Goal: Task Accomplishment & Management: Manage account settings

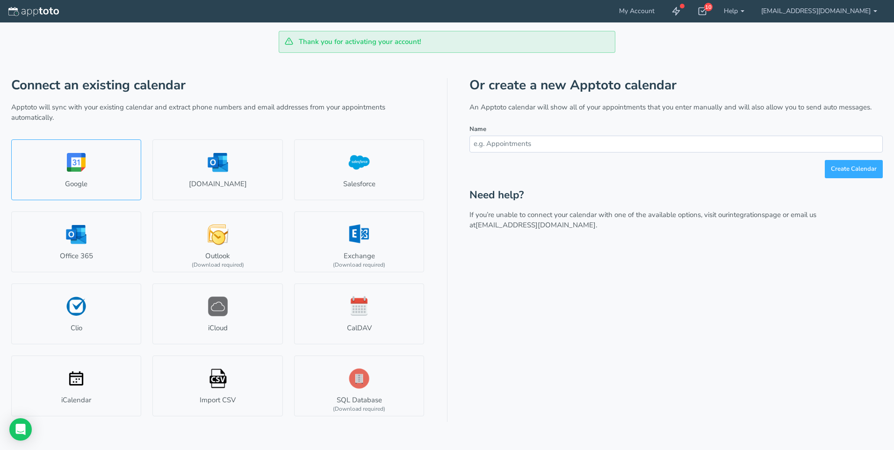
click at [75, 164] on link "Google" at bounding box center [76, 169] width 130 height 61
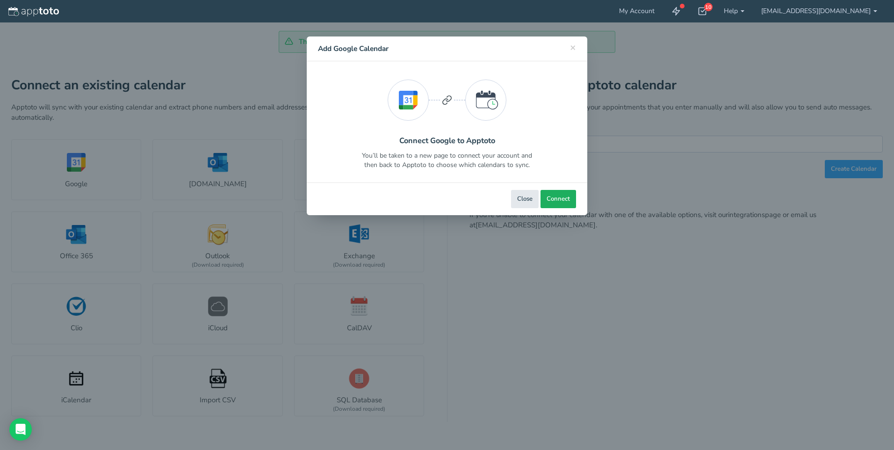
click at [555, 196] on span "Connect" at bounding box center [558, 199] width 23 height 9
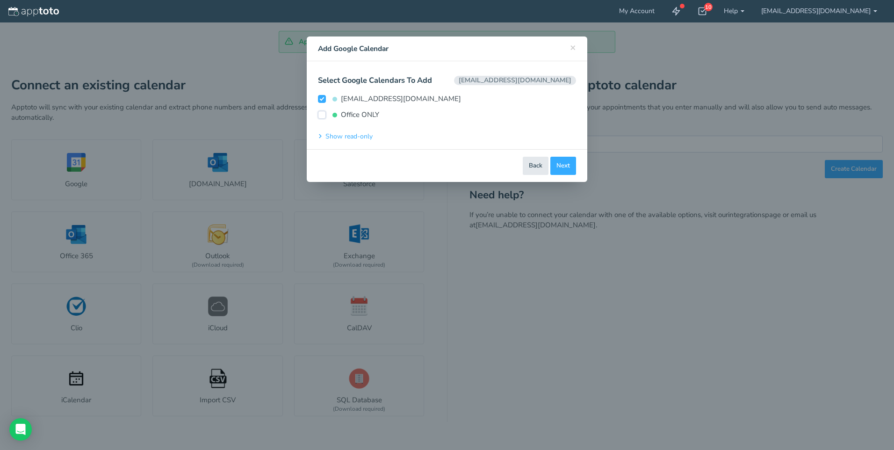
click at [321, 115] on input "Office ONLY" at bounding box center [322, 115] width 8 height 8
checkbox input "true"
click at [538, 164] on span "Connect Calendars" at bounding box center [543, 165] width 53 height 9
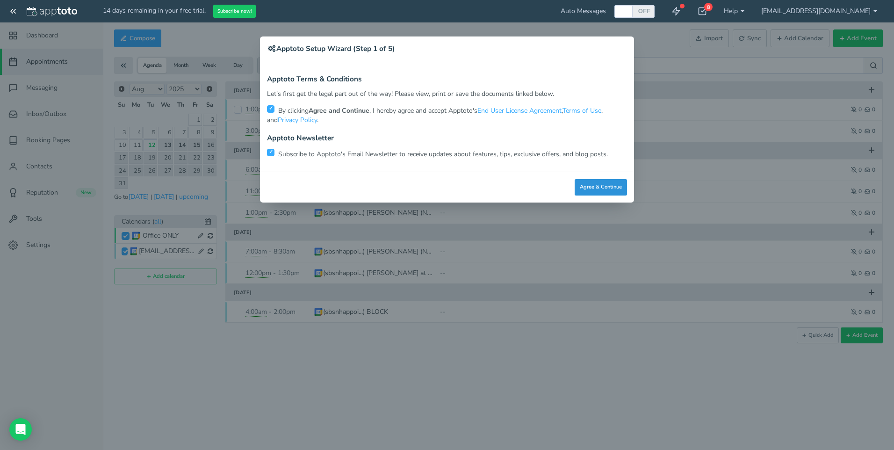
click at [599, 185] on button "Agree & Continue" at bounding box center [601, 187] width 52 height 16
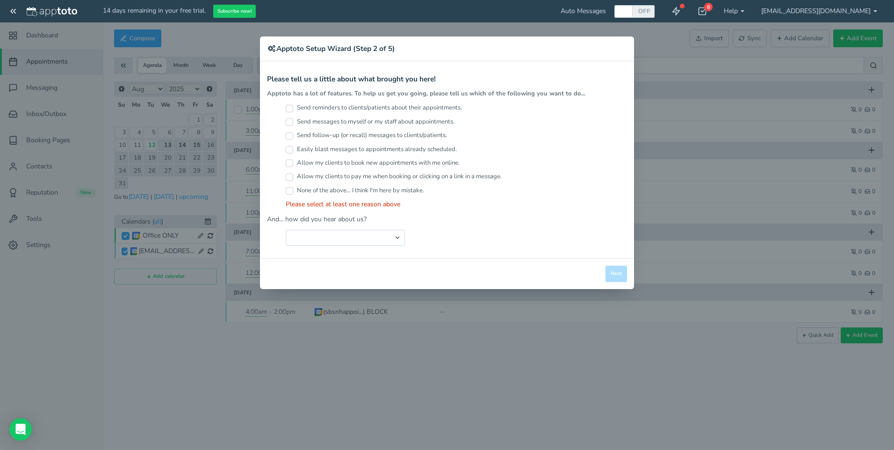
click at [288, 107] on input "Send reminders to clients/patients about their appointments." at bounding box center [289, 108] width 7 height 7
checkbox input "true"
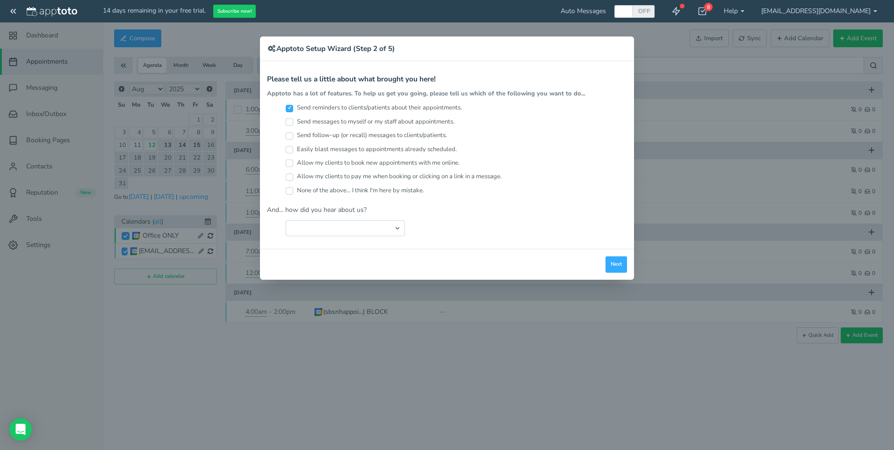
click at [290, 121] on input "Send messages to myself or my staff about appointments." at bounding box center [289, 121] width 7 height 7
checkbox input "true"
click at [289, 135] on input "Send follow-up (or recall) messages to clients/patients." at bounding box center [289, 135] width 7 height 7
checkbox input "true"
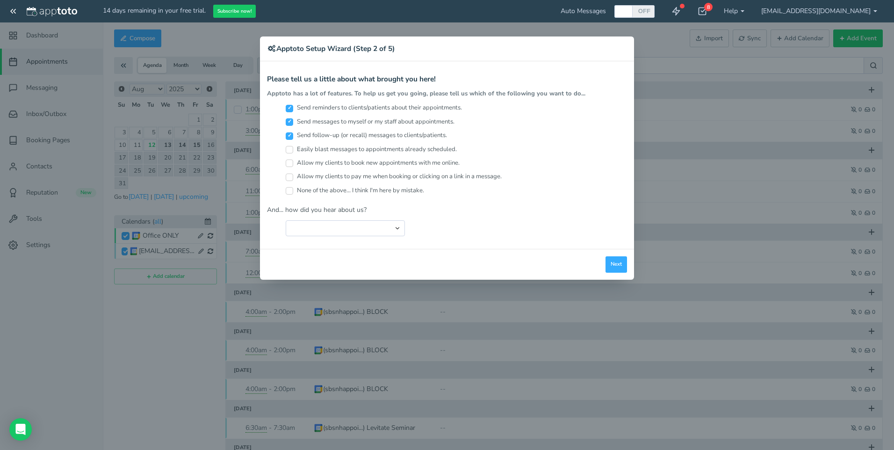
click at [290, 164] on input "Allow my clients to book new appointments with me online." at bounding box center [289, 163] width 7 height 7
checkbox input "true"
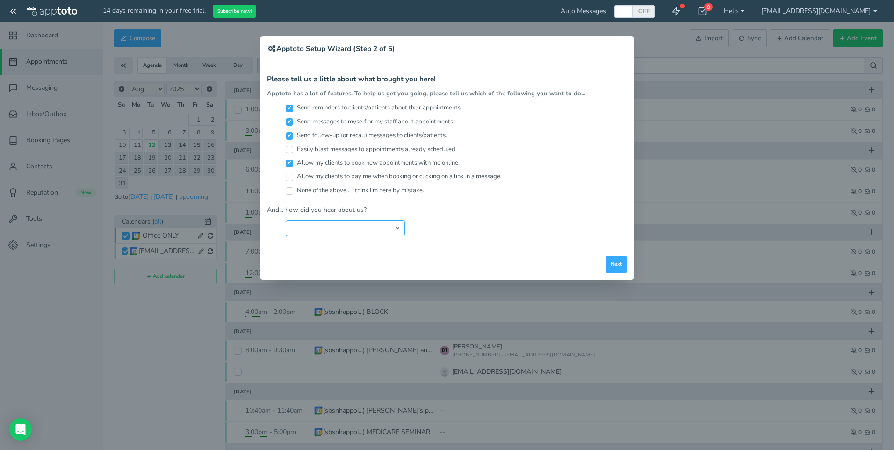
click at [393, 229] on select "Search Engine (Google, Yahoo, Bing, etc.) Search Engine Advertisement Blog Post…" at bounding box center [345, 228] width 119 height 16
select select "string:Search Engine (Google, Yahoo, Bing, etc.)"
click at [286, 220] on select "Search Engine (Google, Yahoo, Bing, etc.) Search Engine Advertisement Blog Post…" at bounding box center [345, 228] width 119 height 16
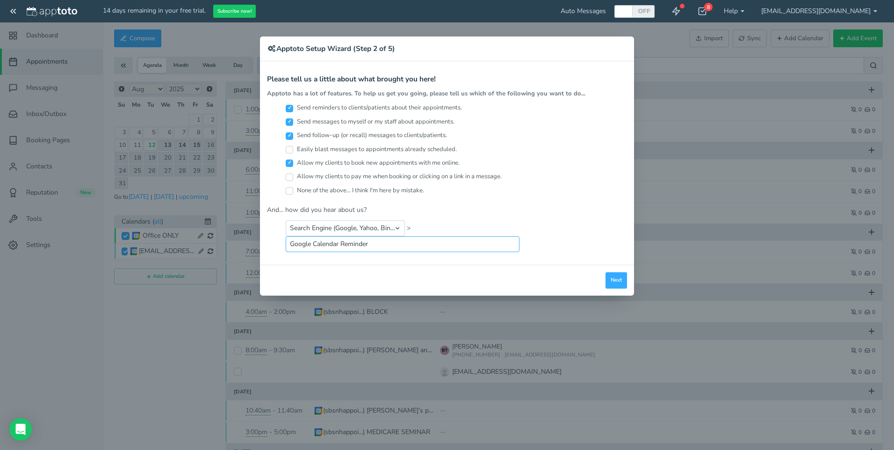
type input "Google Calendar Reminder"
click at [290, 151] on input "Easily blast messages to appointments already scheduled." at bounding box center [289, 149] width 7 height 7
checkbox input "true"
click at [616, 280] on button "Next" at bounding box center [617, 280] width 22 height 16
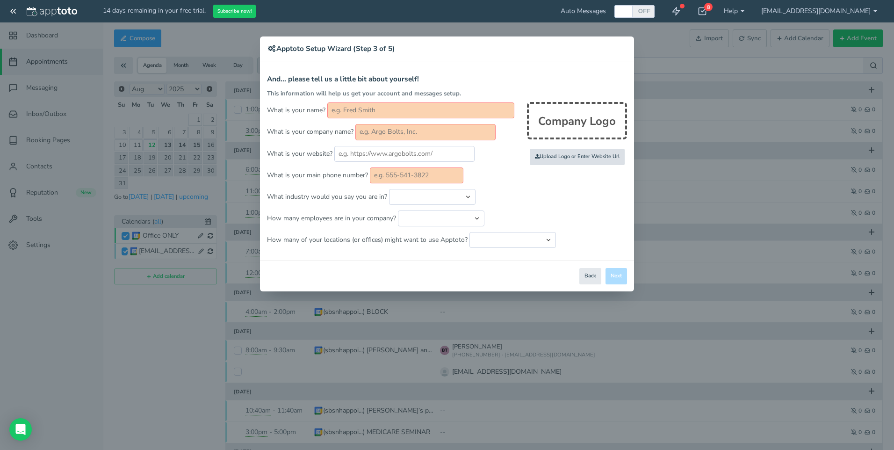
click at [566, 155] on input "file" at bounding box center [372, 157] width 891 height 65
type input "C:\fakepath\SENIOR BENEFIT SERVICES INC-File-01.jpg"
click at [354, 113] on input "text" at bounding box center [420, 110] width 187 height 16
type input "[PERSON_NAME]"
type input "SENIOR BENEFIT SERVICES INC"
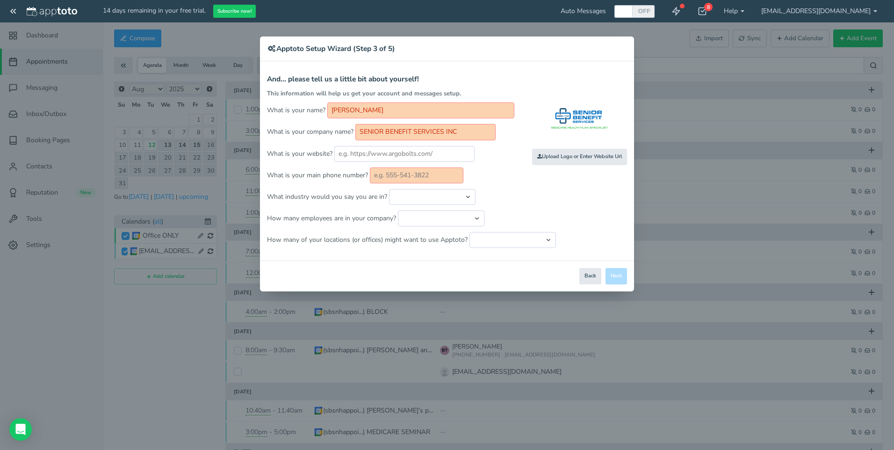
type input "6035056393"
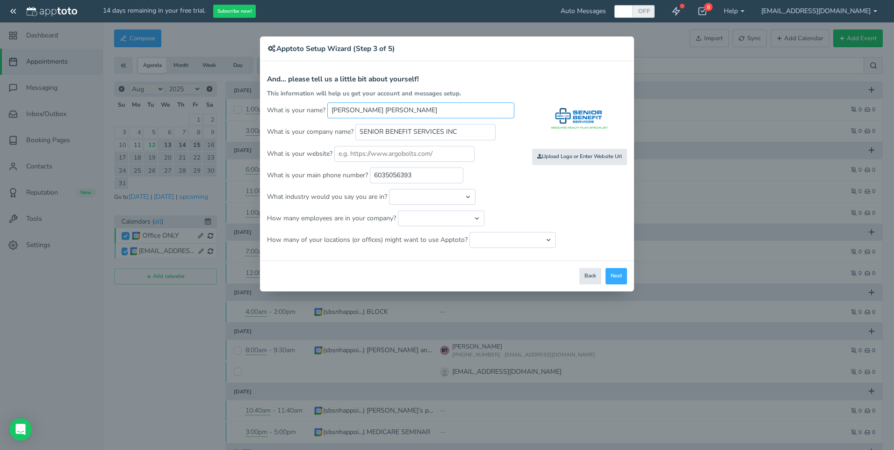
click at [409, 111] on input "BRUCE K ROYER ROYER" at bounding box center [420, 110] width 187 height 16
click at [361, 110] on input "BRUCE K ROYER" at bounding box center [420, 110] width 187 height 16
type input "BRUCE ROYER"
click at [355, 153] on input "text" at bounding box center [404, 154] width 140 height 16
type input "www.sbsnh.com"
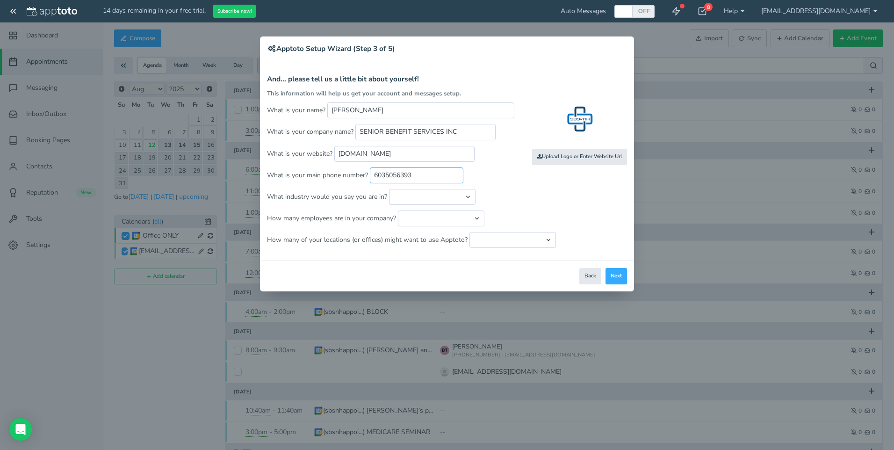
drag, startPoint x: 414, startPoint y: 176, endPoint x: 374, endPoint y: 176, distance: 40.7
click at [374, 176] on input "6035056393" at bounding box center [417, 175] width 94 height 16
type input "603-273-0951"
click at [427, 200] on select "Automotive Cleaning Services Consulting Education - Classroom Education - Admis…" at bounding box center [432, 197] width 87 height 16
select select "string:Healthcare - Other"
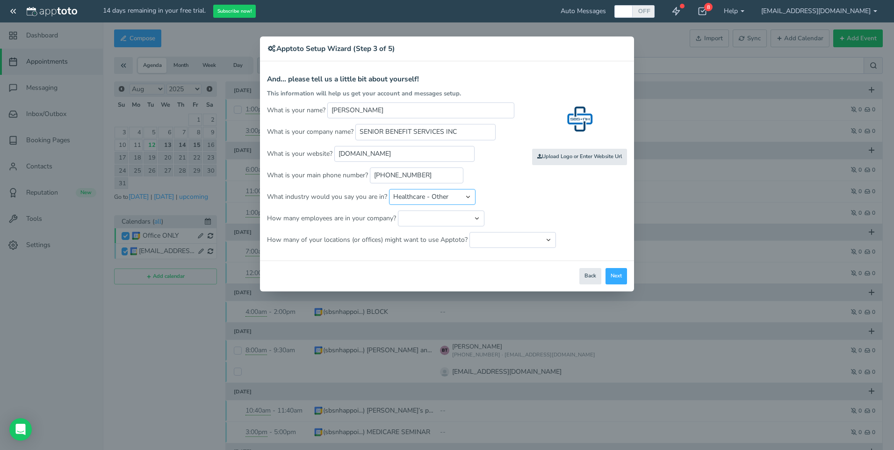
click at [389, 189] on select "Automotive Cleaning Services Consulting Education - Classroom Education - Admis…" at bounding box center [432, 197] width 87 height 16
click at [455, 200] on select "Automotive Cleaning Services Consulting Education - Classroom Education - Admis…" at bounding box center [432, 197] width 87 height 16
click at [389, 189] on select "Automotive Cleaning Services Consulting Education - Classroom Education - Admis…" at bounding box center [432, 197] width 87 height 16
click at [453, 220] on select "Just me 1 to 5 6 to 10 11 to 25 26 to 50 51 to 100 101 to 500 501 to 1000 More …" at bounding box center [441, 218] width 87 height 16
select select "string:1..5"
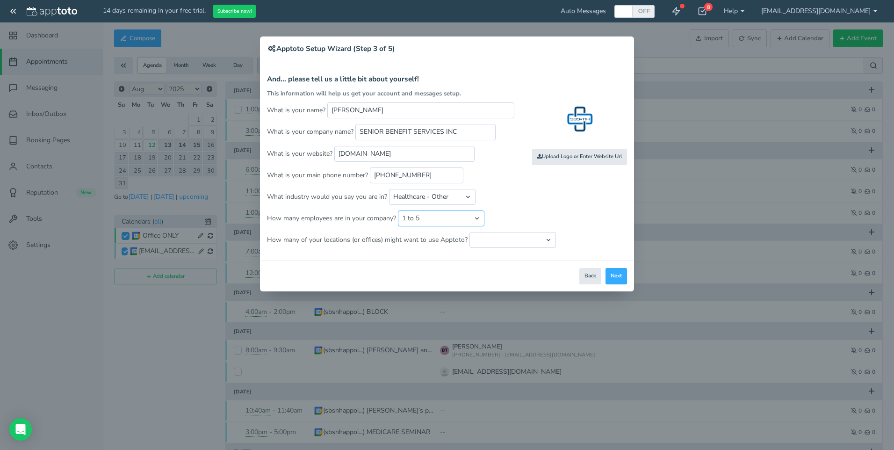
click at [398, 210] on select "Just me 1 to 5 6 to 10 11 to 25 26 to 50 51 to 100 101 to 500 501 to 1000 More …" at bounding box center [441, 218] width 87 height 16
click at [511, 242] on select "Just one location 2 3 4 5 6 to 10 11 to 25 26 to 50 More than 50" at bounding box center [513, 240] width 87 height 16
select select "string:1"
click at [470, 232] on select "Just one location 2 3 4 5 6 to 10 11 to 25 26 to 50 More than 50" at bounding box center [513, 240] width 87 height 16
click at [613, 276] on button "Next" at bounding box center [617, 276] width 22 height 16
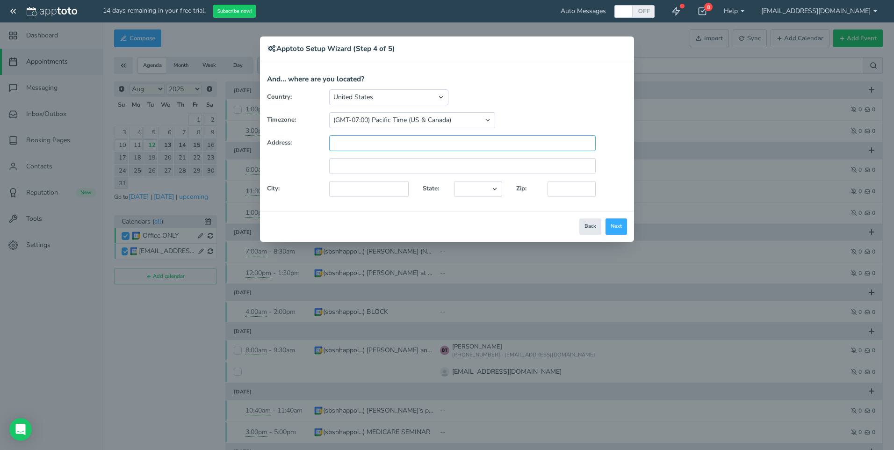
click at [361, 144] on input "text" at bounding box center [462, 143] width 267 height 16
type input "400 Harvey Road"
type input "Manchester"
select select "string:NH"
type input "03103"
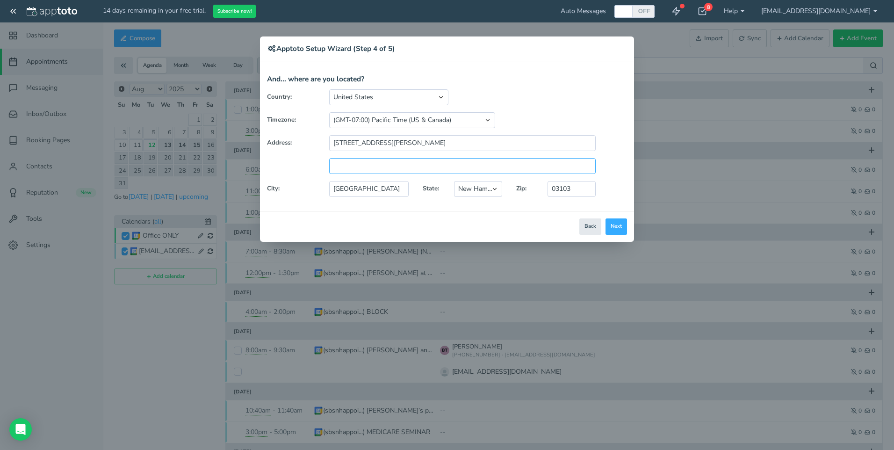
click at [346, 171] on input "text" at bounding box center [462, 166] width 267 height 16
type input "Unit D-3"
click at [615, 226] on button "Next" at bounding box center [617, 226] width 22 height 16
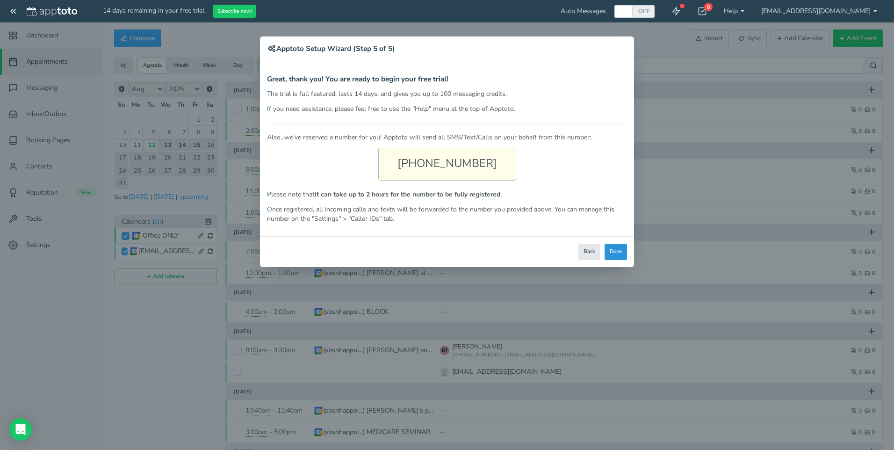
click at [616, 254] on button "Done" at bounding box center [616, 252] width 22 height 16
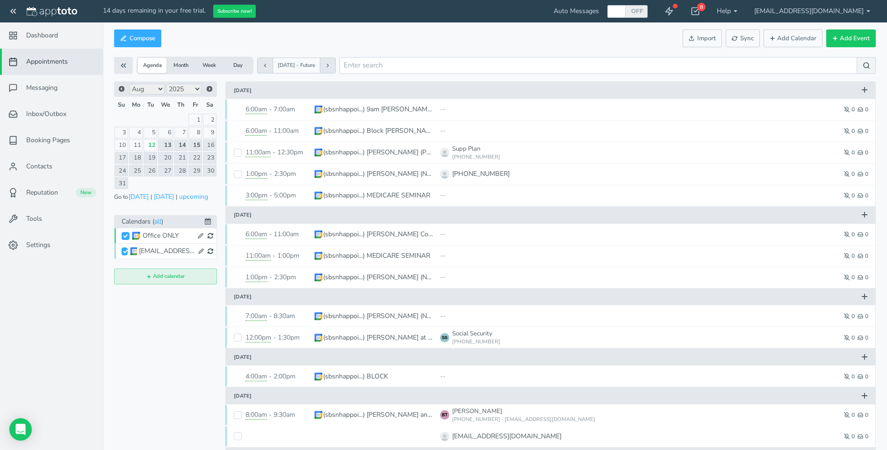
click at [163, 275] on button "Add calendar" at bounding box center [165, 277] width 103 height 16
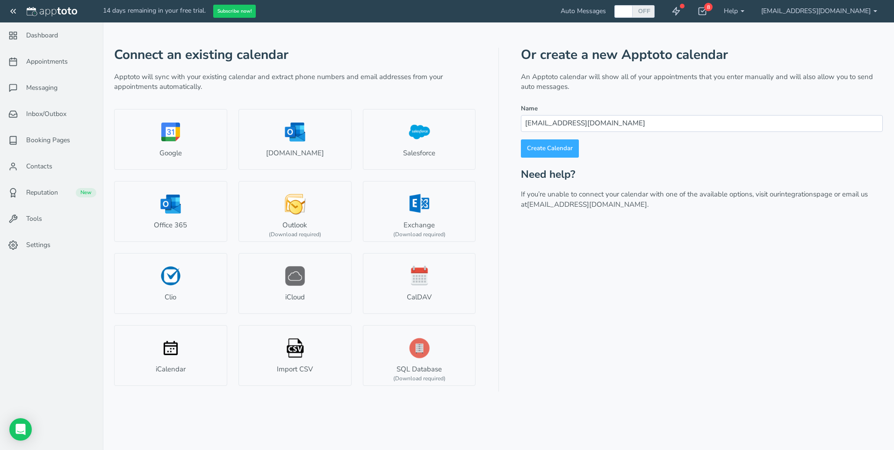
click at [630, 125] on input "[EMAIL_ADDRESS][DOMAIN_NAME]" at bounding box center [702, 123] width 362 height 16
type input "s"
type input "[EMAIL_ADDRESS][DOMAIN_NAME]"
click at [552, 148] on link "Create Calendar" at bounding box center [550, 148] width 58 height 18
type input "[EMAIL_ADDRESS][DOMAIN_NAME]"
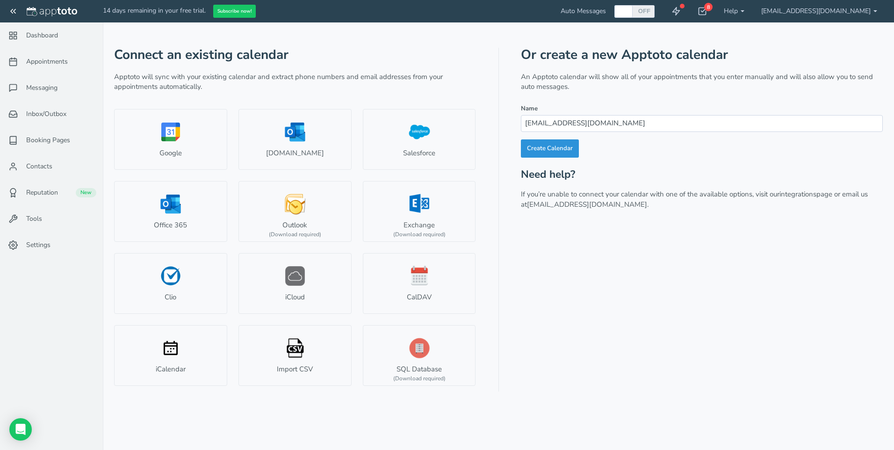
type input "#93d217"
select select "string:"
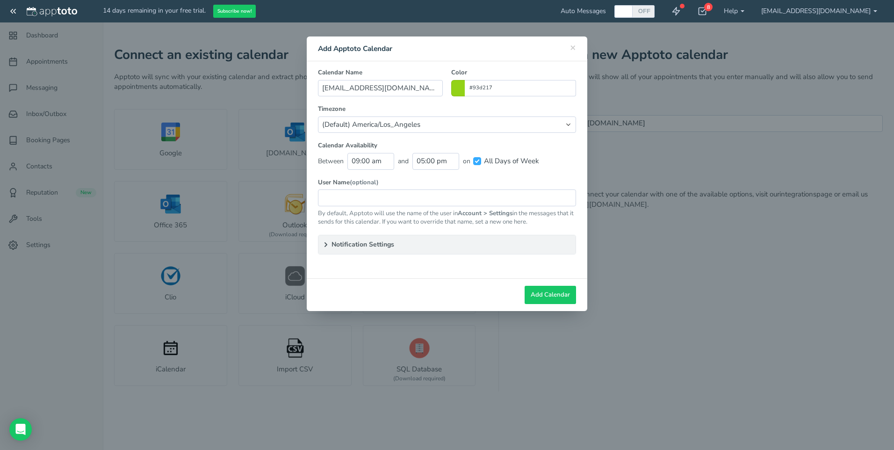
click at [462, 93] on span at bounding box center [458, 88] width 14 height 16
type input "#3a17d2"
drag, startPoint x: 505, startPoint y: 135, endPoint x: 506, endPoint y: 114, distance: 21.1
click at [506, 114] on colorpicker-hue at bounding box center [505, 123] width 7 height 47
click at [337, 196] on input "text" at bounding box center [447, 197] width 258 height 16
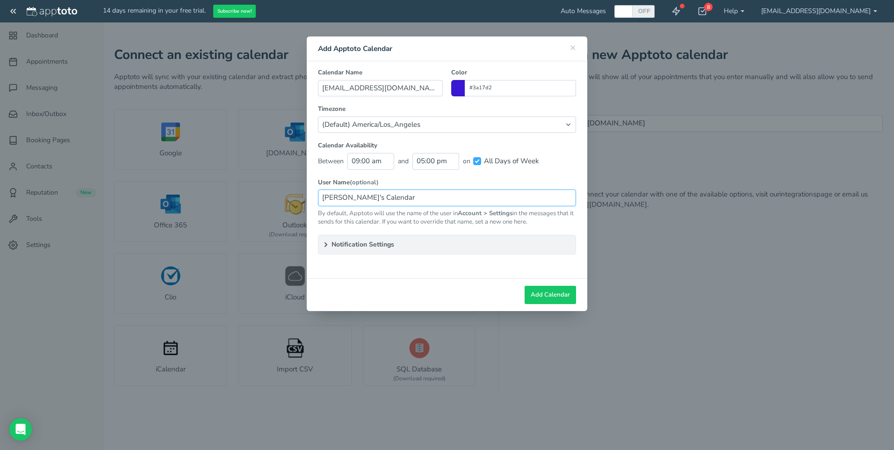
type input "Paula's Calendar"
click at [477, 162] on input "All Days of Week" at bounding box center [477, 161] width 8 height 8
checkbox input "false"
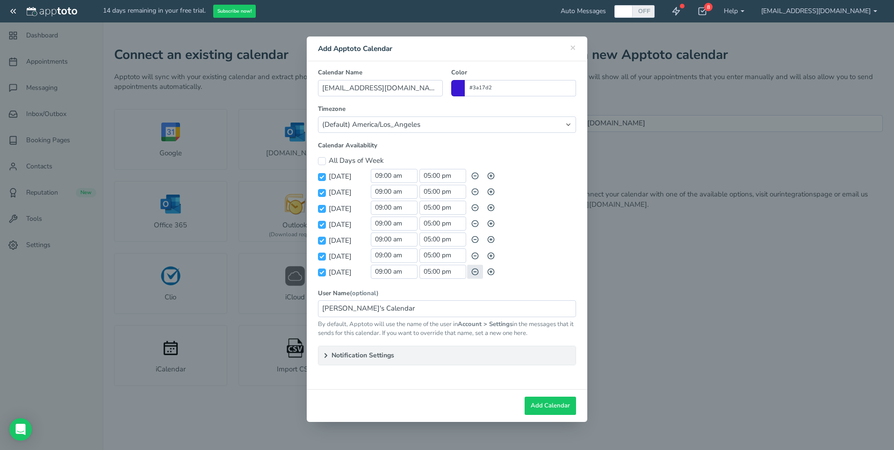
click at [476, 273] on icon "button" at bounding box center [475, 271] width 7 height 7
checkbox input "false"
click at [477, 176] on use "button" at bounding box center [475, 176] width 6 height 6
checkbox input "false"
click at [335, 357] on summary "Notification Settings" at bounding box center [447, 355] width 257 height 19
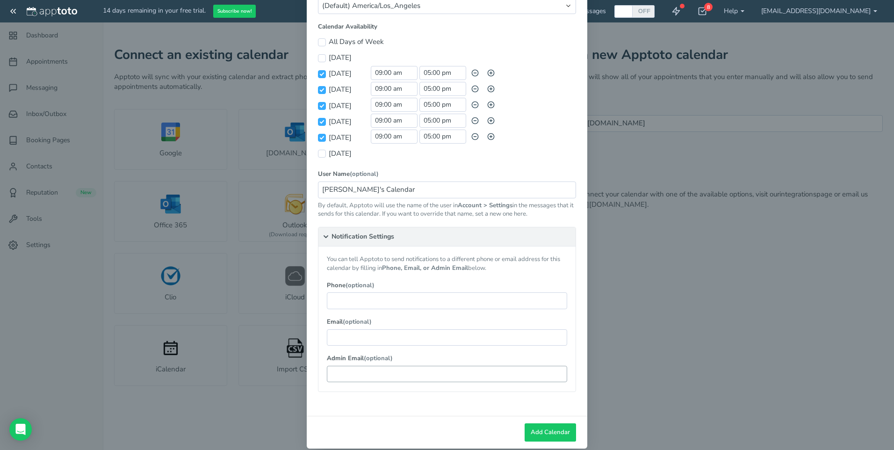
scroll to position [131, 0]
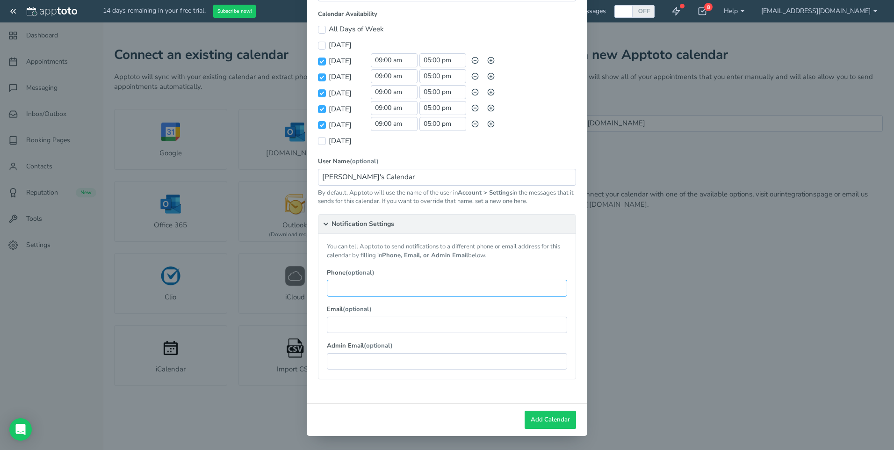
drag, startPoint x: 332, startPoint y: 292, endPoint x: 339, endPoint y: 292, distance: 7.0
click at [332, 292] on input "text" at bounding box center [447, 288] width 240 height 16
type input "603-234-7315"
drag, startPoint x: 343, startPoint y: 325, endPoint x: 341, endPoint y: 331, distance: 6.5
click at [342, 330] on input "text" at bounding box center [447, 325] width 240 height 16
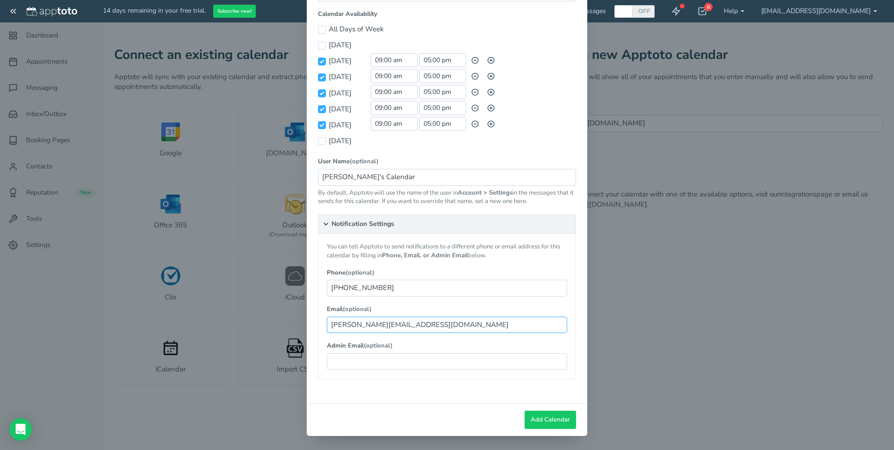
type input "Paula@sbsnh.com"
click at [563, 346] on label "Admin Email (optional)" at bounding box center [447, 345] width 240 height 9
click at [532, 419] on span "Add Calendar" at bounding box center [550, 419] width 39 height 9
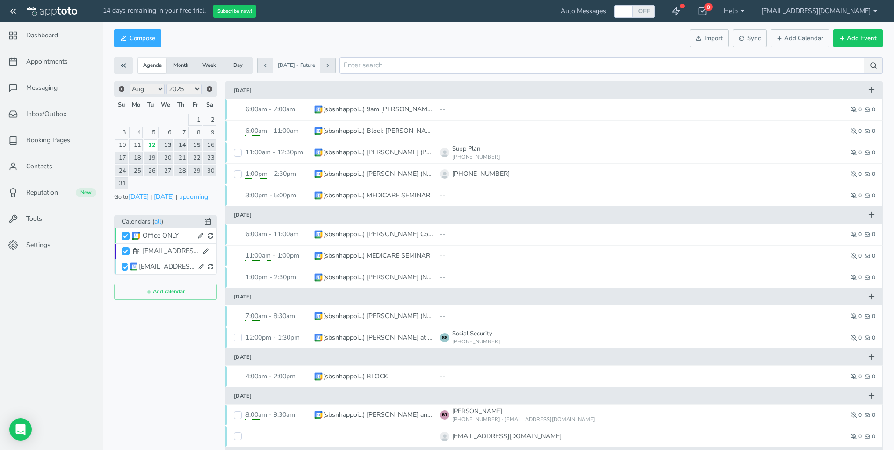
checkbox input "true"
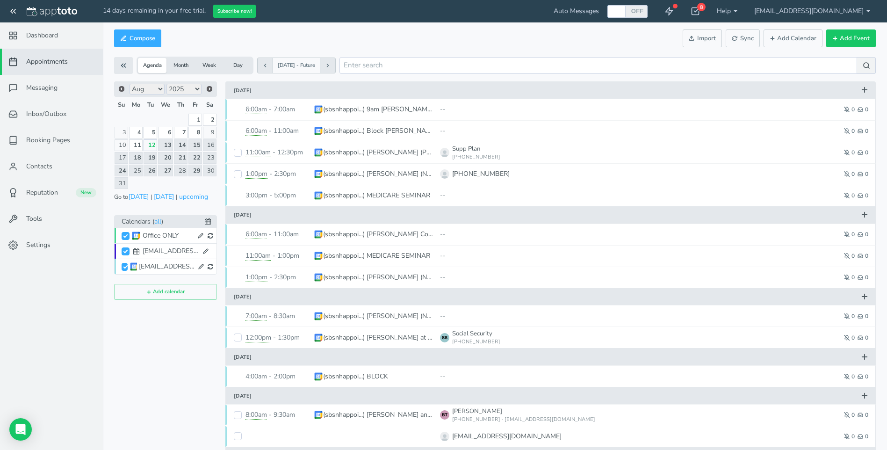
click at [142, 233] on span "Office ONLY" at bounding box center [168, 236] width 92 height 12
click at [199, 233] on icon at bounding box center [201, 236] width 6 height 6
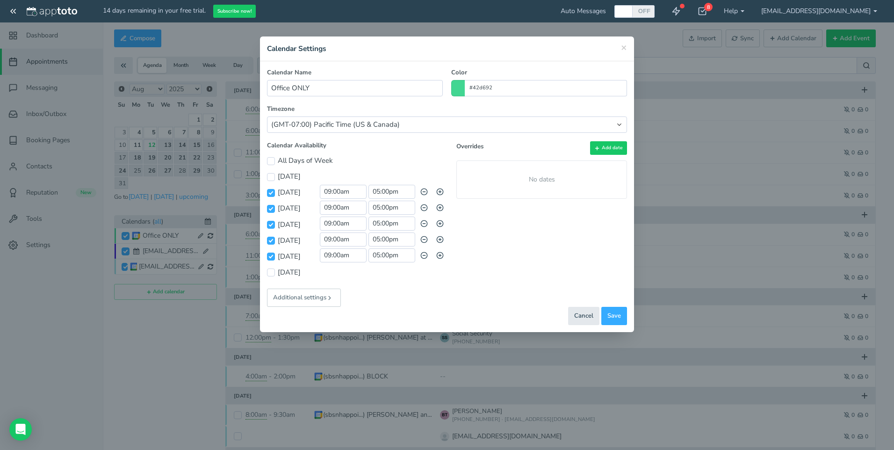
click at [460, 90] on span at bounding box center [458, 88] width 14 height 16
drag, startPoint x: 508, startPoint y: 128, endPoint x: 507, endPoint y: 144, distance: 16.4
click at [507, 144] on colorpicker-hue at bounding box center [505, 123] width 7 height 47
drag, startPoint x: 481, startPoint y: 150, endPoint x: 475, endPoint y: 150, distance: 5.6
click at [475, 150] on colorpicker-preview at bounding box center [482, 150] width 56 height 5
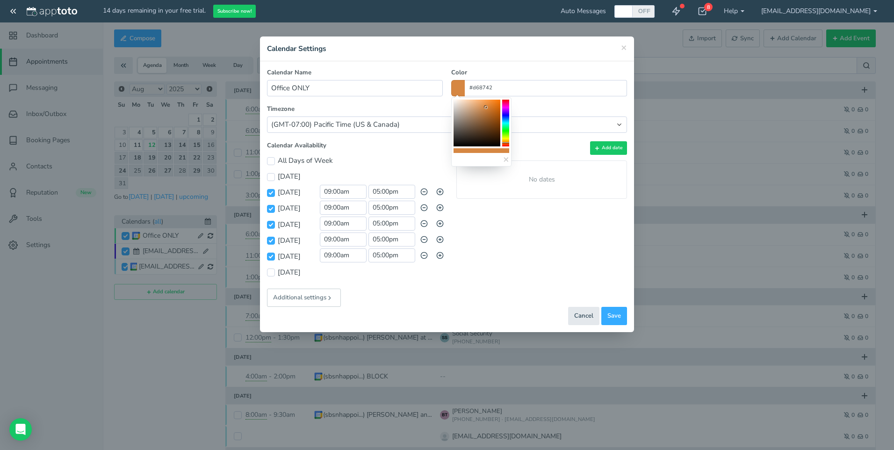
click at [508, 143] on colorpicker-hue at bounding box center [505, 123] width 7 height 47
type input "#f4770a"
drag, startPoint x: 487, startPoint y: 108, endPoint x: 499, endPoint y: 102, distance: 13.2
click at [499, 102] on icon at bounding box center [498, 101] width 3 height 3
click at [412, 123] on select "(Default) America/Los_Angeles (GMT-10:00) Hawaii (GMT-08:00) Alaska (GMT-07:00)…" at bounding box center [447, 124] width 360 height 16
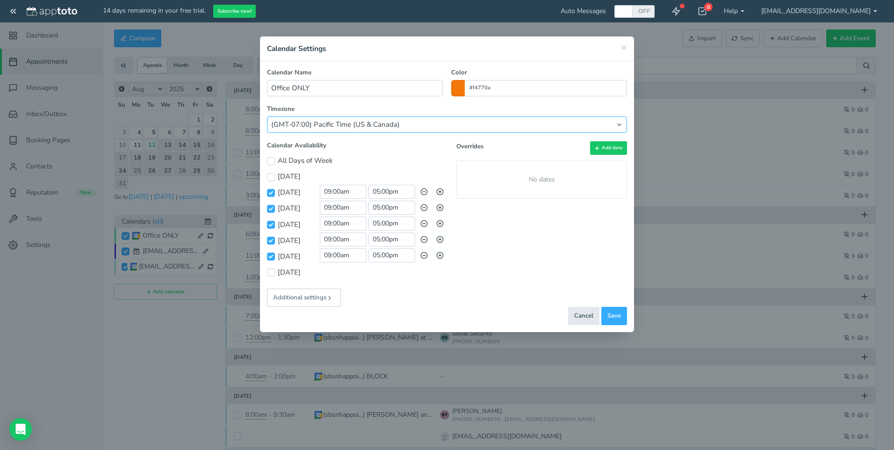
select select "string:America/New_York"
click at [267, 116] on select "(Default) America/Los_Angeles (GMT-10:00) Hawaii (GMT-08:00) Alaska (GMT-07:00)…" at bounding box center [447, 124] width 360 height 16
click at [340, 192] on input "09:00am" at bounding box center [343, 192] width 47 height 14
click at [343, 210] on li "09:30 am" at bounding box center [340, 210] width 41 height 7
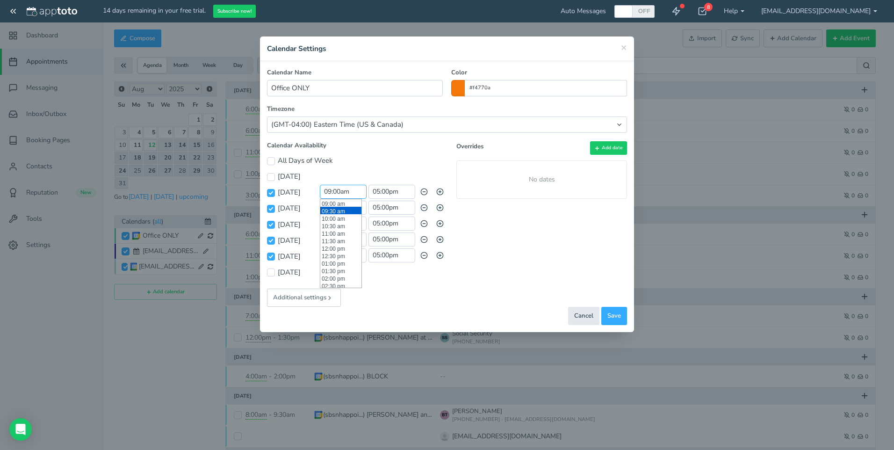
type input "09:30 am"
click at [341, 208] on input "09:00am" at bounding box center [343, 208] width 47 height 14
click at [342, 226] on li "09:30 am" at bounding box center [340, 226] width 41 height 7
type input "09:30 am"
click at [343, 221] on input "09:00am" at bounding box center [343, 224] width 47 height 14
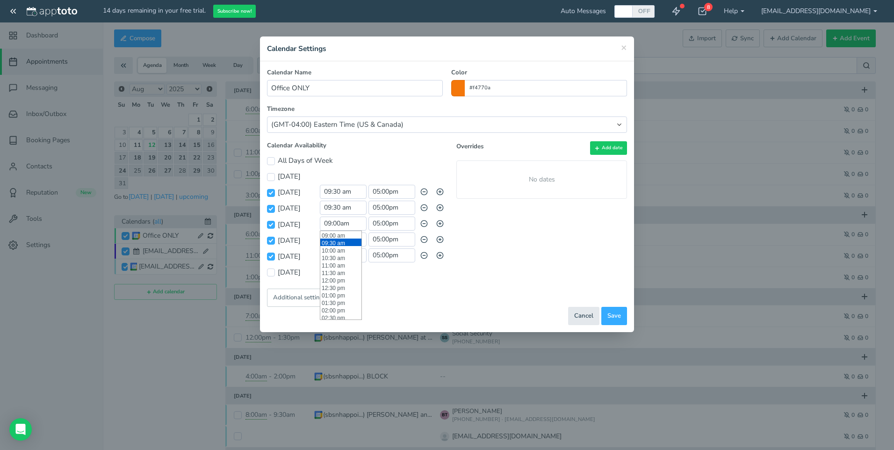
click at [341, 241] on li "09:30 am" at bounding box center [340, 242] width 41 height 7
type input "09:30 am"
drag, startPoint x: 342, startPoint y: 237, endPoint x: 346, endPoint y: 249, distance: 12.9
click at [343, 237] on input "09:00am" at bounding box center [343, 239] width 47 height 14
click at [340, 258] on li "09:30 am" at bounding box center [340, 257] width 41 height 7
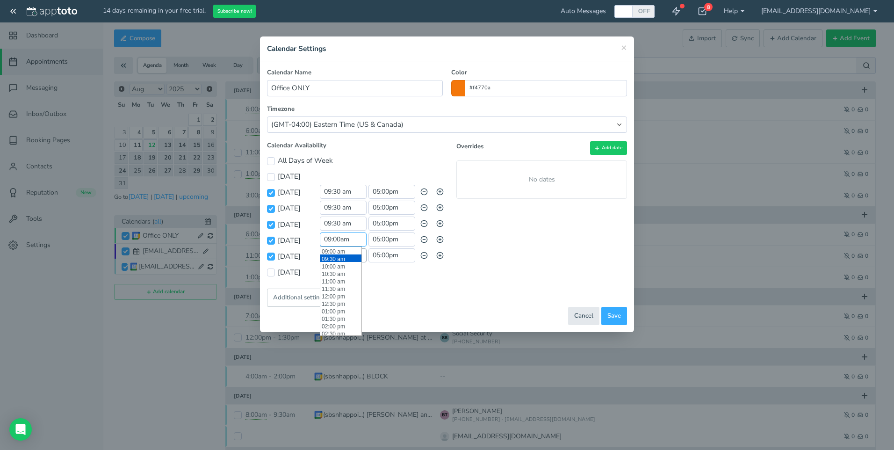
type input "09:30 am"
click at [342, 258] on input "09:00am" at bounding box center [343, 255] width 47 height 14
click at [338, 273] on li "09:30 am" at bounding box center [340, 273] width 41 height 7
type input "09:30 am"
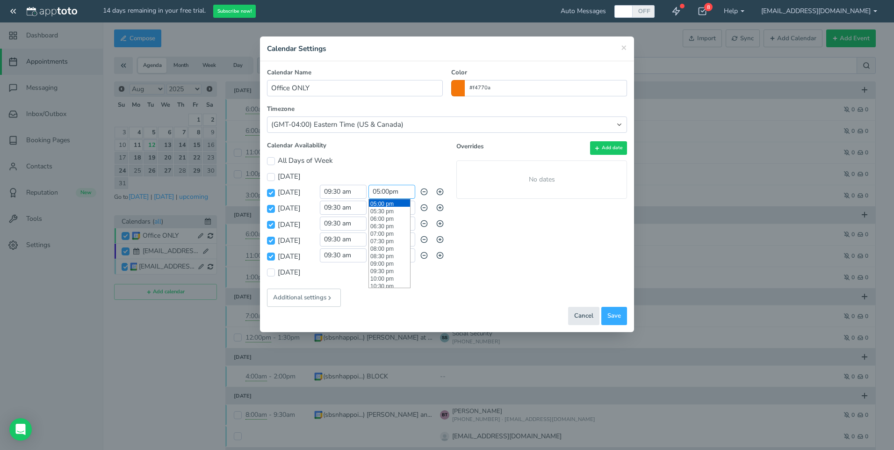
click at [385, 193] on input "05:00pm" at bounding box center [392, 192] width 47 height 14
click at [381, 224] on li "04:30 pm" at bounding box center [389, 225] width 41 height 7
type input "04:30 pm"
click at [397, 209] on input "05:00pm" at bounding box center [392, 208] width 47 height 14
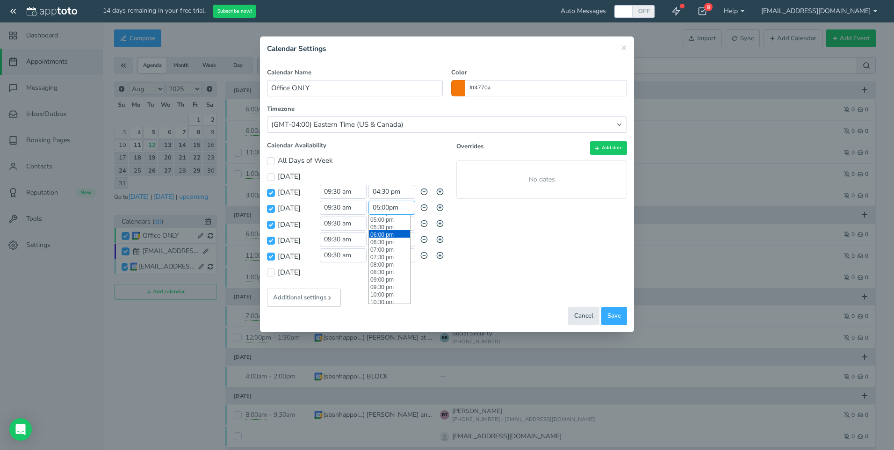
scroll to position [208, 0]
click at [386, 259] on li "04:30 pm" at bounding box center [389, 257] width 41 height 7
type input "04:30 pm"
click at [393, 223] on input "05:00pm" at bounding box center [392, 224] width 47 height 14
click at [385, 275] on li "04:30 pm" at bounding box center [389, 273] width 41 height 7
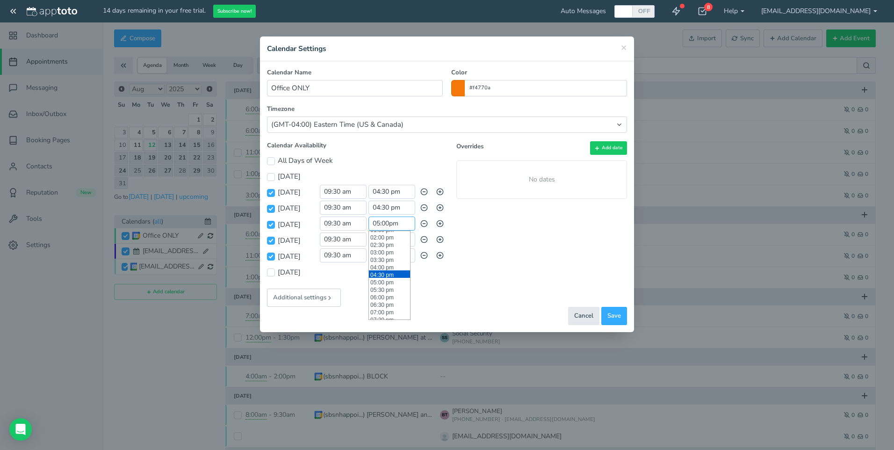
type input "04:30 pm"
click at [391, 244] on input "05:00pm" at bounding box center [392, 239] width 47 height 14
click at [385, 291] on li "04:30 pm" at bounding box center [389, 289] width 41 height 7
type input "04:30 pm"
click at [390, 259] on input "05:00pm" at bounding box center [392, 255] width 47 height 14
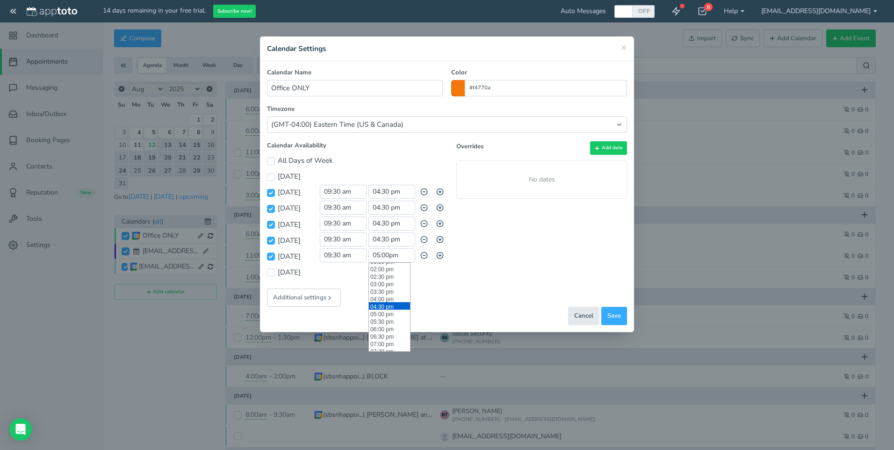
click at [385, 304] on li "04:30 pm" at bounding box center [389, 305] width 41 height 7
type input "04:30 pm"
click at [331, 295] on icon at bounding box center [330, 298] width 7 height 7
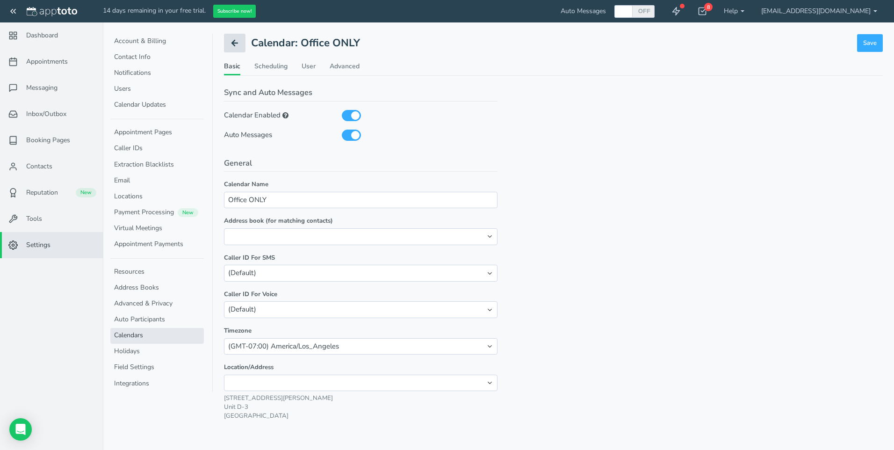
click at [234, 40] on icon at bounding box center [234, 42] width 9 height 9
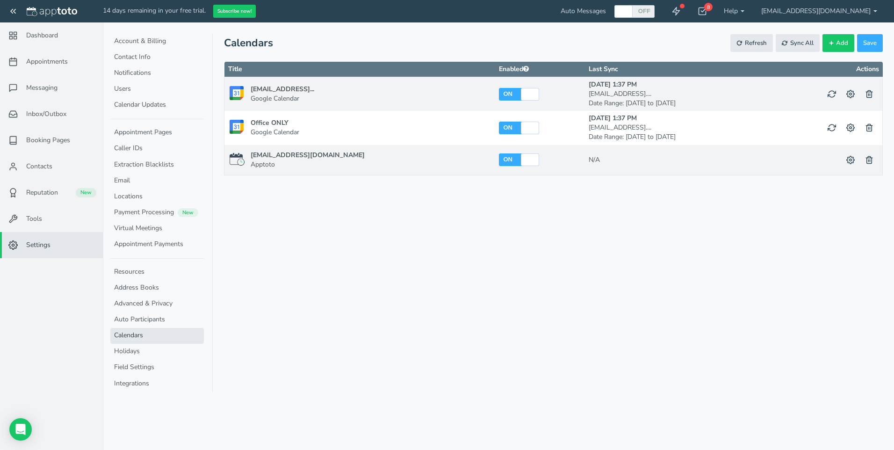
click at [139, 333] on link "Calendars" at bounding box center [157, 336] width 94 height 16
click at [35, 241] on span "Settings" at bounding box center [38, 244] width 24 height 9
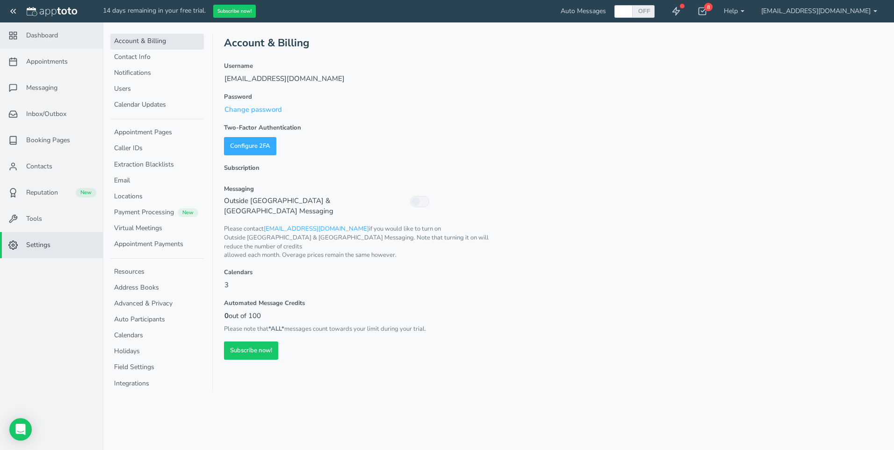
click at [38, 34] on span "Dashboard" at bounding box center [42, 35] width 32 height 9
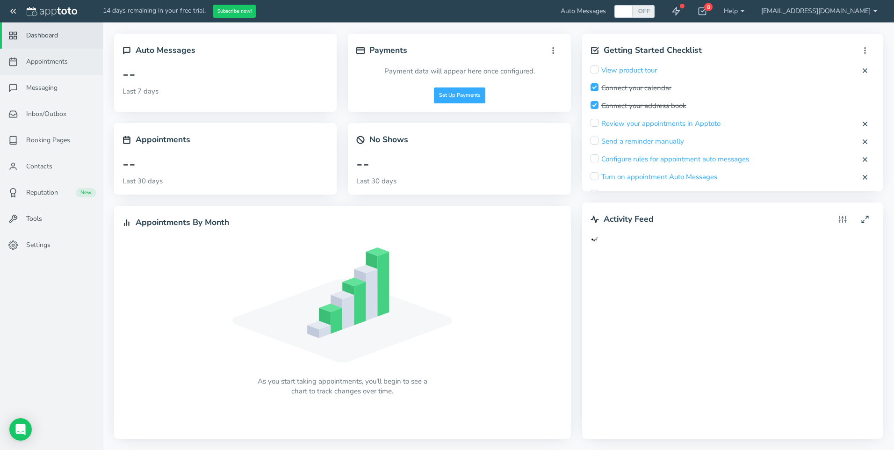
click at [46, 58] on span "Appointments" at bounding box center [47, 61] width 42 height 9
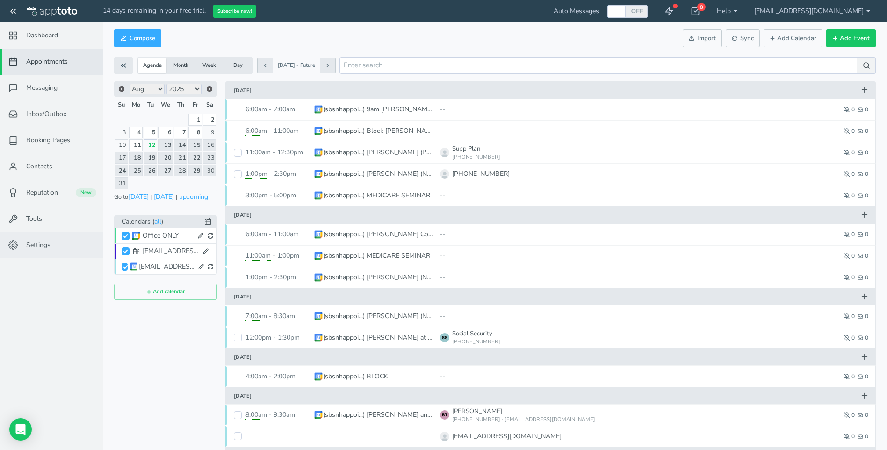
click at [35, 245] on span "Settings" at bounding box center [38, 244] width 24 height 9
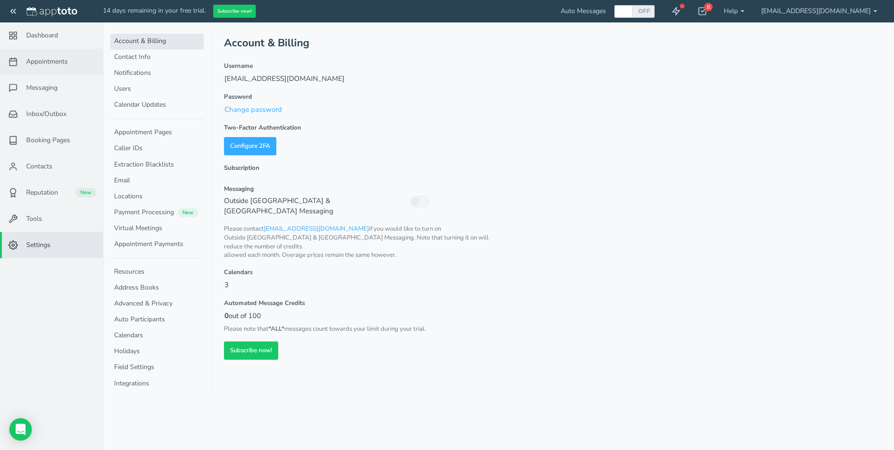
click at [51, 60] on span "Appointments" at bounding box center [47, 61] width 42 height 9
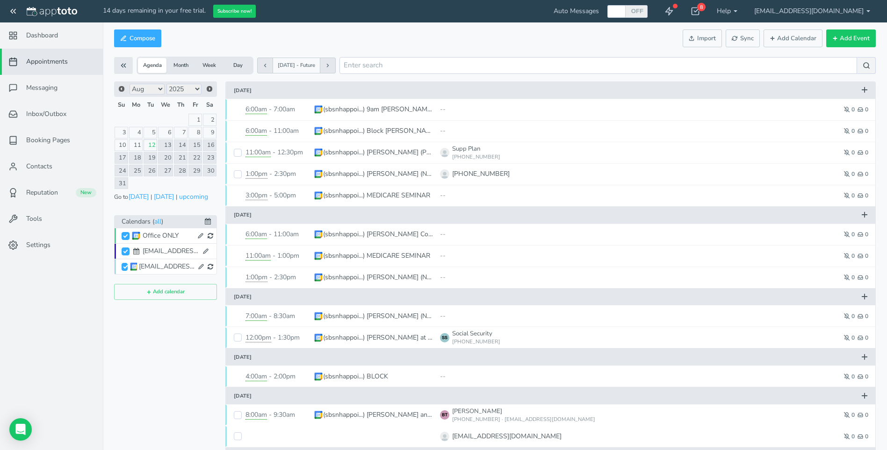
click at [155, 233] on div "Office ONLY" at bounding box center [168, 235] width 51 height 9
checkbox input "false"
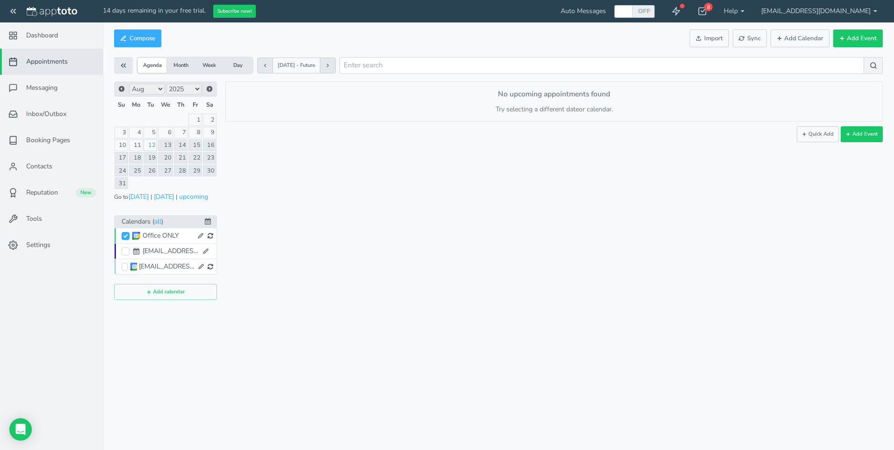
click at [200, 236] on icon at bounding box center [201, 236] width 6 height 6
type input "#42d692"
select select "string:America/Los_Angeles"
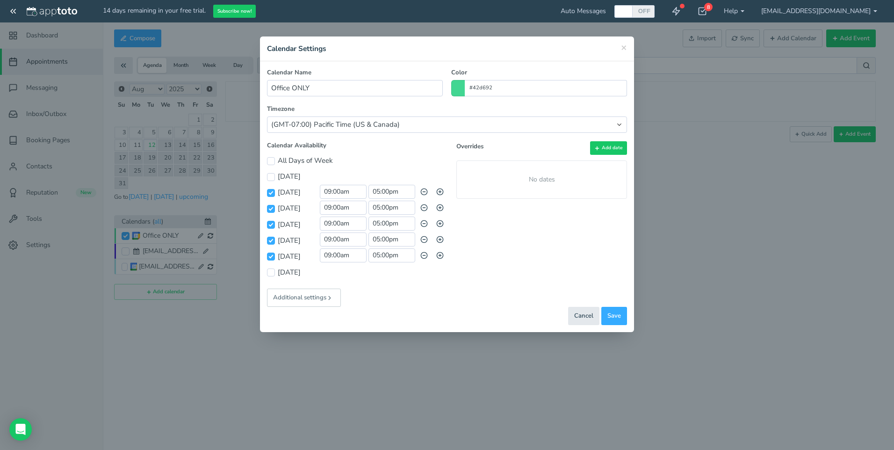
click at [460, 87] on span at bounding box center [458, 88] width 14 height 16
drag, startPoint x: 508, startPoint y: 127, endPoint x: 507, endPoint y: 143, distance: 15.5
click at [507, 143] on colorpicker-hue at bounding box center [505, 123] width 7 height 47
type input "#f77505"
drag, startPoint x: 487, startPoint y: 107, endPoint x: 500, endPoint y: 101, distance: 13.6
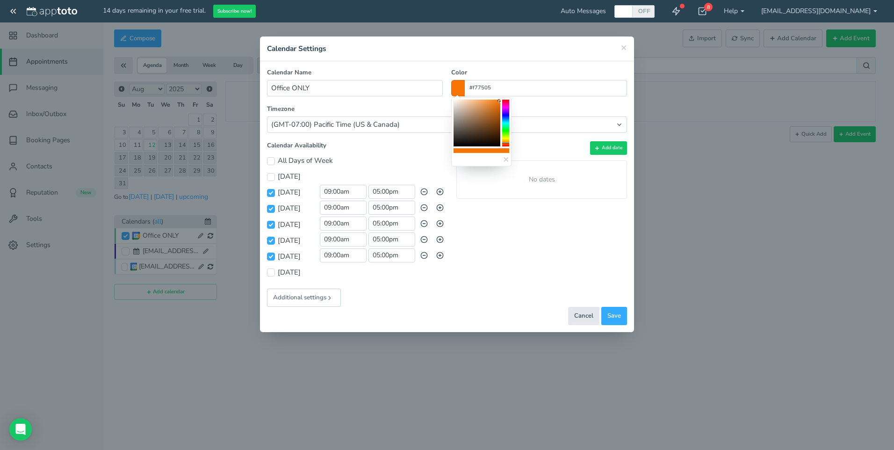
click at [500, 101] on icon at bounding box center [499, 100] width 3 height 3
click at [341, 189] on input "09:00am" at bounding box center [343, 192] width 47 height 14
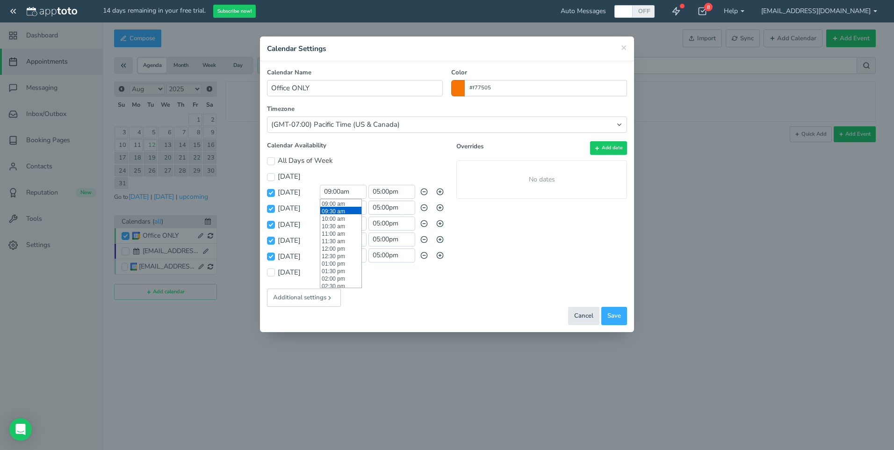
click at [335, 210] on li "09:30 am" at bounding box center [340, 210] width 41 height 7
type input "09:30 am"
drag, startPoint x: 335, startPoint y: 208, endPoint x: 337, endPoint y: 216, distance: 8.1
click at [335, 209] on input "09:00am" at bounding box center [343, 208] width 47 height 14
click at [334, 225] on li "09:30 am" at bounding box center [340, 226] width 41 height 7
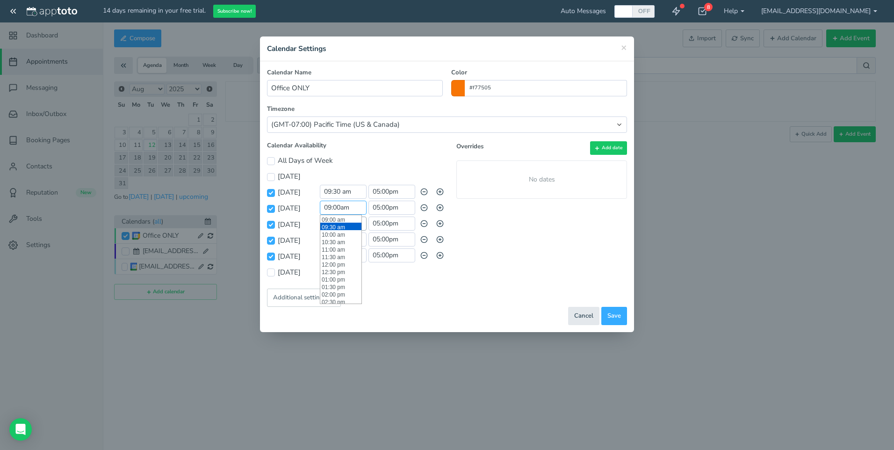
type input "09:30 am"
click at [336, 223] on input "09:00am" at bounding box center [343, 224] width 47 height 14
click at [337, 240] on li "09:30 am" at bounding box center [340, 242] width 41 height 7
type input "09:30 am"
click at [337, 241] on input "09:00am" at bounding box center [343, 239] width 47 height 14
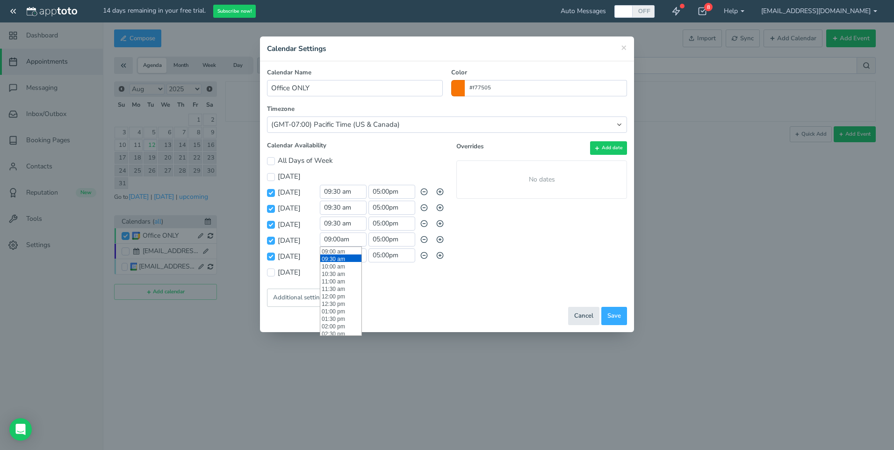
click at [335, 257] on li "09:30 am" at bounding box center [340, 257] width 41 height 7
type input "09:30 am"
click at [340, 256] on input "09:00am" at bounding box center [343, 255] width 47 height 14
click at [332, 271] on li "09:30 am" at bounding box center [340, 273] width 41 height 7
type input "09:30 am"
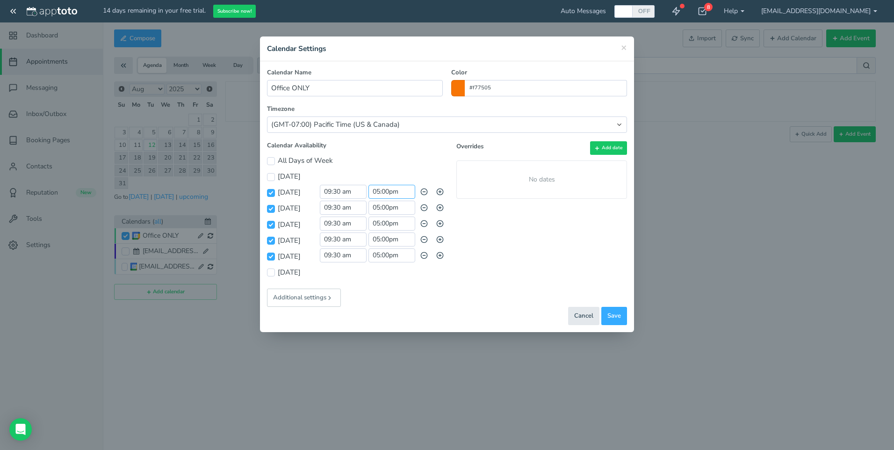
scroll to position [254, 0]
click at [388, 189] on input "05:00pm" at bounding box center [392, 192] width 47 height 14
click at [386, 239] on li "04:30 pm" at bounding box center [389, 242] width 41 height 7
type input "04:30 pm"
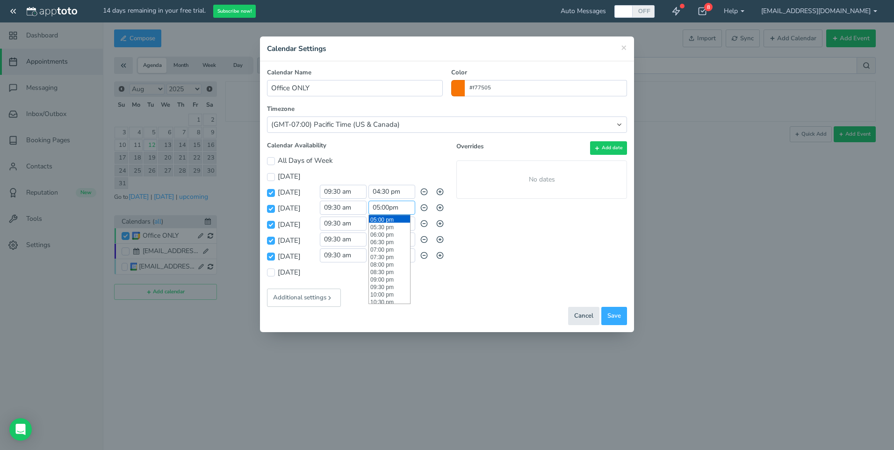
click at [393, 206] on input "05:00pm" at bounding box center [392, 208] width 47 height 14
click at [380, 257] on li "04:30 pm" at bounding box center [389, 257] width 41 height 7
type input "04:30 pm"
click at [389, 227] on input "05:00pm" at bounding box center [392, 224] width 47 height 14
click at [382, 271] on li "04:30 pm" at bounding box center [389, 273] width 41 height 7
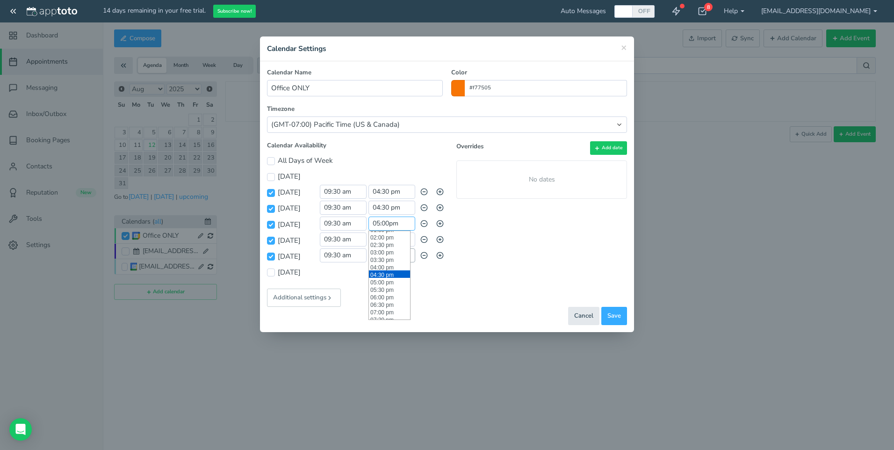
type input "04:30 pm"
click at [394, 243] on input "05:00pm" at bounding box center [392, 239] width 47 height 14
click at [385, 290] on li "04:30 pm" at bounding box center [389, 289] width 41 height 7
type input "04:30 pm"
click at [392, 257] on input "05:00pm" at bounding box center [392, 255] width 47 height 14
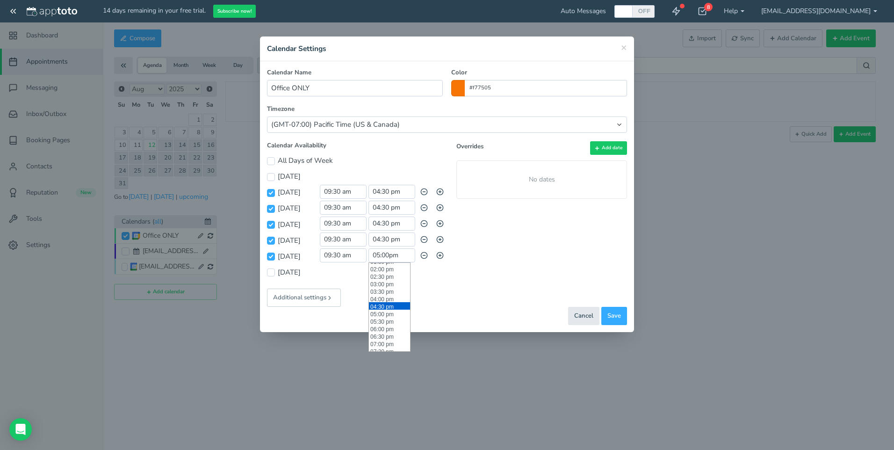
click at [384, 303] on li "04:30 pm" at bounding box center [389, 305] width 41 height 7
type input "04:30 pm"
click at [385, 125] on select "(Default) America/Los_Angeles (GMT-10:00) Hawaii (GMT-08:00) Alaska (GMT-07:00)…" at bounding box center [447, 124] width 360 height 16
select select "string:America/New_York"
click at [267, 116] on select "(Default) America/Los_Angeles (GMT-10:00) Hawaii (GMT-08:00) Alaska (GMT-07:00)…" at bounding box center [447, 124] width 360 height 16
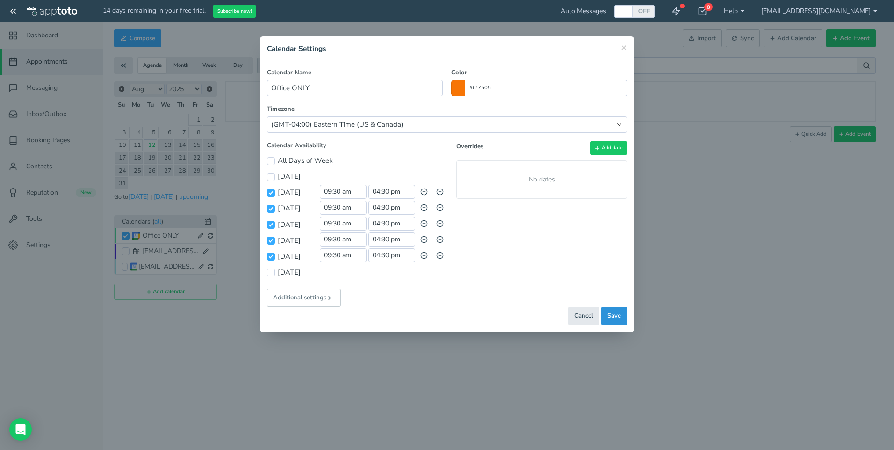
click at [612, 312] on span "Save" at bounding box center [615, 316] width 14 height 9
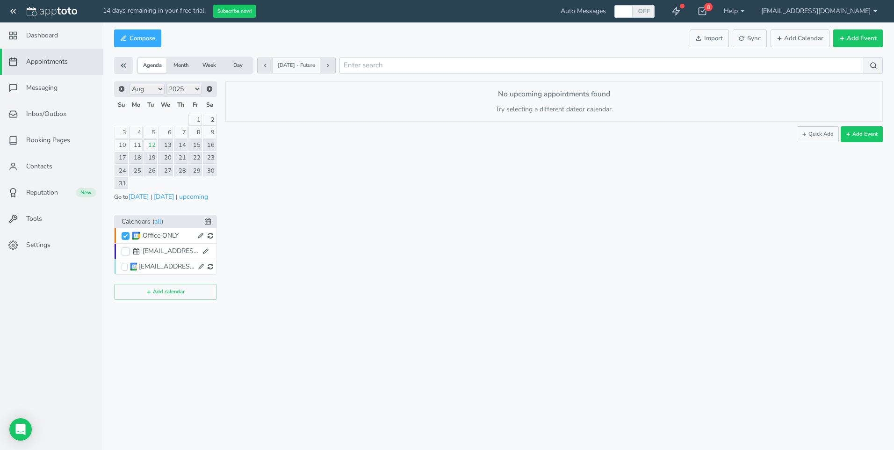
click at [123, 251] on input "[EMAIL_ADDRESS][DOMAIN_NAME]" at bounding box center [126, 251] width 8 height 8
checkbox input "true"
checkbox input "false"
click at [205, 250] on icon at bounding box center [206, 251] width 6 height 6
type input "[EMAIL_ADDRESS][DOMAIN_NAME]"
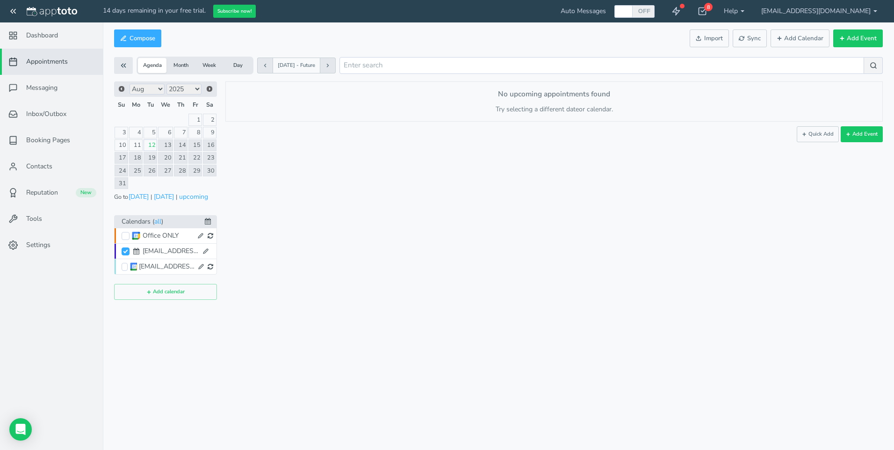
type input "#3a17d2"
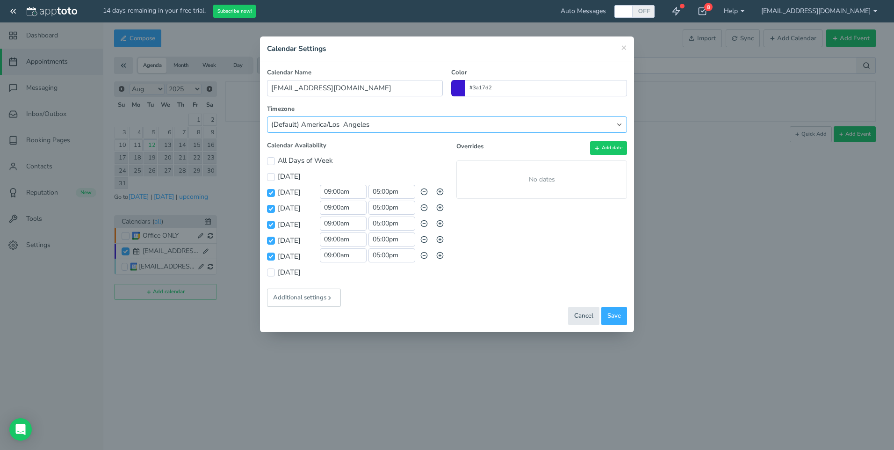
click at [357, 124] on select "(Default) America/Los_Angeles (GMT-10:00) Hawaii (GMT-08:00) Alaska (GMT-07:00)…" at bounding box center [447, 124] width 360 height 16
select select "string:America/New_York"
click at [267, 116] on select "(Default) America/Los_Angeles (GMT-10:00) Hawaii (GMT-08:00) Alaska (GMT-07:00)…" at bounding box center [447, 124] width 360 height 16
click at [614, 316] on span "Save" at bounding box center [615, 316] width 14 height 9
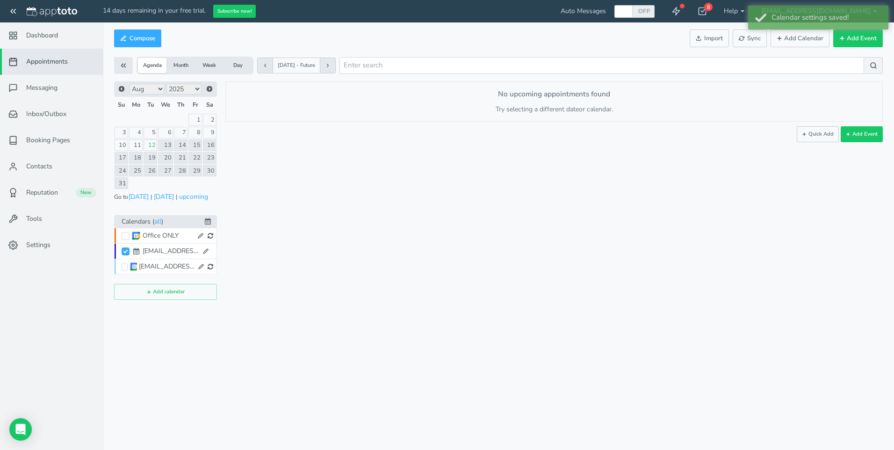
click at [161, 266] on div "[EMAIL_ADDRESS][DOMAIN_NAME]" at bounding box center [167, 266] width 56 height 9
checkbox input "false"
checkbox input "true"
click at [200, 265] on icon at bounding box center [201, 267] width 6 height 6
type input "[EMAIL_ADDRESS][DOMAIN_NAME]"
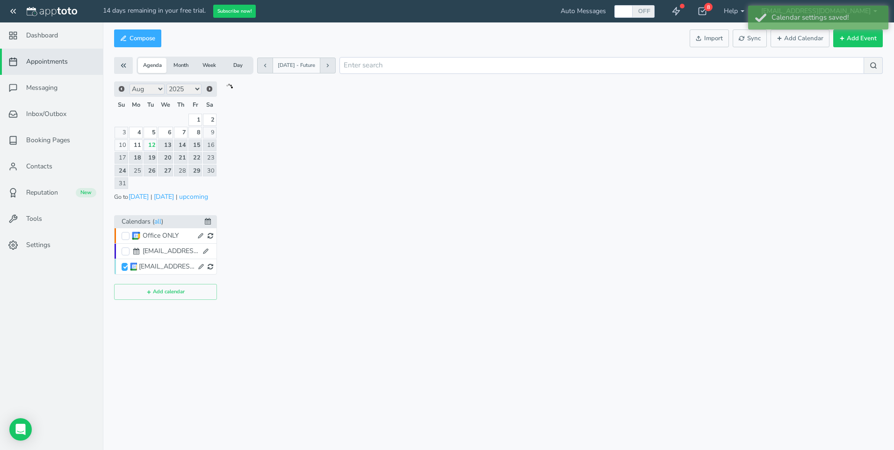
type input "#9fe1e7"
select select "string:America/Los_Angeles"
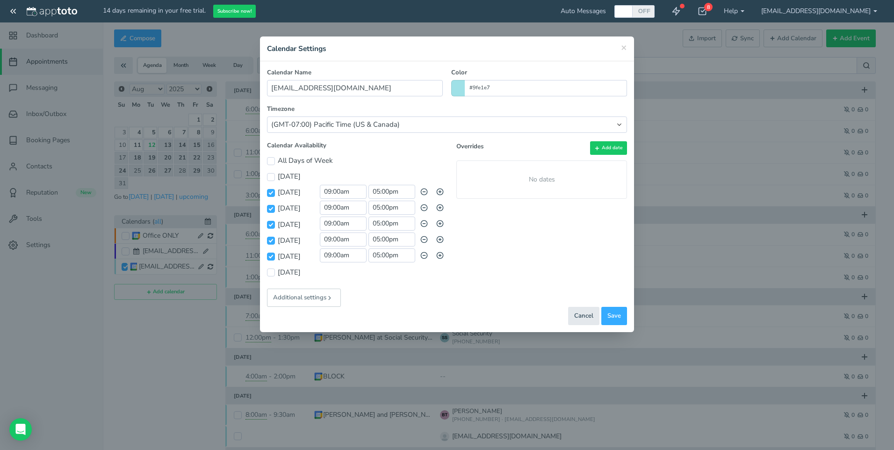
click at [457, 91] on span at bounding box center [458, 88] width 14 height 16
drag, startPoint x: 507, startPoint y: 123, endPoint x: 507, endPoint y: 128, distance: 5.1
click at [507, 128] on colorpicker-hue at bounding box center [505, 123] width 7 height 47
type input "#1e7239"
drag, startPoint x: 470, startPoint y: 105, endPoint x: 488, endPoint y: 125, distance: 27.8
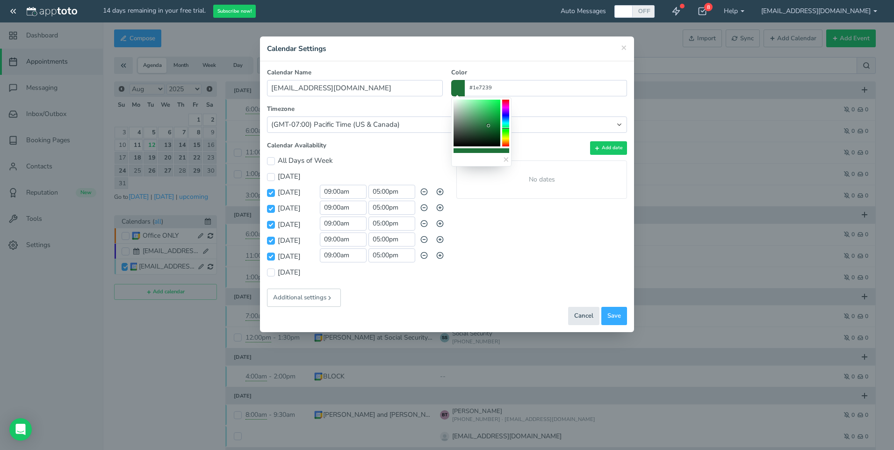
click at [488, 125] on icon at bounding box center [487, 124] width 3 height 3
click at [404, 128] on select "(Default) America/Los_Angeles (GMT-10:00) Hawaii (GMT-08:00) Alaska (GMT-07:00)…" at bounding box center [447, 124] width 360 height 16
select select "string:America/New_York"
click at [267, 116] on select "(Default) America/Los_Angeles (GMT-10:00) Hawaii (GMT-08:00) Alaska (GMT-07:00)…" at bounding box center [447, 124] width 360 height 16
click at [614, 313] on span "Save" at bounding box center [615, 316] width 14 height 9
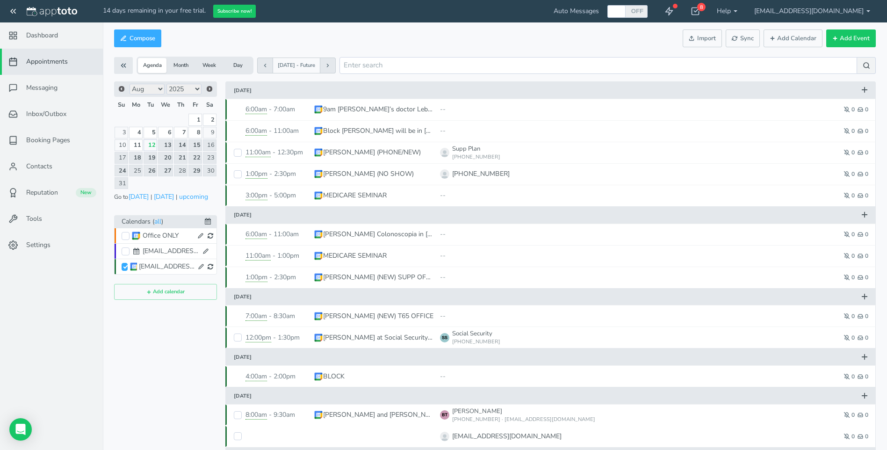
click at [209, 235] on icon at bounding box center [211, 235] width 6 height 7
click at [125, 249] on input "[EMAIL_ADDRESS][DOMAIN_NAME]" at bounding box center [126, 251] width 8 height 8
checkbox input "true"
checkbox input "false"
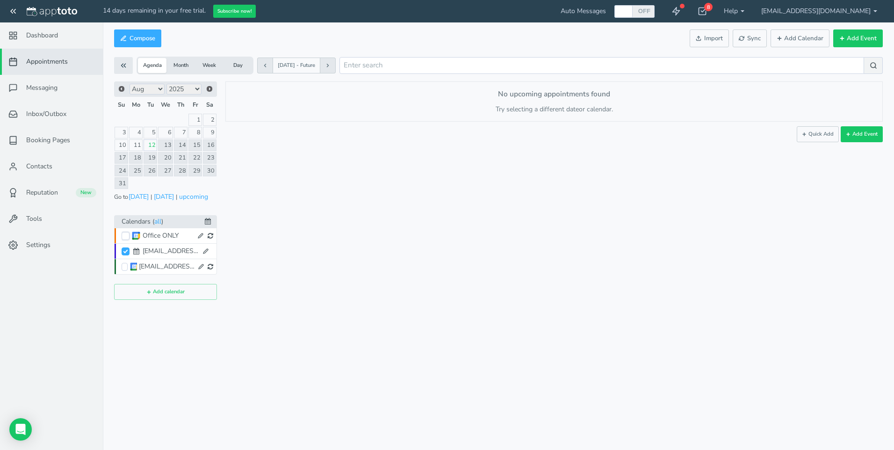
click at [124, 235] on input "Office ONLY" at bounding box center [126, 236] width 8 height 8
checkbox input "true"
checkbox input "false"
click at [211, 236] on icon at bounding box center [211, 235] width 6 height 7
drag, startPoint x: 44, startPoint y: 88, endPoint x: 45, endPoint y: 94, distance: 6.4
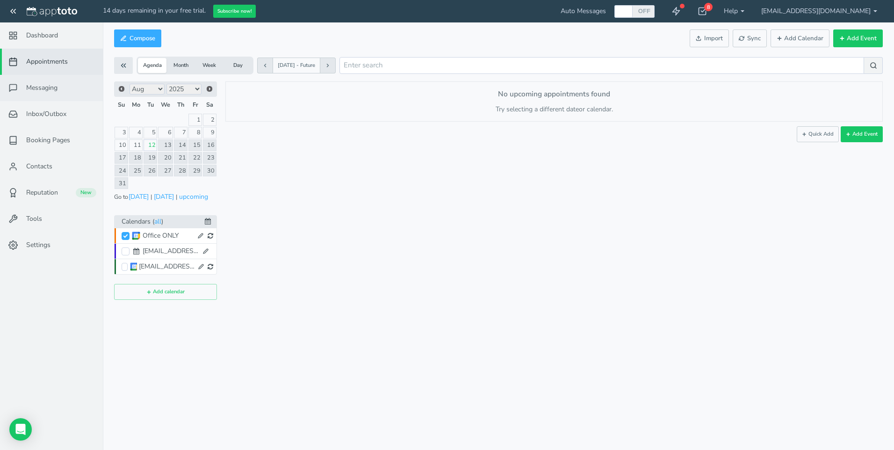
click at [44, 88] on span "Messaging" at bounding box center [41, 87] width 31 height 9
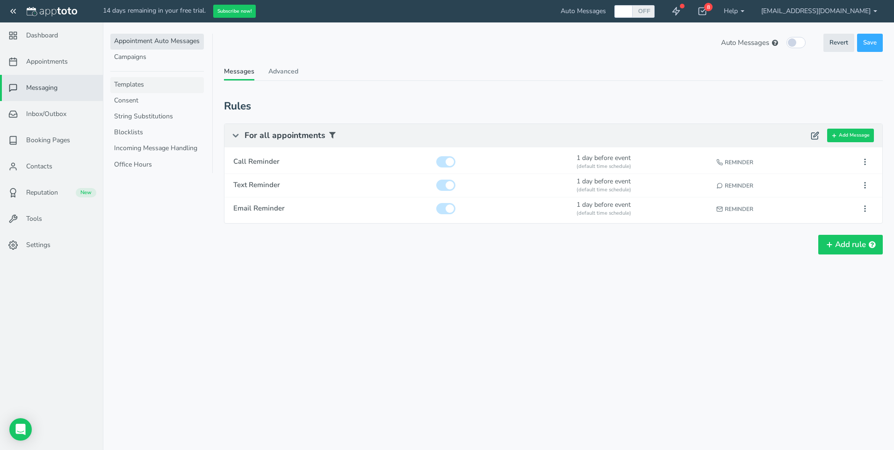
click at [146, 83] on link "Templates" at bounding box center [157, 85] width 94 height 16
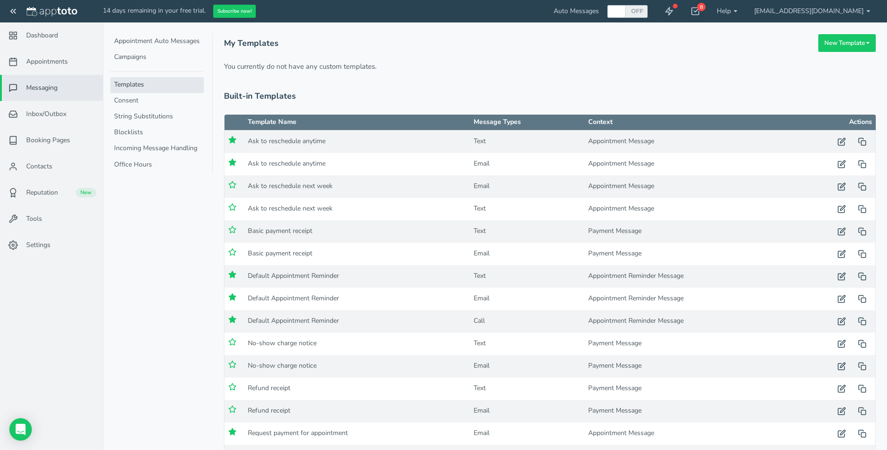
scroll to position [38, 0]
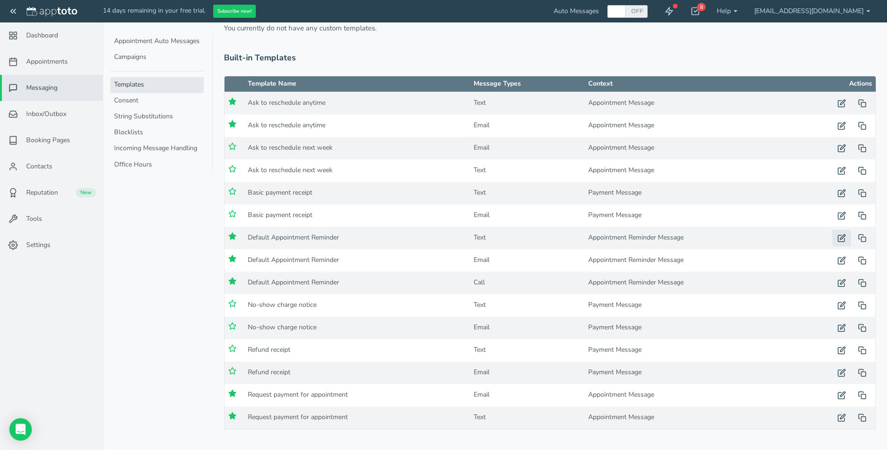
click at [841, 238] on use "button" at bounding box center [842, 237] width 7 height 7
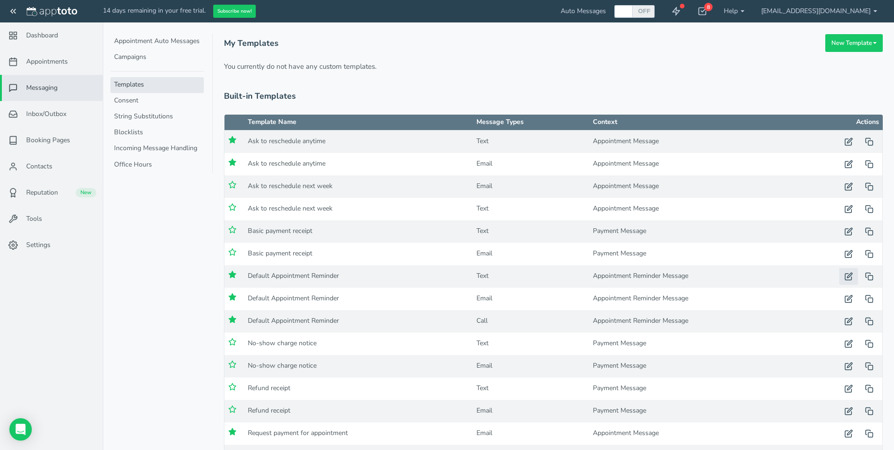
type input "Default Appointment Reminder"
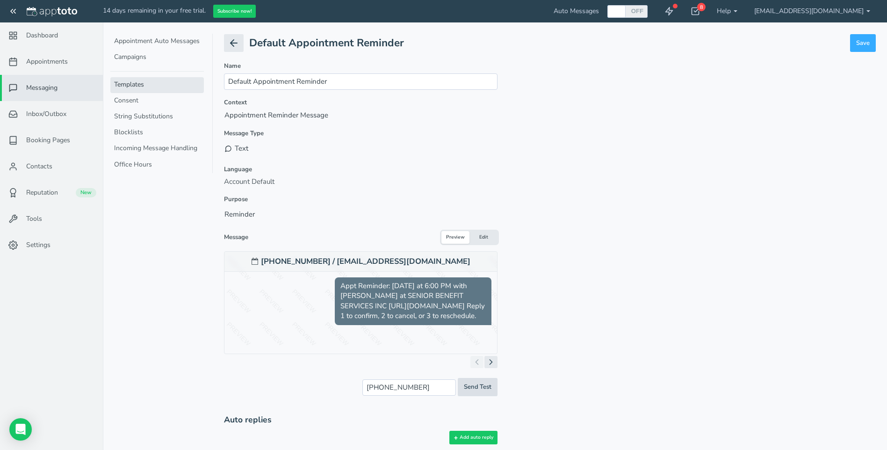
click at [477, 386] on span "Send Test" at bounding box center [478, 387] width 28 height 9
type input "sent"
click at [133, 99] on link "Consent" at bounding box center [157, 101] width 94 height 16
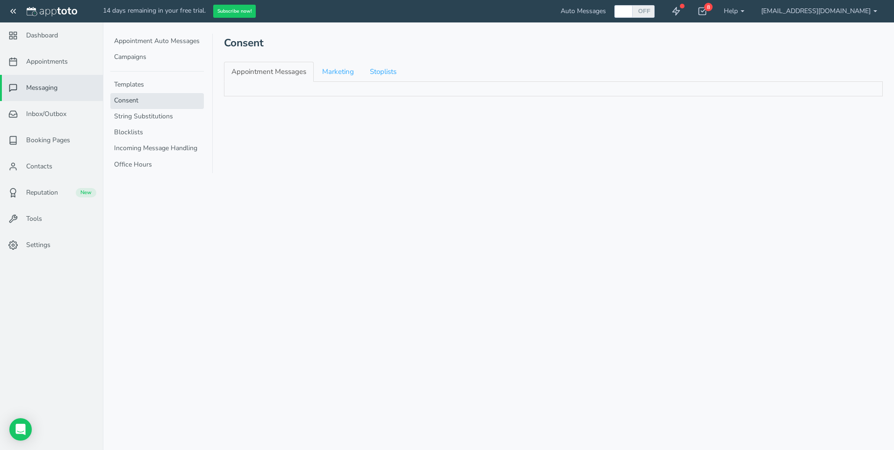
checkbox input "true"
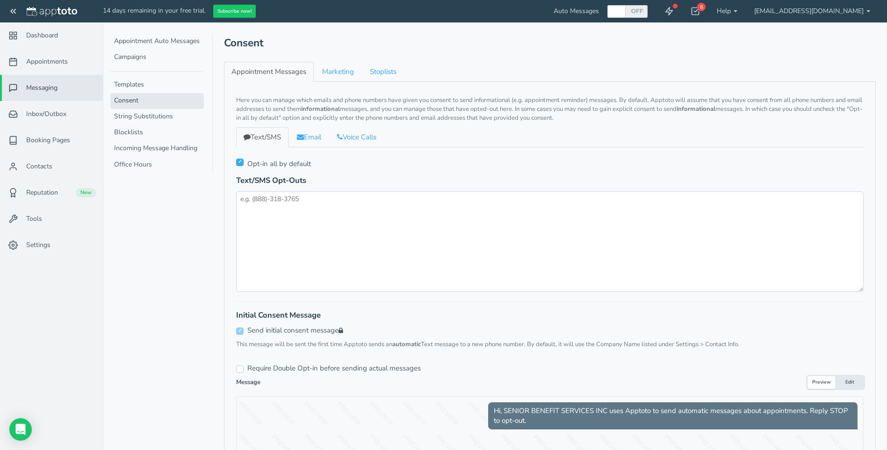
scroll to position [47, 0]
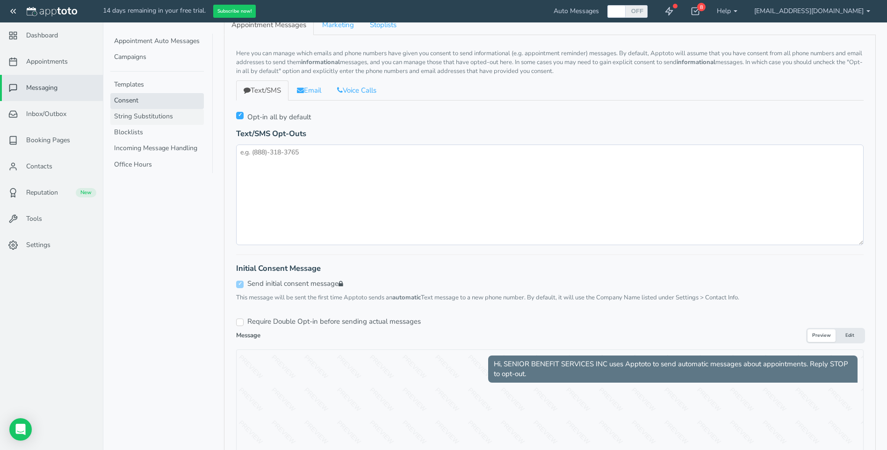
click at [152, 114] on link "String Substitutions" at bounding box center [157, 117] width 94 height 16
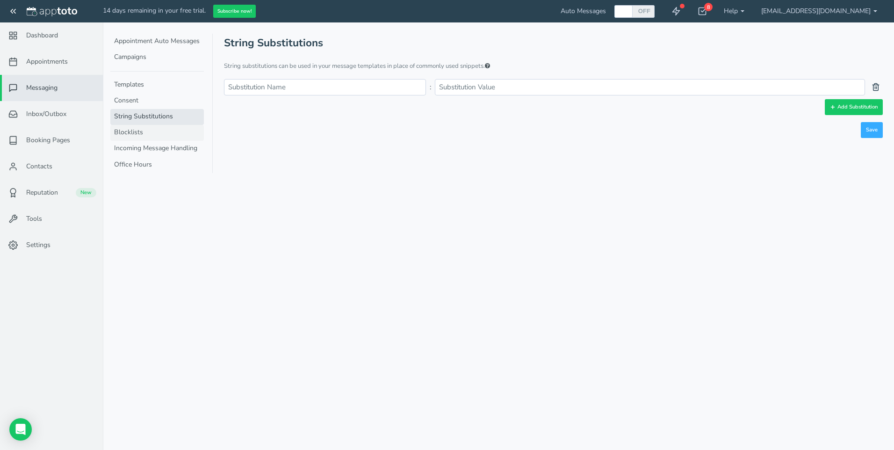
click at [134, 131] on link "Blocklists" at bounding box center [157, 133] width 94 height 16
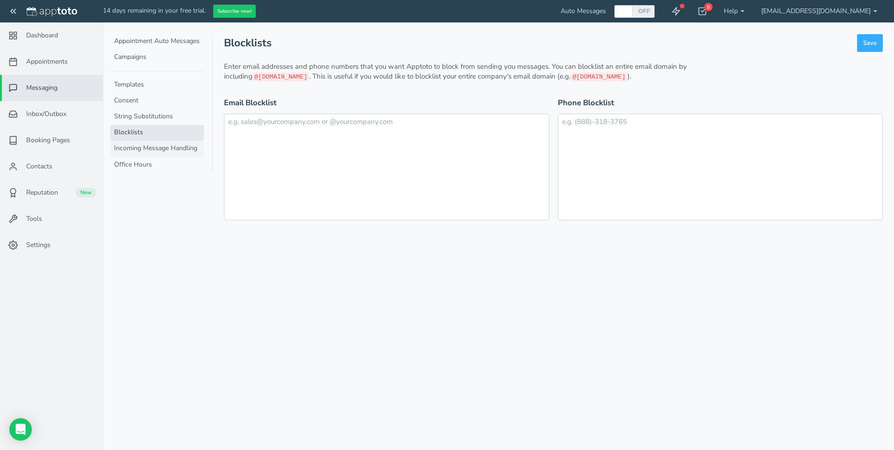
click at [135, 147] on link "Incoming Message Handling" at bounding box center [157, 149] width 94 height 16
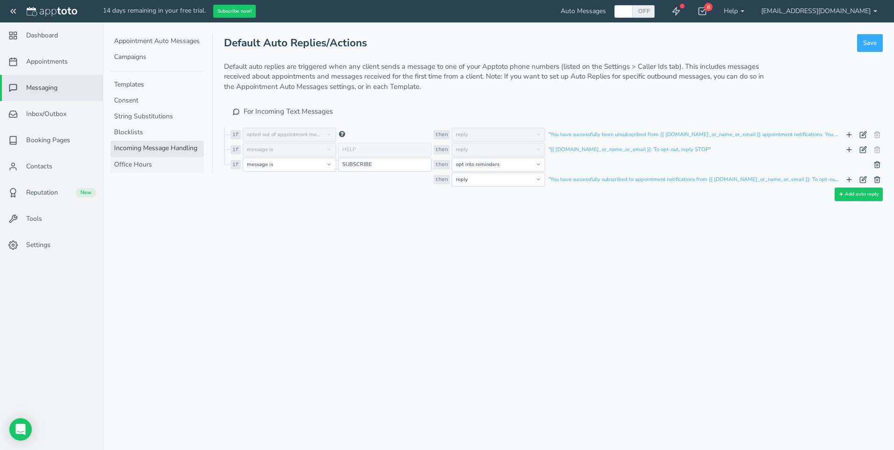
click at [137, 163] on link "Office Hours" at bounding box center [157, 165] width 94 height 16
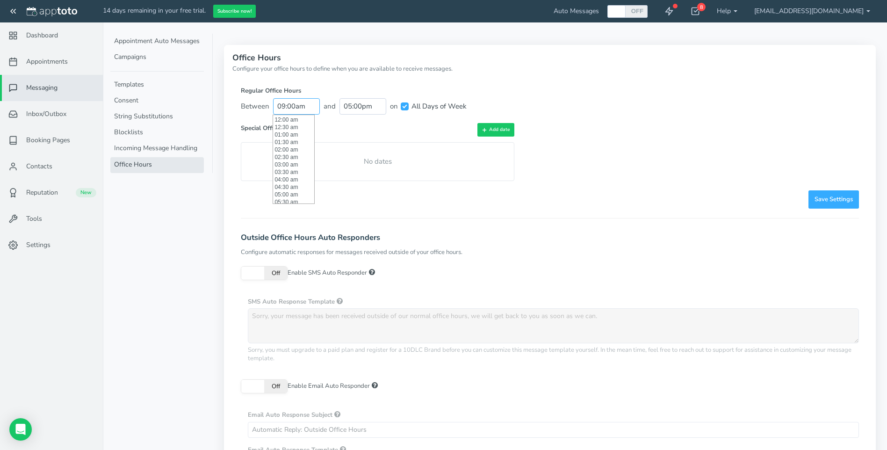
click at [292, 107] on input "09:00am" at bounding box center [296, 106] width 47 height 16
click at [287, 125] on li "09:30 am" at bounding box center [293, 126] width 41 height 7
type input "09:30 am"
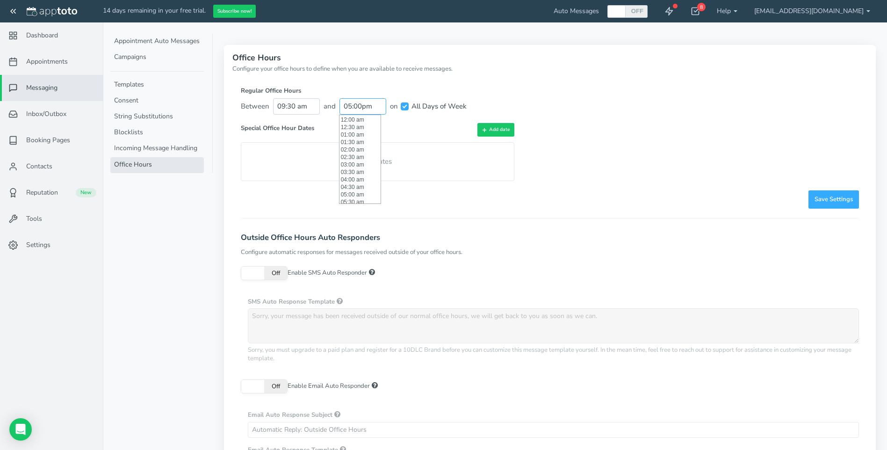
click at [357, 106] on input "05:00pm" at bounding box center [363, 106] width 47 height 16
click at [356, 157] on li "04:30 pm" at bounding box center [360, 157] width 41 height 7
type input "04:30 pm"
click at [406, 108] on input "All Days of Week" at bounding box center [405, 106] width 8 height 8
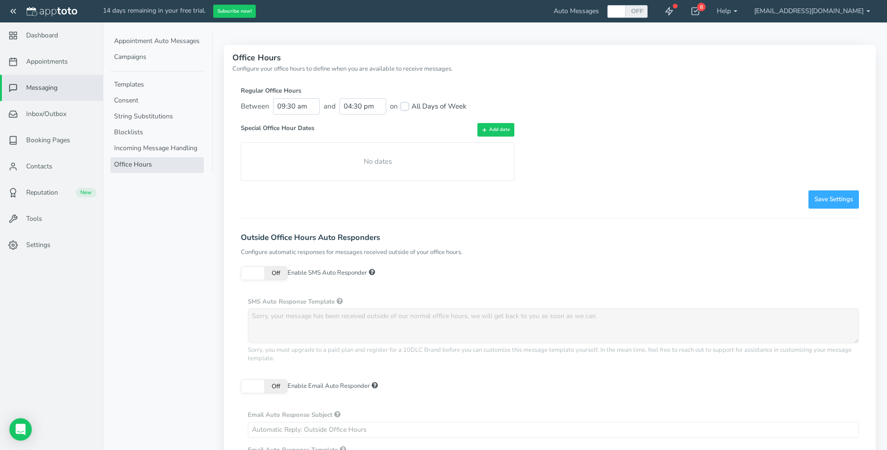
checkbox input "false"
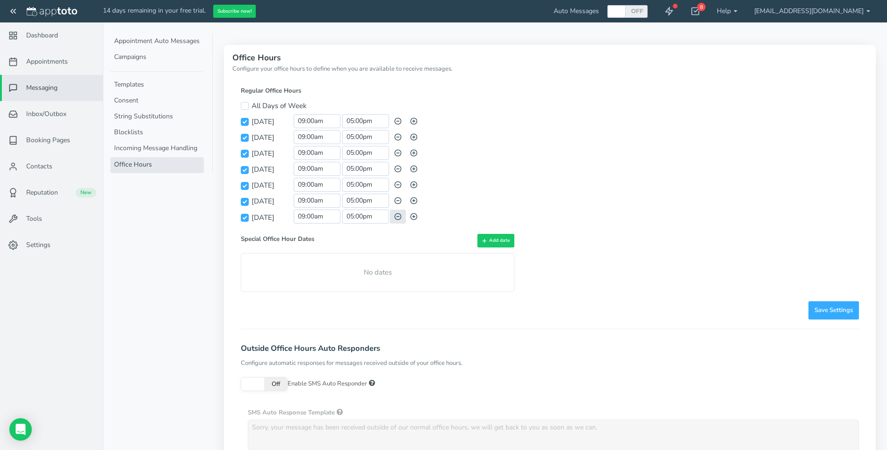
click at [397, 217] on use "button" at bounding box center [398, 217] width 6 height 6
checkbox input "false"
click at [399, 120] on icon "button" at bounding box center [397, 120] width 7 height 7
checkbox input "false"
click at [836, 306] on span "Save Settings" at bounding box center [834, 310] width 38 height 9
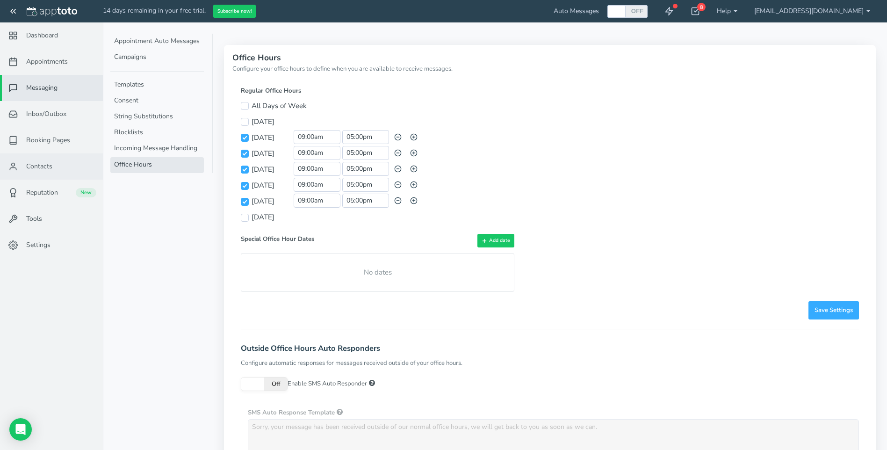
click at [42, 166] on span "Contacts" at bounding box center [39, 166] width 26 height 9
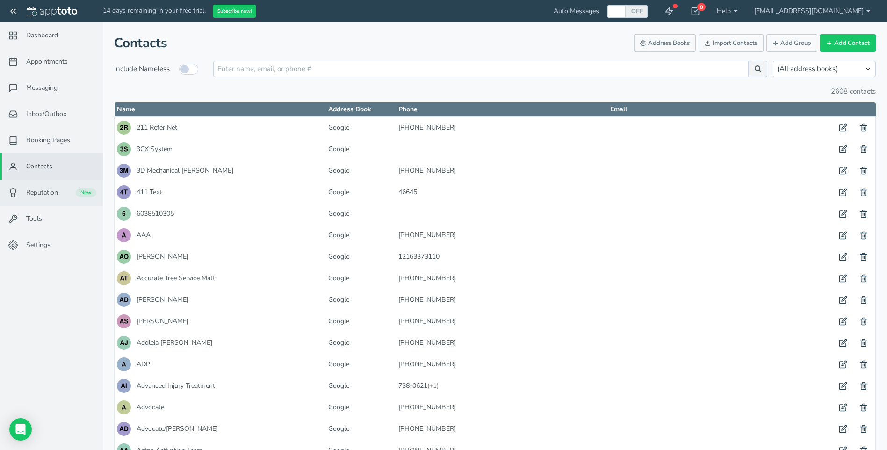
click at [35, 193] on span "Reputation" at bounding box center [42, 192] width 32 height 9
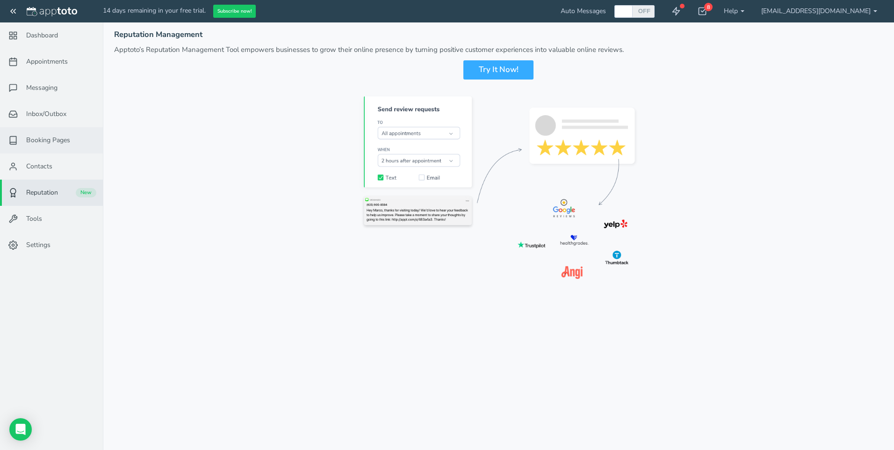
click at [46, 141] on span "Booking Pages" at bounding box center [48, 140] width 44 height 9
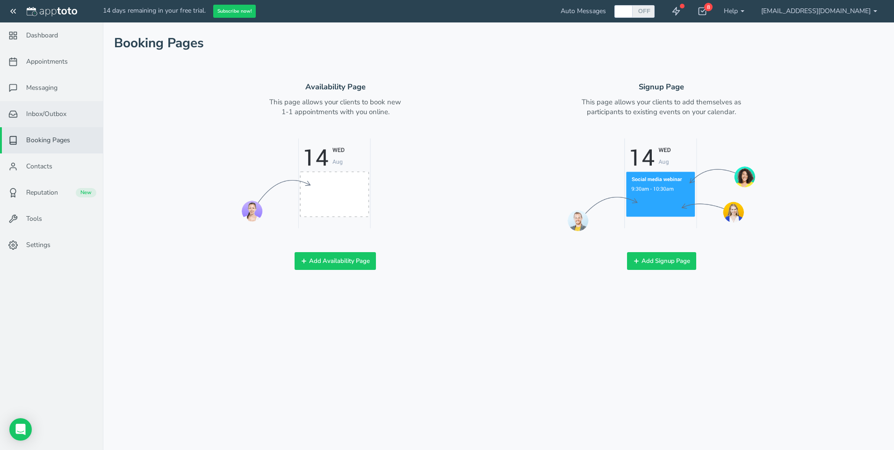
click at [45, 114] on span "Inbox/Outbox" at bounding box center [46, 113] width 40 height 9
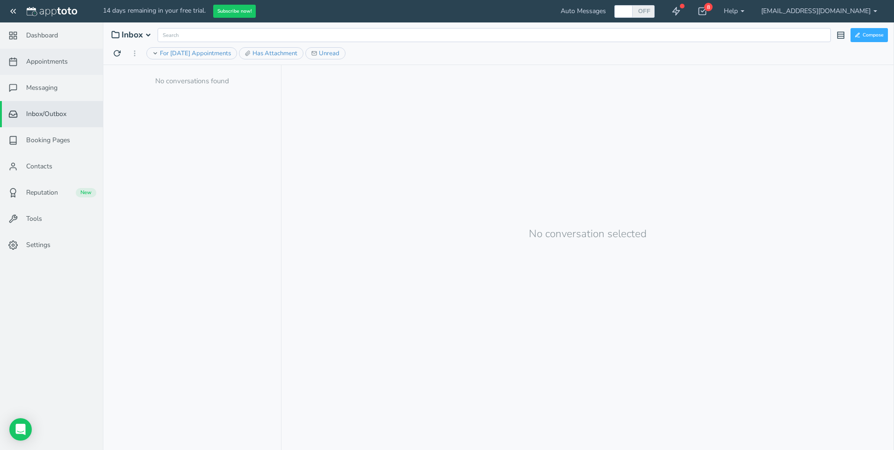
click at [53, 63] on span "Appointments" at bounding box center [47, 61] width 42 height 9
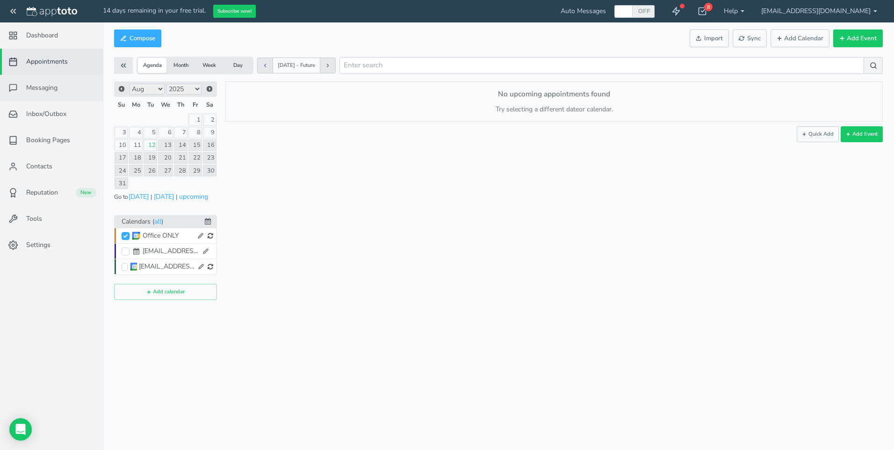
click at [38, 85] on span "Messaging" at bounding box center [41, 87] width 31 height 9
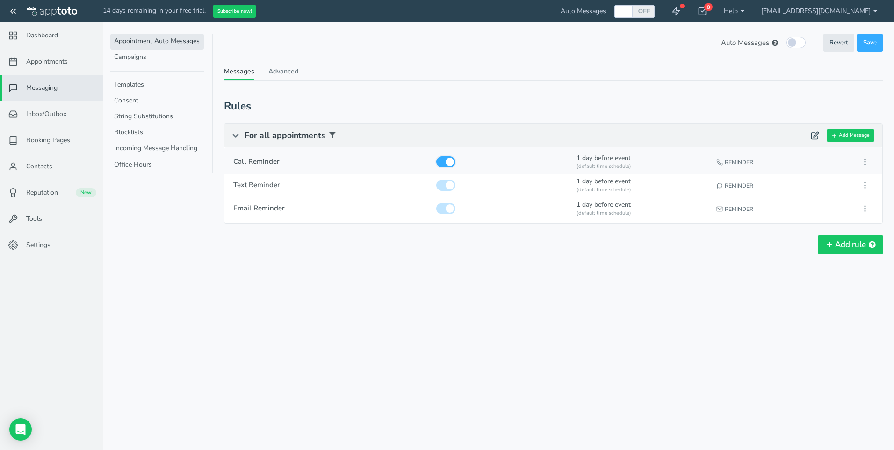
click at [443, 161] on input "checkbox" at bounding box center [445, 161] width 19 height 11
checkbox input "false"
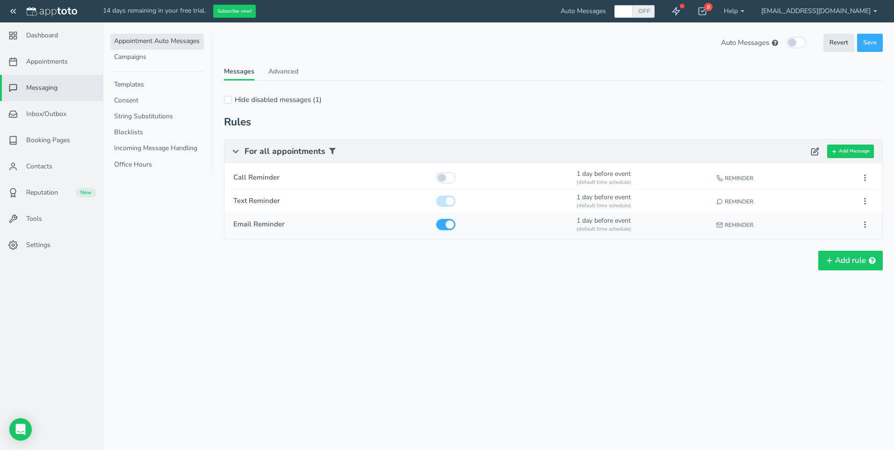
click at [443, 225] on input "checkbox" at bounding box center [445, 224] width 19 height 11
checkbox input "false"
click at [732, 199] on div "Reminder" at bounding box center [783, 201] width 138 height 17
type input "Text Reminder"
checkbox input "true"
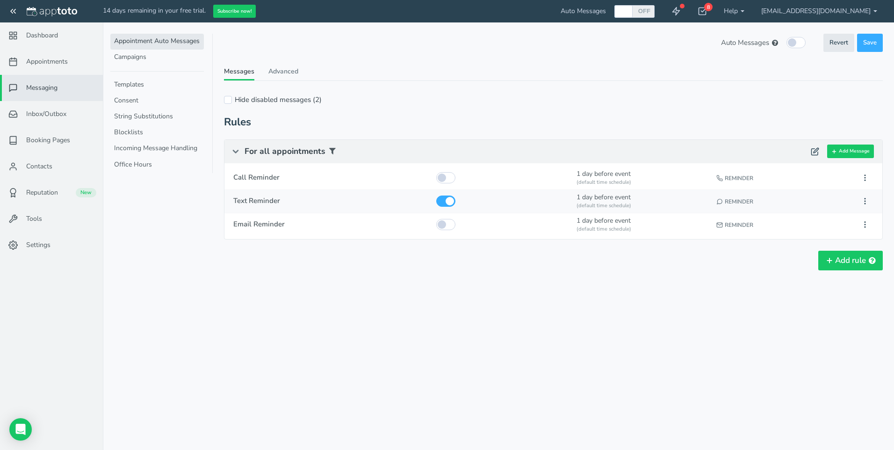
select select "number:1"
select select "string:default"
select select "string:1"
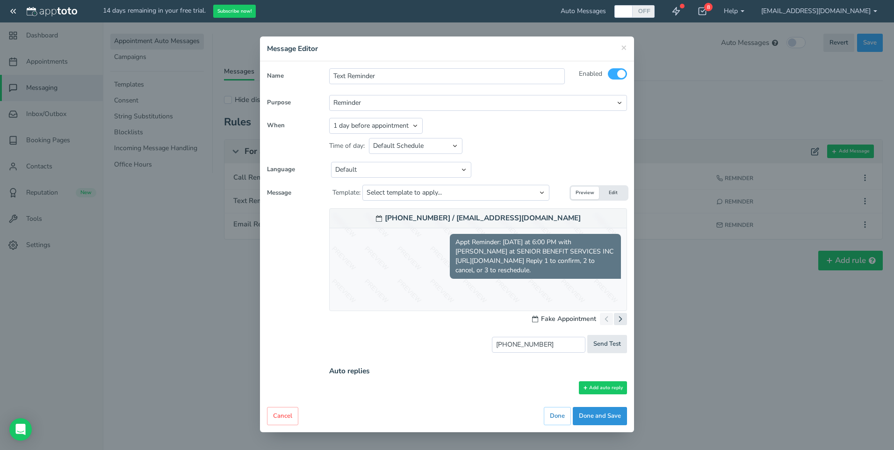
click at [589, 415] on button "Done and Save" at bounding box center [600, 416] width 54 height 18
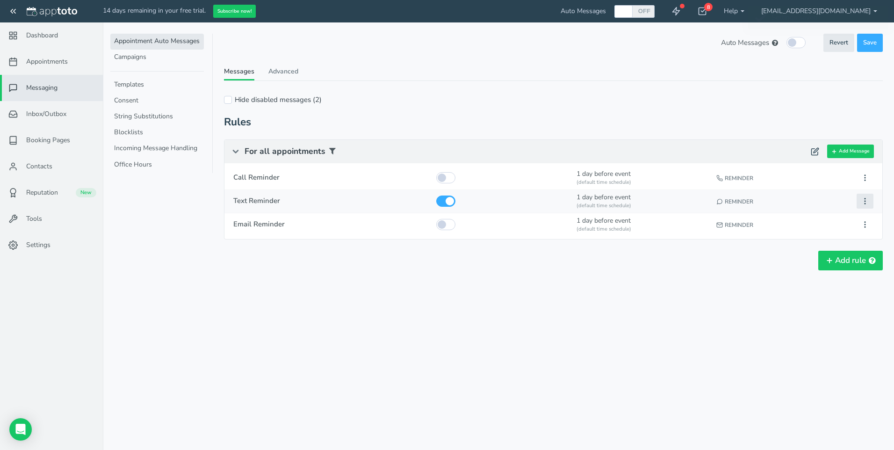
click at [865, 201] on use at bounding box center [865, 201] width 1 height 6
click at [783, 231] on button "Duplicate" at bounding box center [813, 231] width 121 height 13
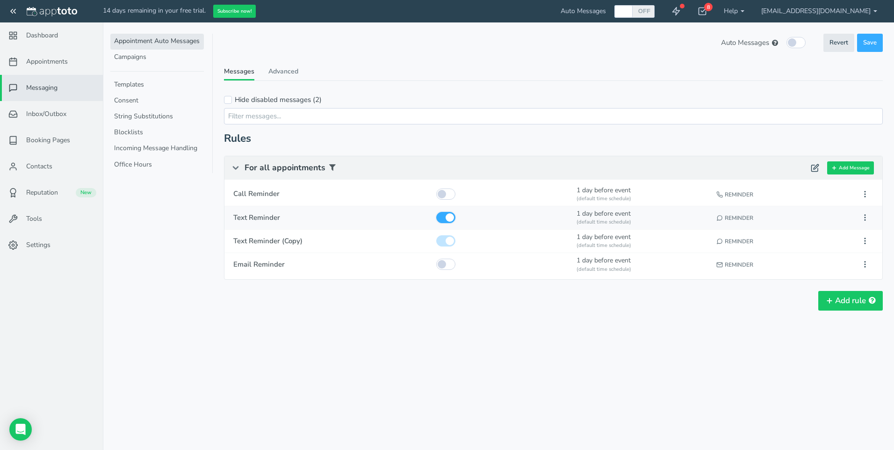
click at [443, 216] on input "checkbox" at bounding box center [445, 217] width 19 height 11
click at [447, 217] on input "checkbox" at bounding box center [445, 217] width 19 height 11
checkbox input "true"
click at [742, 217] on div "Reminder" at bounding box center [783, 217] width 138 height 17
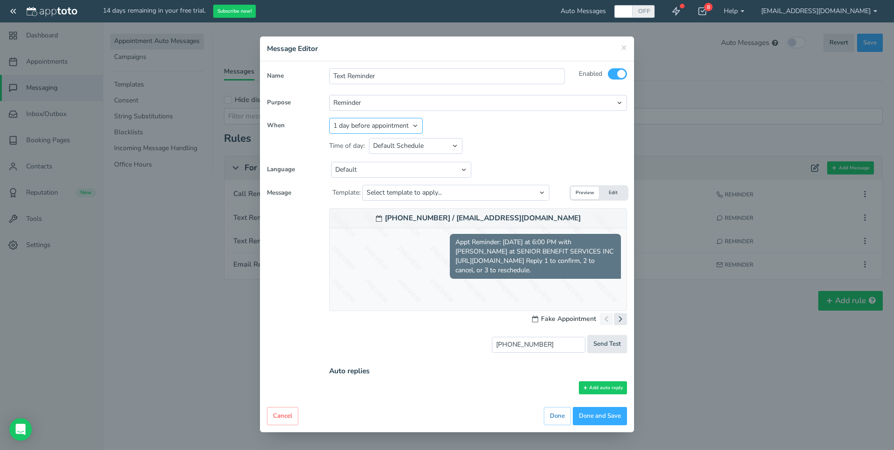
click at [415, 125] on select "Appointment start time Day of appointment 1 day before appointment 2 days befor…" at bounding box center [376, 126] width 94 height 16
click at [505, 106] on select "Reminder Followup Booking / Initial" at bounding box center [478, 103] width 298 height 16
select select "number:2"
click at [329, 95] on select "Reminder Followup Booking / Initial" at bounding box center [478, 103] width 298 height 16
type input "Text Confirmation"
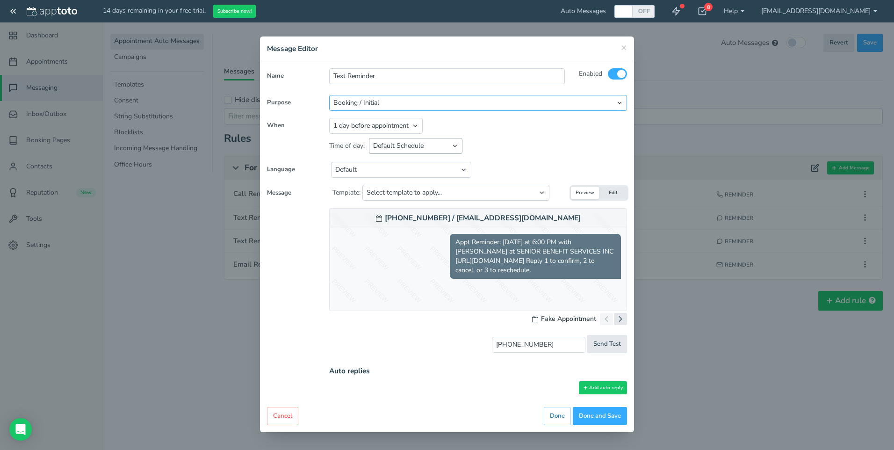
type input "[DATE]"
type input "1:52pm"
select select "string:0"
select select "string:none"
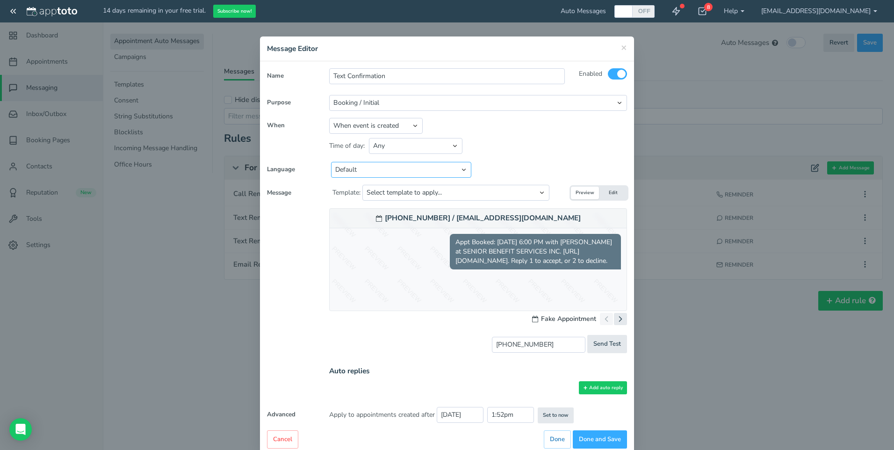
click at [386, 172] on select "Default English - US English - Australia English - United Kingdom English - Eur…" at bounding box center [401, 170] width 140 height 16
select select "string:en-US"
click at [331, 162] on select "Default English - US English - Australia English - United Kingdom English - Eur…" at bounding box center [401, 170] width 140 height 16
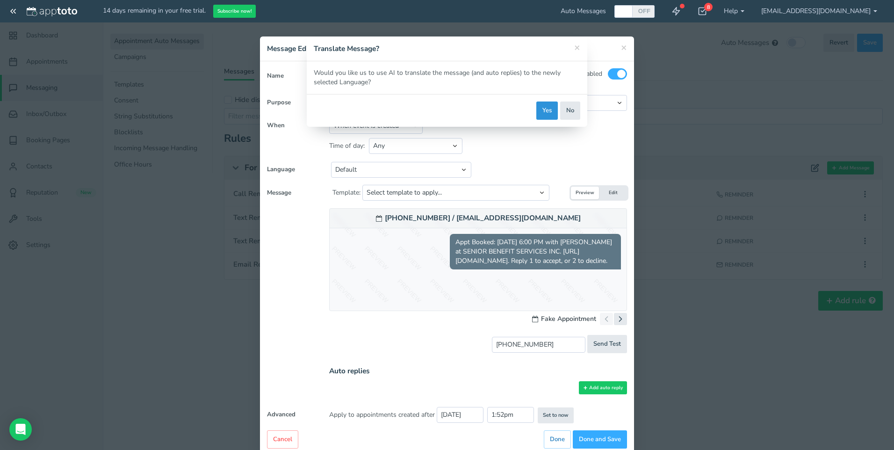
click at [543, 110] on button "Yes" at bounding box center [548, 111] width 22 height 18
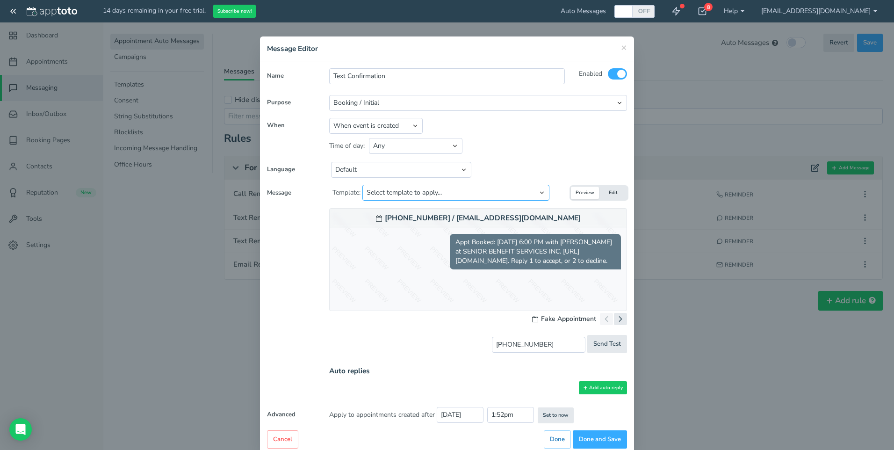
click at [464, 195] on select "Select template to apply... Default Initial Message Default Initial Message (ju…" at bounding box center [456, 193] width 187 height 16
select select "object:29160"
click at [363, 185] on select "Select template to apply... Default Initial Message Default Initial Message (ju…" at bounding box center [456, 193] width 187 height 16
click at [554, 414] on button "Set to now" at bounding box center [556, 415] width 36 height 16
type input "1:54pm"
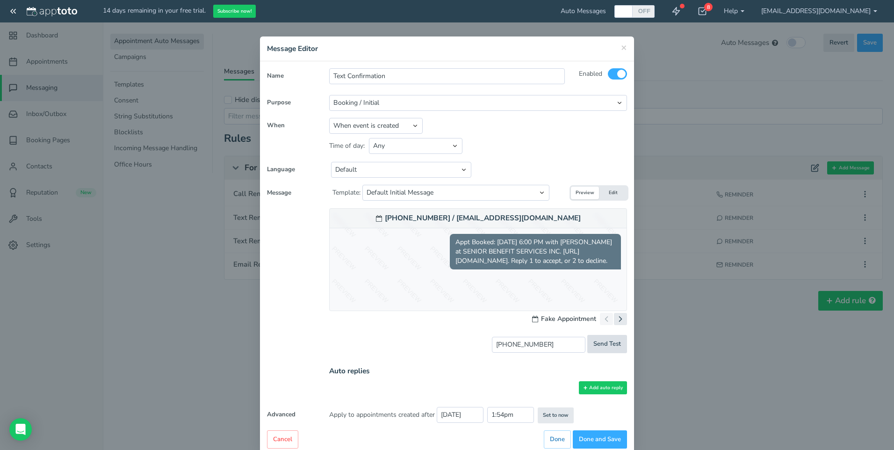
click at [606, 344] on span "Send Test" at bounding box center [608, 344] width 28 height 9
type input "sent"
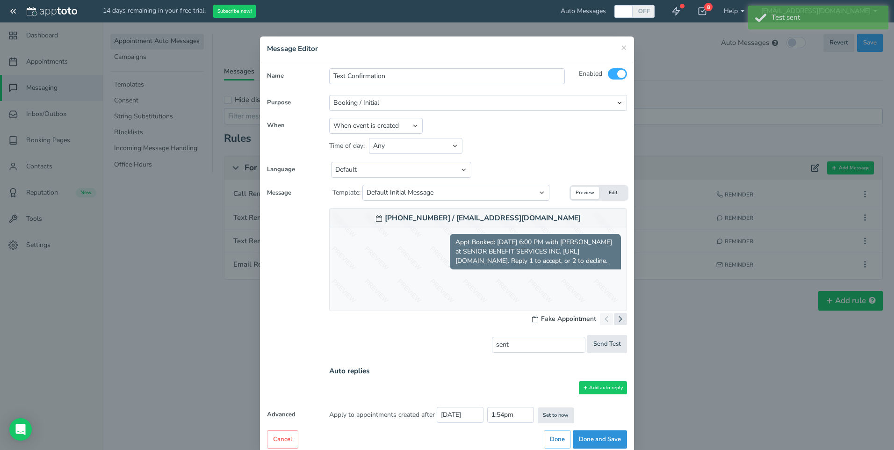
click at [595, 438] on button "Done and Save" at bounding box center [600, 439] width 54 height 18
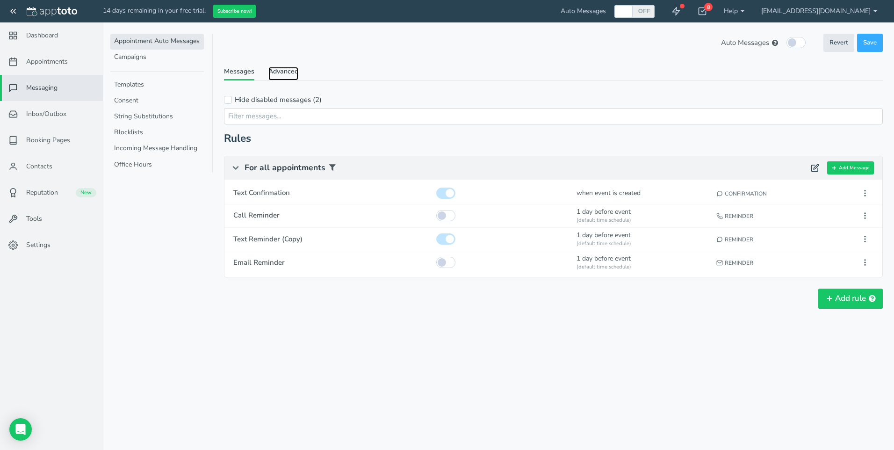
click at [285, 69] on link "Advanced" at bounding box center [284, 74] width 30 height 14
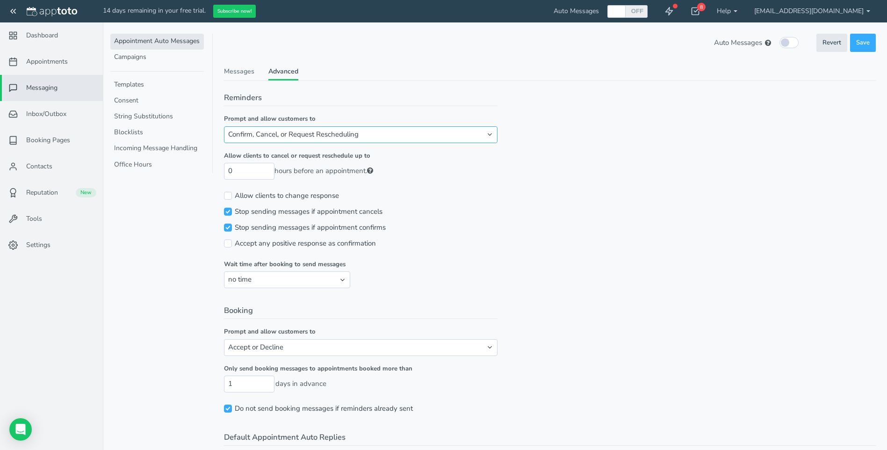
click at [402, 138] on select "Confirm, Cancel, or Request Rescheduling Confirm or Cancel Confirm or Request R…" at bounding box center [361, 134] width 274 height 16
click at [224, 126] on select "Confirm, Cancel, or Request Rescheduling Confirm or Cancel Confirm or Request R…" at bounding box center [361, 134] width 274 height 16
click at [266, 174] on input "0" at bounding box center [249, 171] width 51 height 16
click at [266, 168] on input "1" at bounding box center [249, 171] width 51 height 16
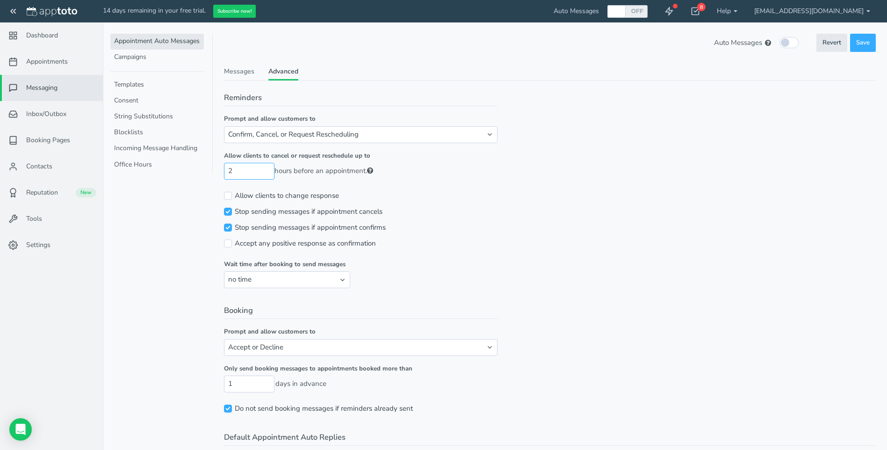
click at [266, 168] on input "2" at bounding box center [249, 171] width 51 height 16
click at [266, 168] on input "3" at bounding box center [249, 171] width 51 height 16
click at [266, 168] on input "4" at bounding box center [249, 171] width 51 height 16
click at [267, 173] on input "3" at bounding box center [249, 171] width 51 height 16
click at [267, 173] on input "2" at bounding box center [249, 171] width 51 height 16
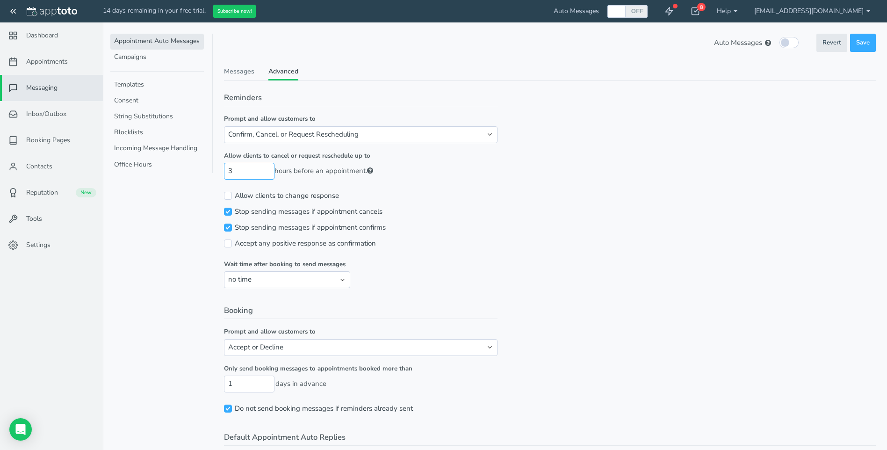
type input "3"
click at [266, 170] on input "3" at bounding box center [249, 171] width 51 height 16
click at [260, 283] on select "no time 1 hour 1 day 2 days" at bounding box center [287, 279] width 126 height 16
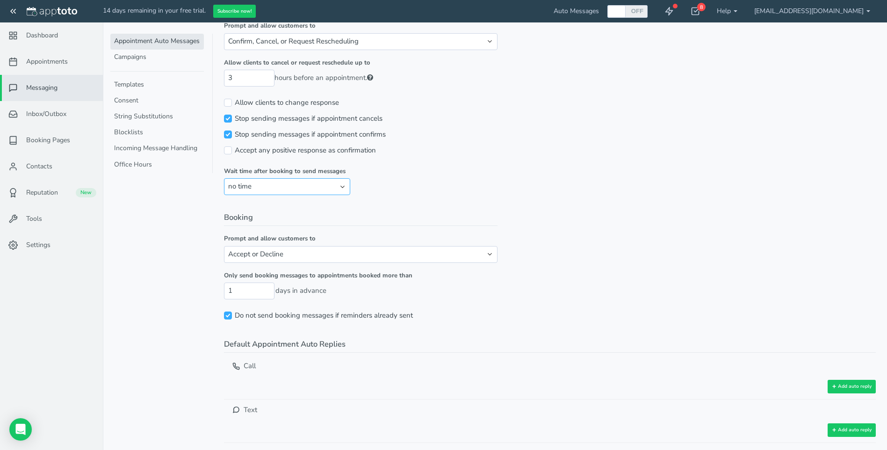
scroll to position [94, 0]
click at [298, 255] on select "Accept or Decline Just Accept Do nothing" at bounding box center [361, 254] width 274 height 16
select select "number:8"
click at [224, 246] on select "Accept or Decline Just Accept Do nothing" at bounding box center [361, 254] width 274 height 16
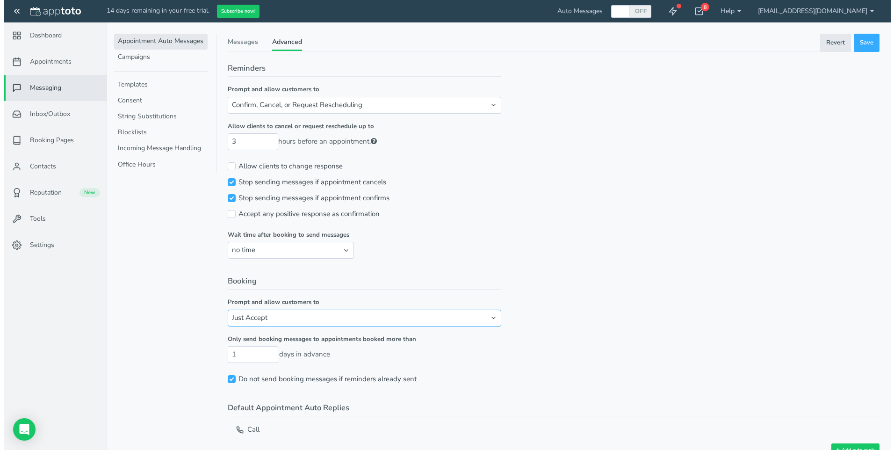
scroll to position [0, 0]
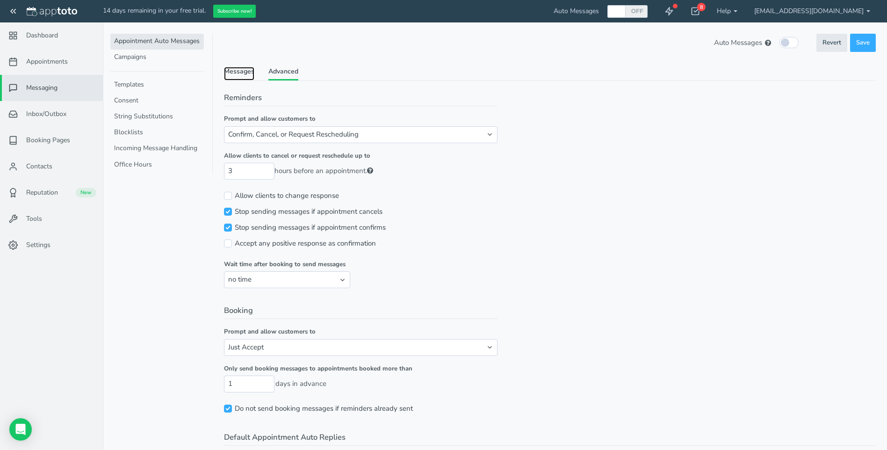
click at [247, 70] on link "Messages" at bounding box center [239, 74] width 30 height 14
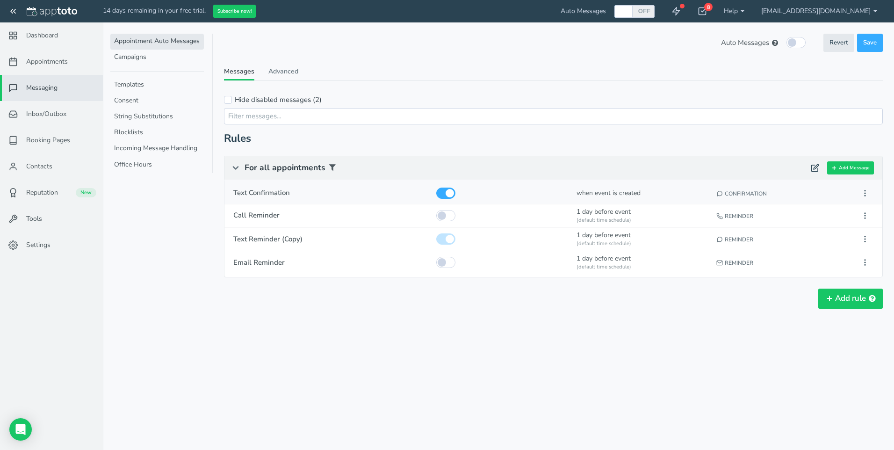
click at [725, 192] on div "Confirmation" at bounding box center [783, 192] width 138 height 20
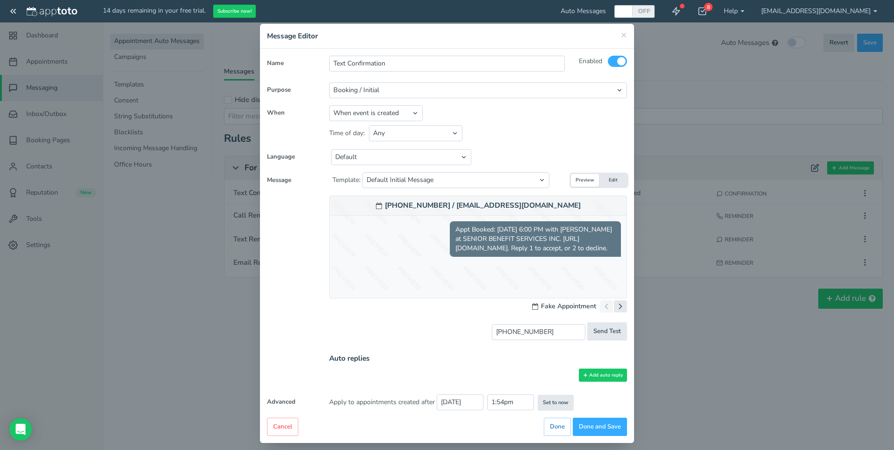
scroll to position [20, 0]
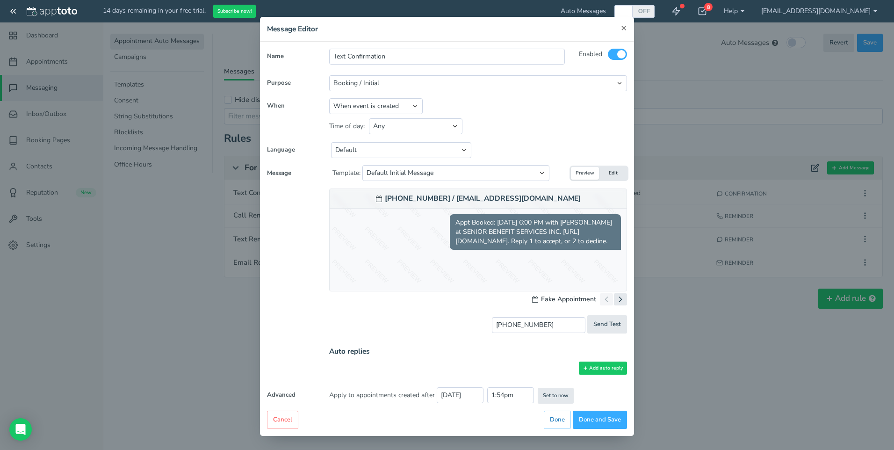
click at [621, 25] on span "×" at bounding box center [624, 27] width 6 height 13
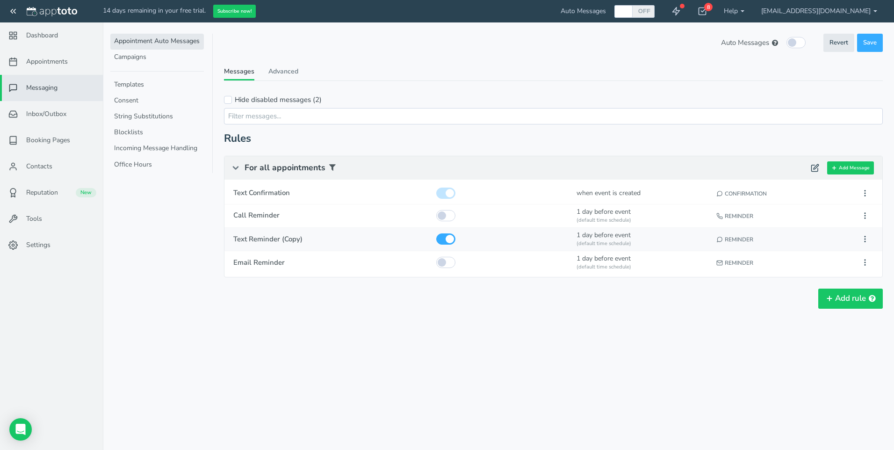
click at [610, 239] on div "1 day before event (default time schedule)" at bounding box center [643, 239] width 138 height 22
type input "Text Reminder (Copy)"
select select "number:1"
select select
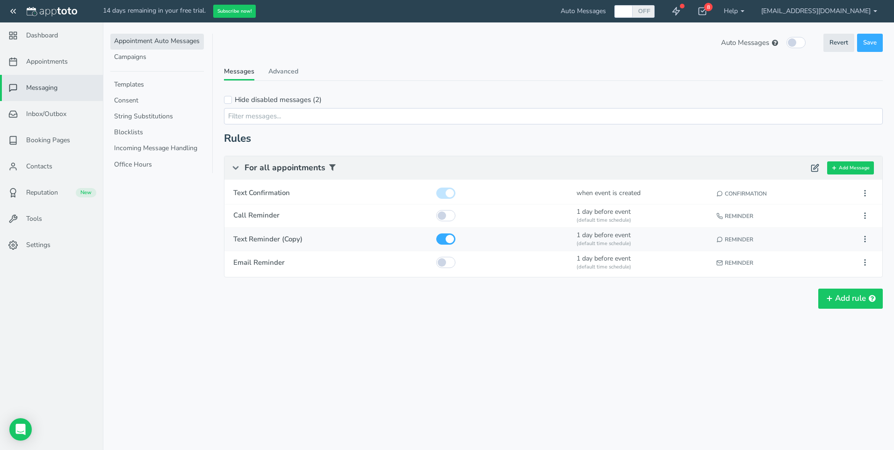
select select "string:1"
select select "string:default"
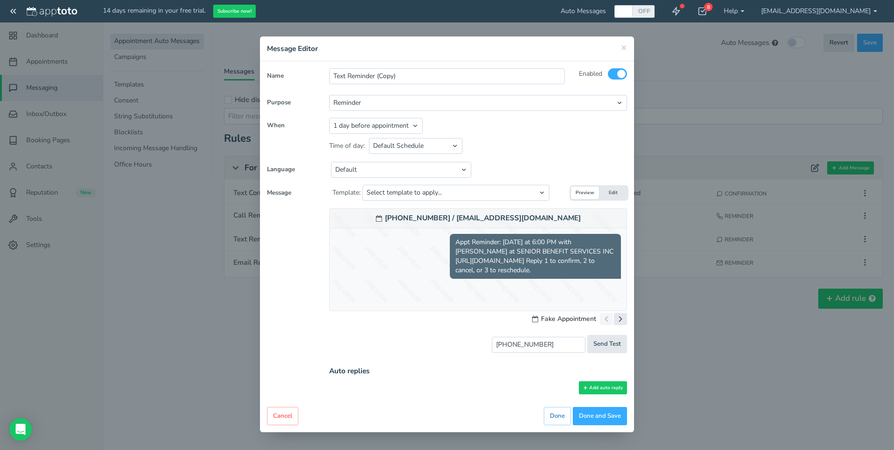
scroll to position [0, 0]
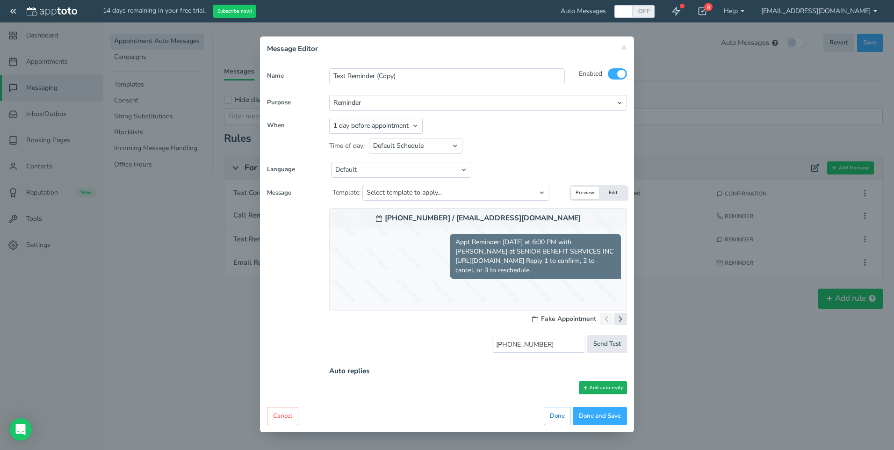
click at [589, 389] on button "Add auto reply" at bounding box center [603, 388] width 48 height 14
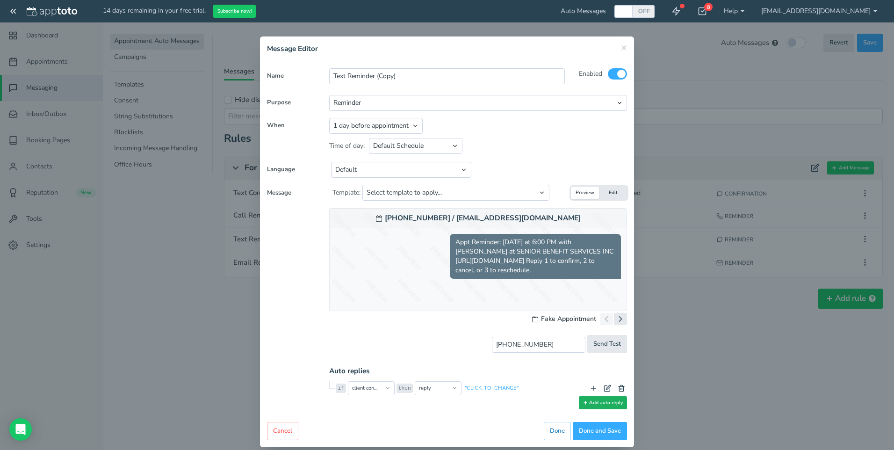
scroll to position [11, 0]
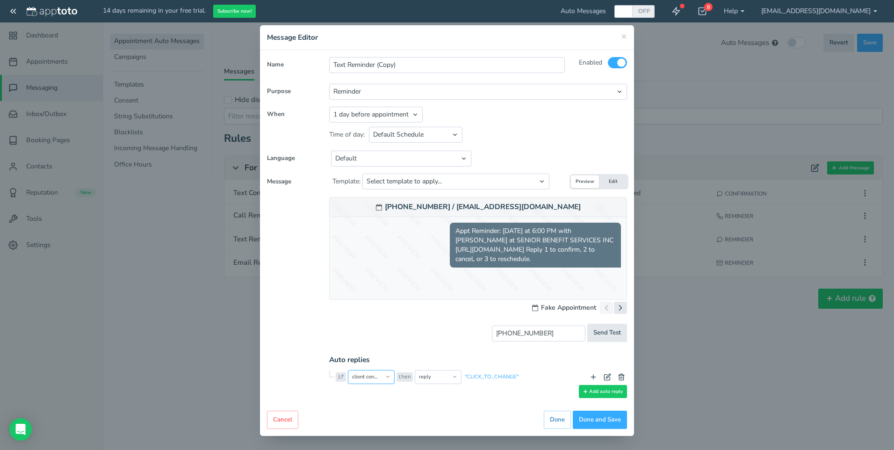
click at [383, 376] on select "client confirms client cancels client requests reschedule reply is reply includ…" at bounding box center [371, 377] width 47 height 14
click at [450, 378] on select "reply opt into reminders opt out of reminders opt into marketing messages opt o…" at bounding box center [438, 377] width 47 height 14
click at [476, 377] on link ""CLICK_TO_CHANGE"" at bounding box center [491, 376] width 55 height 7
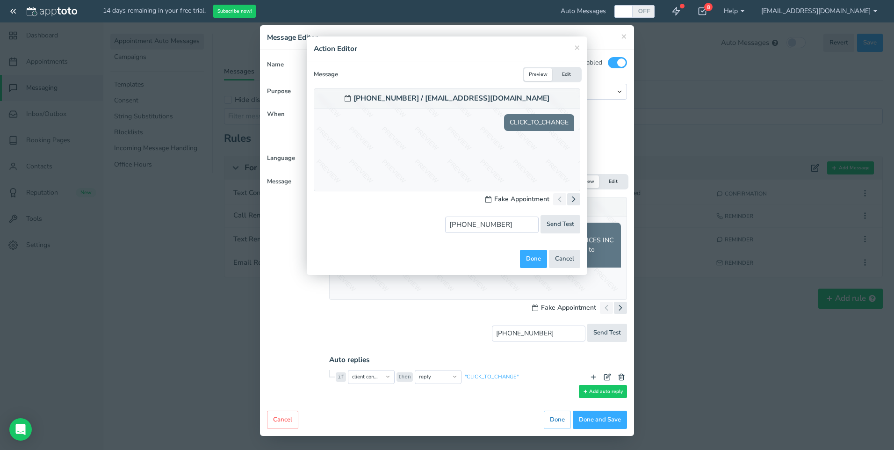
click at [573, 48] on h4 "Action Editor" at bounding box center [447, 49] width 267 height 10
click at [566, 256] on button "Cancel" at bounding box center [564, 259] width 31 height 18
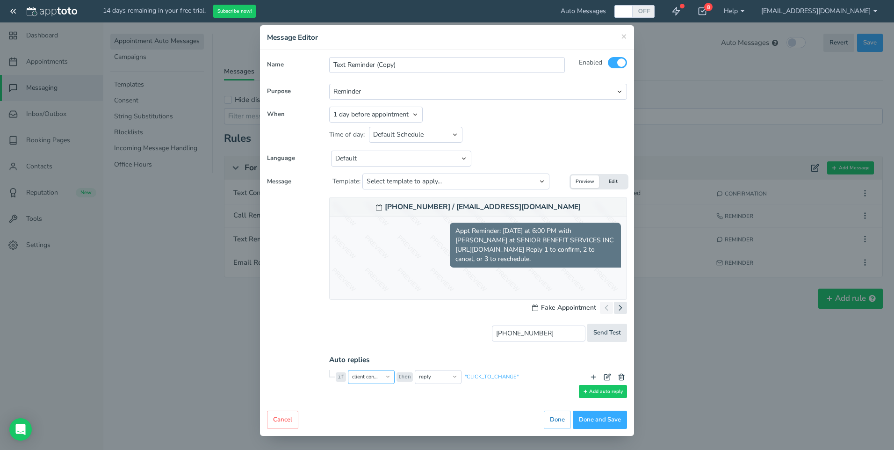
click at [384, 377] on select "client confirms client cancels client requests reschedule reply is reply includ…" at bounding box center [371, 377] width 47 height 14
click at [425, 376] on select "reply opt into reminders opt out of reminders opt into marketing messages opt o…" at bounding box center [438, 377] width 47 height 14
select select "string:mark_as_confirmed"
click at [415, 370] on select "reply opt into reminders opt out of reminders opt into marketing messages opt o…" at bounding box center [438, 377] width 47 height 14
click at [598, 334] on span "Send Test" at bounding box center [608, 332] width 28 height 9
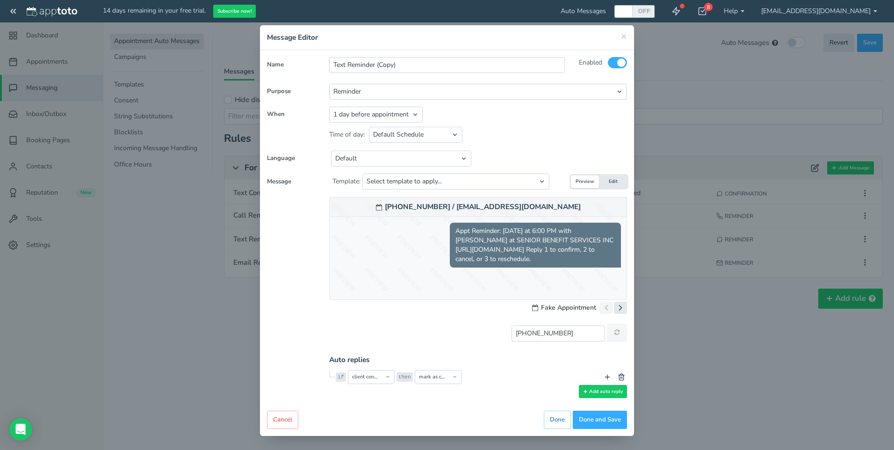
type input "sent"
drag, startPoint x: 592, startPoint y: 420, endPoint x: 580, endPoint y: 413, distance: 14.0
click at [592, 421] on button "Done and Save" at bounding box center [600, 420] width 54 height 18
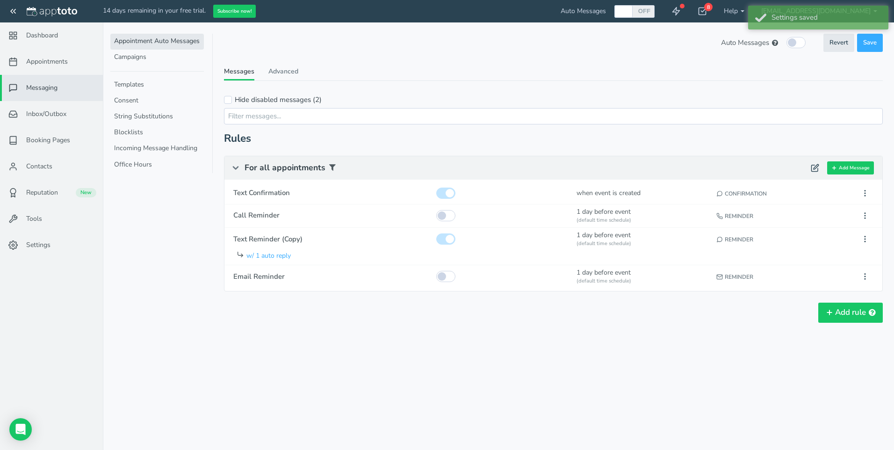
scroll to position [0, 0]
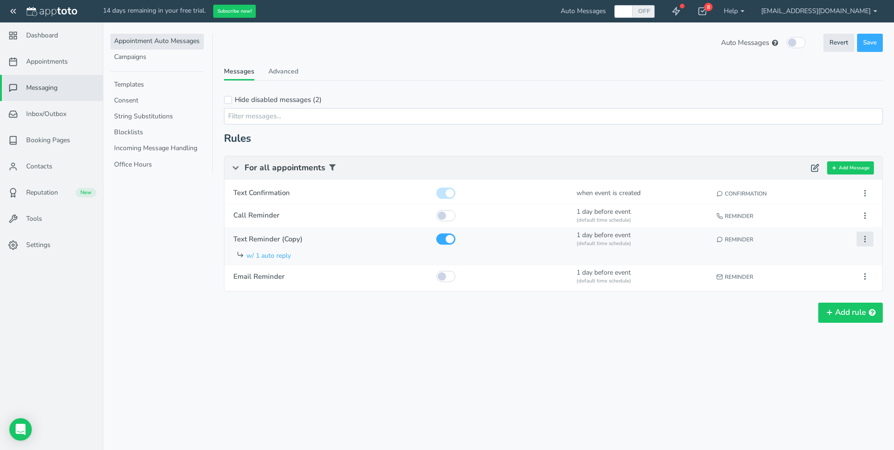
click at [867, 239] on icon at bounding box center [865, 239] width 8 height 8
click at [784, 269] on button "Duplicate" at bounding box center [813, 269] width 121 height 13
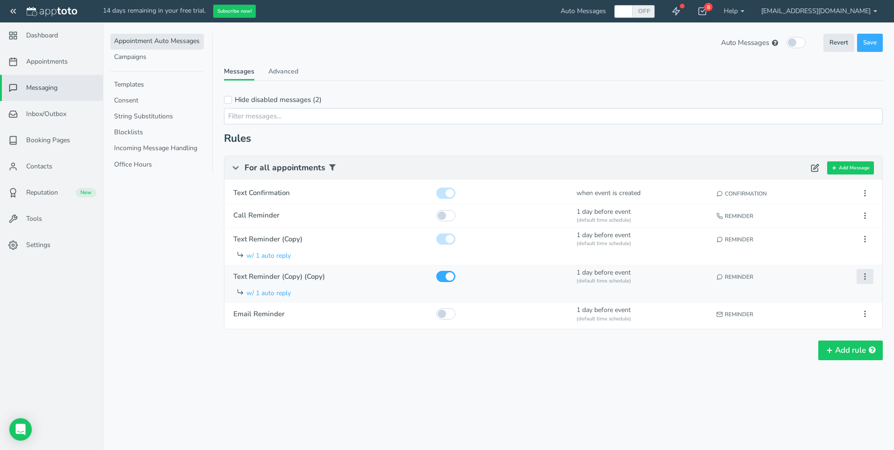
click at [866, 276] on icon at bounding box center [865, 276] width 8 height 8
click at [770, 292] on button "Edit" at bounding box center [813, 294] width 121 height 13
type input "Text Reminder (Copy) (Copy)"
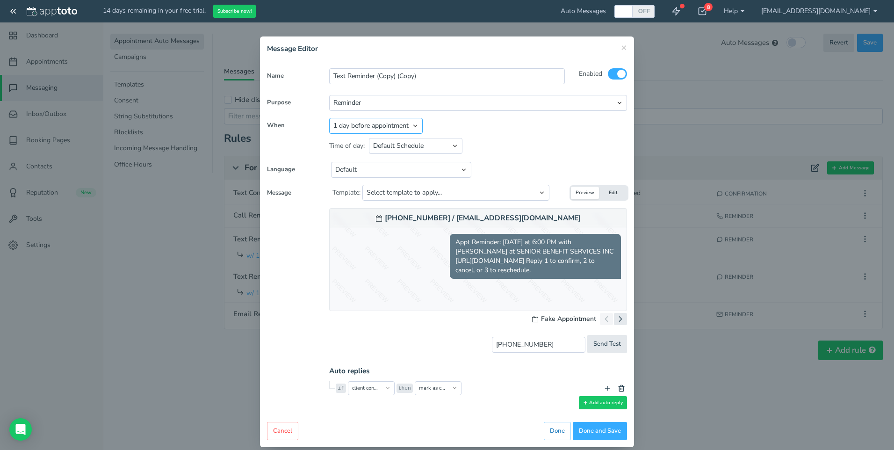
click at [413, 123] on select "Appointment start time Day of appointment 1 day before appointment 2 days befor…" at bounding box center [376, 126] width 94 height 16
select select "string:-120"
click at [329, 118] on select "Appointment start time Day of appointment 1 day before appointment 2 days befor…" at bounding box center [376, 126] width 94 height 16
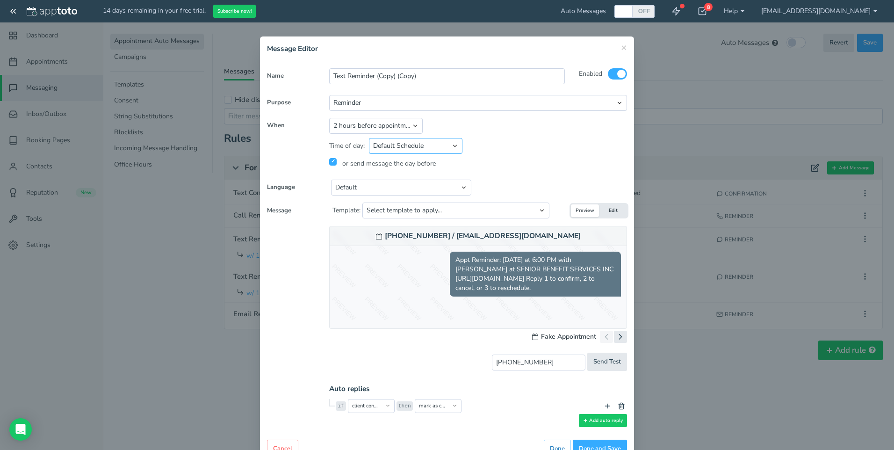
click at [454, 147] on select "Default Schedule Custom Schedule Any" at bounding box center [416, 146] width 94 height 16
drag, startPoint x: 328, startPoint y: 162, endPoint x: 340, endPoint y: 162, distance: 11.7
click at [329, 162] on input "checkbox" at bounding box center [332, 161] width 7 height 7
checkbox input "false"
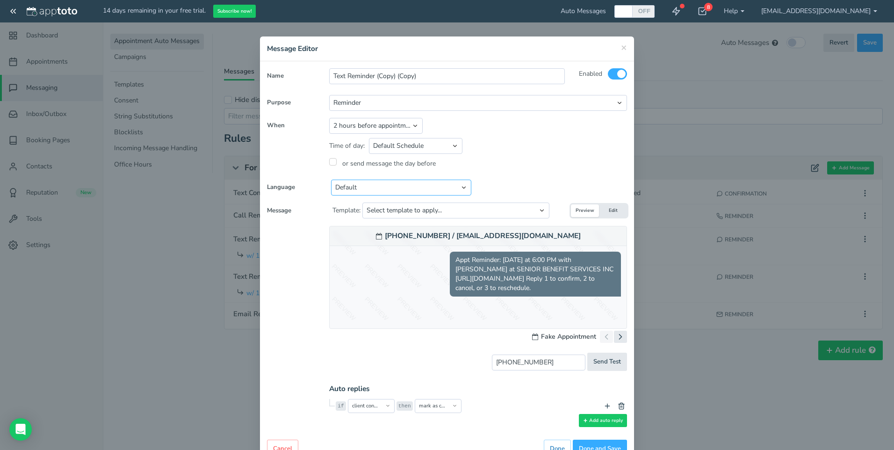
drag, startPoint x: 390, startPoint y: 188, endPoint x: 386, endPoint y: 196, distance: 9.2
click at [390, 188] on select "Default English - US English - Australia English - United Kingdom English - Eur…" at bounding box center [401, 188] width 140 height 16
select select "string:en-US"
click at [331, 180] on select "Default English - US English - Australia English - United Kingdom English - Eur…" at bounding box center [401, 188] width 140 height 16
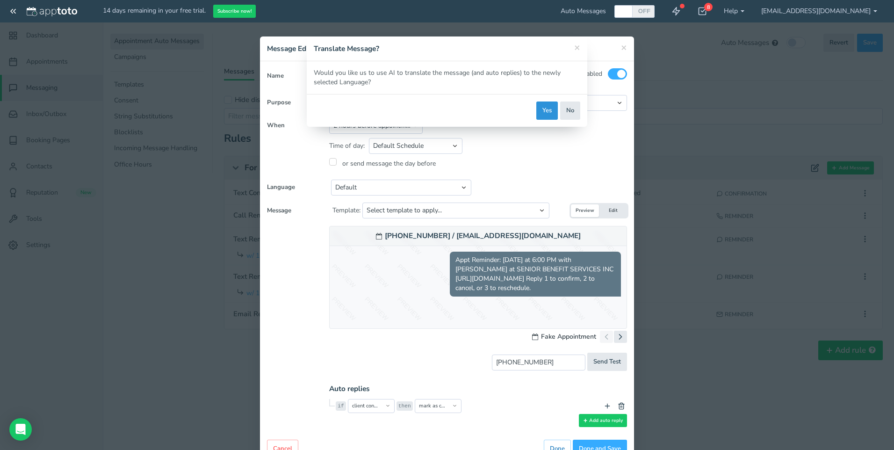
click at [545, 112] on button "Yes" at bounding box center [548, 111] width 22 height 18
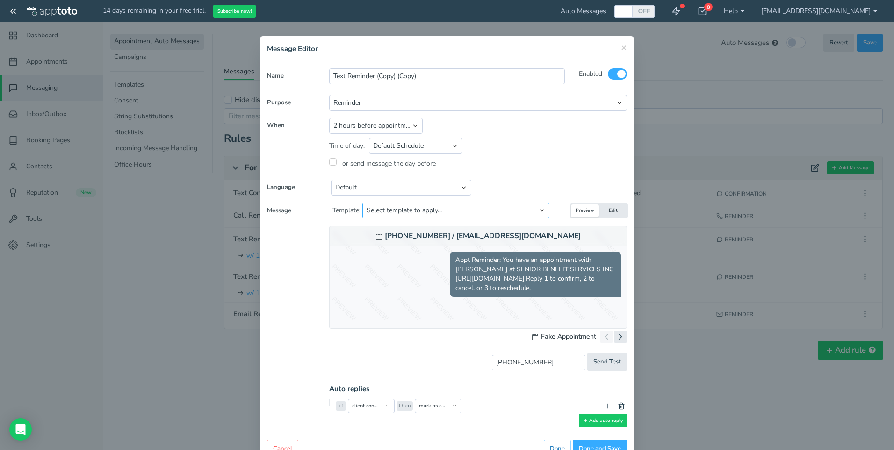
click at [453, 210] on select "Select template to apply... Default Reminder Default Reminder (just company nam…" at bounding box center [456, 211] width 187 height 16
select select "object:28852"
click at [363, 203] on select "Select template to apply... Default Reminder Default Reminder (just company nam…" at bounding box center [456, 211] width 187 height 16
click at [588, 443] on button "Done and Save" at bounding box center [600, 449] width 54 height 18
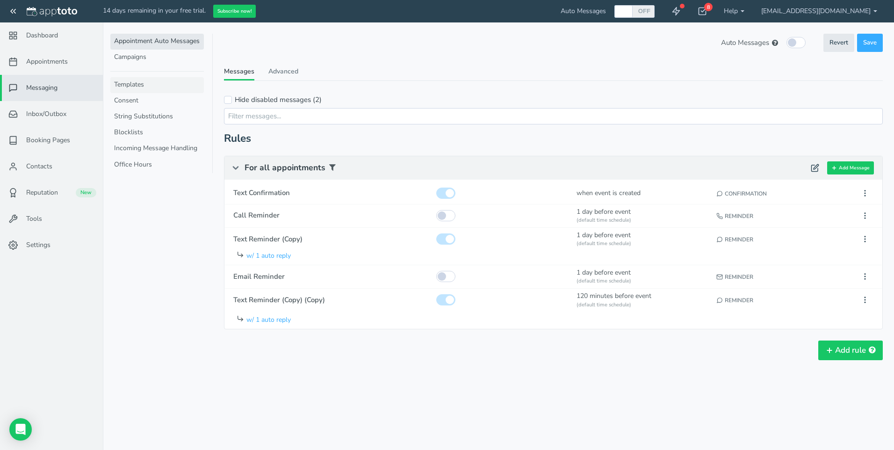
click at [136, 80] on link "Templates" at bounding box center [157, 85] width 94 height 16
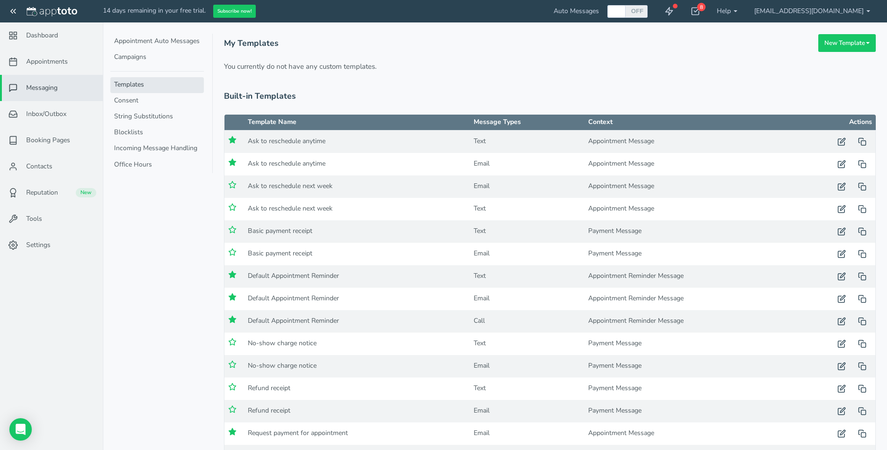
scroll to position [38, 0]
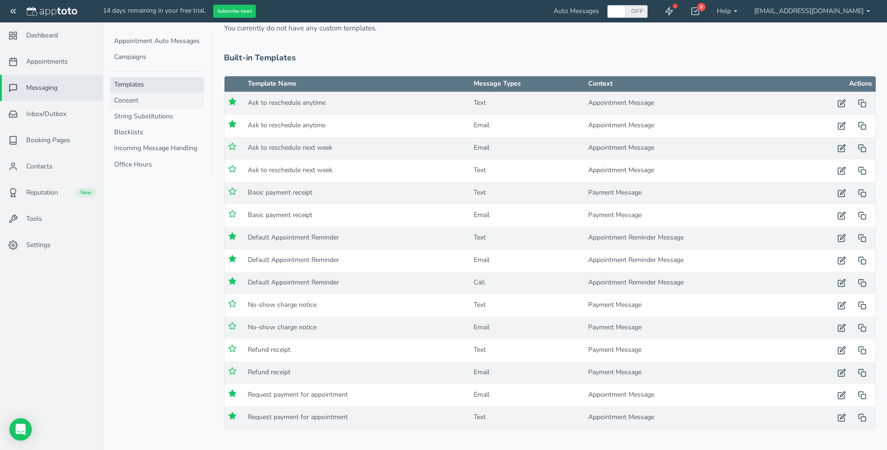
click at [131, 99] on link "Consent" at bounding box center [157, 101] width 94 height 16
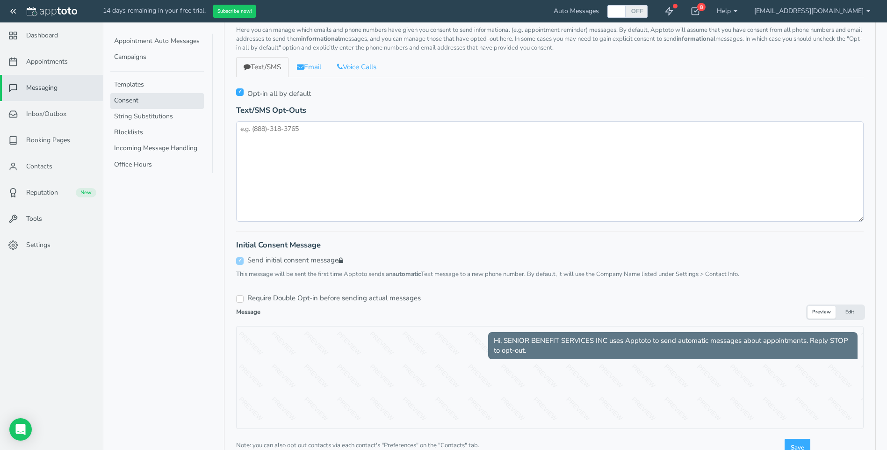
scroll to position [105, 0]
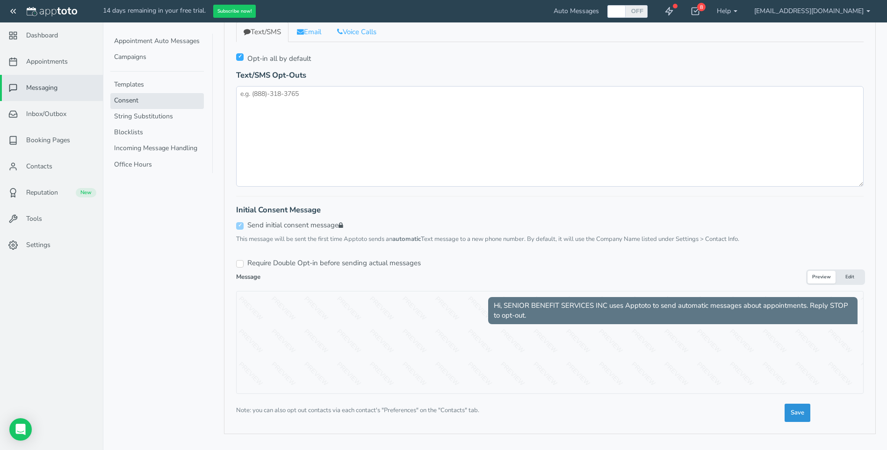
drag, startPoint x: 800, startPoint y: 413, endPoint x: 791, endPoint y: 412, distance: 8.9
click at [791, 412] on span "Save" at bounding box center [798, 412] width 14 height 9
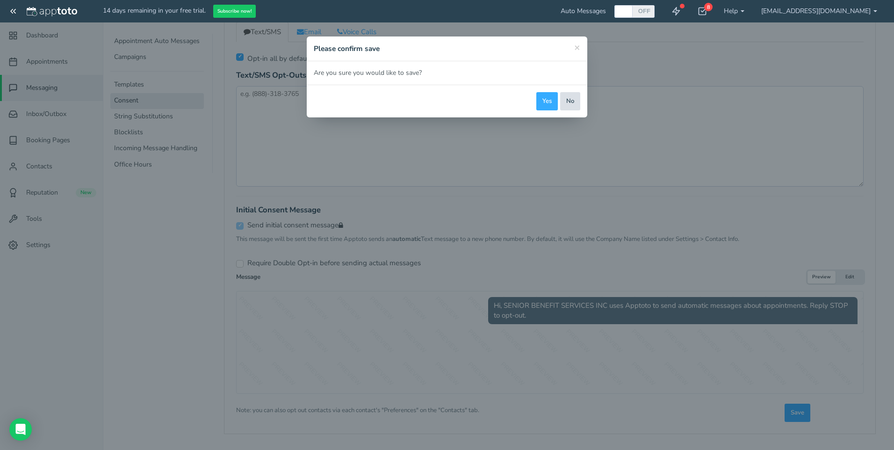
click at [569, 102] on button "No" at bounding box center [570, 101] width 20 height 18
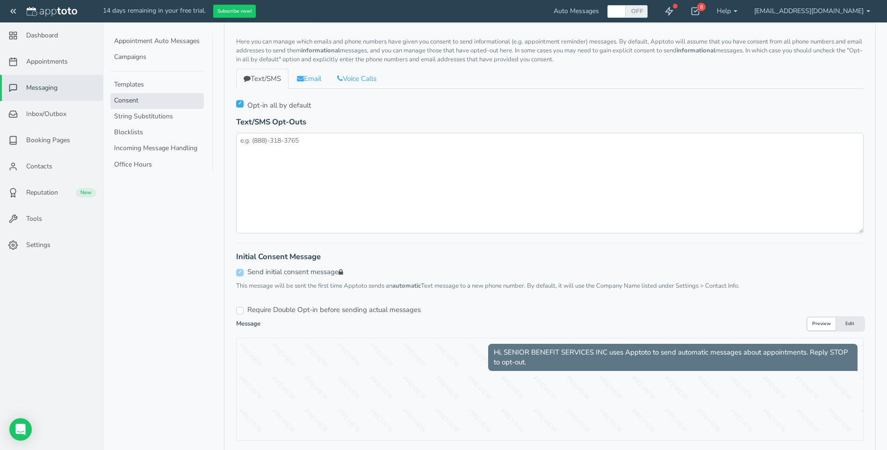
scroll to position [12, 0]
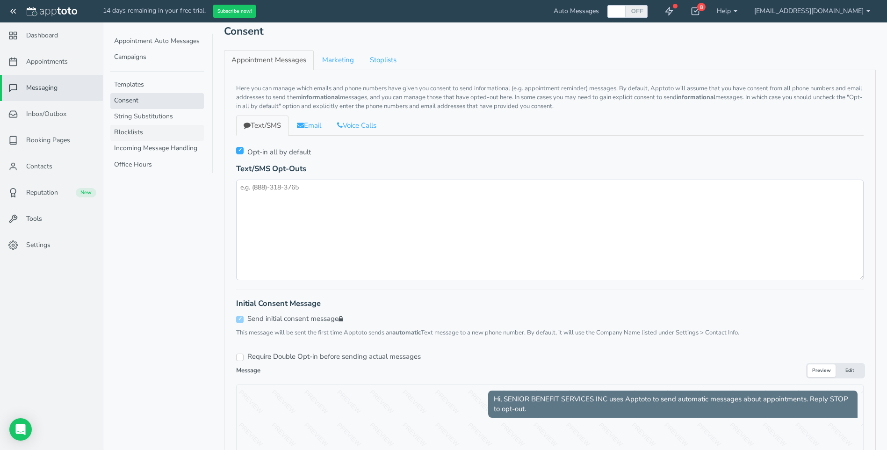
click at [131, 131] on link "Blocklists" at bounding box center [157, 133] width 94 height 16
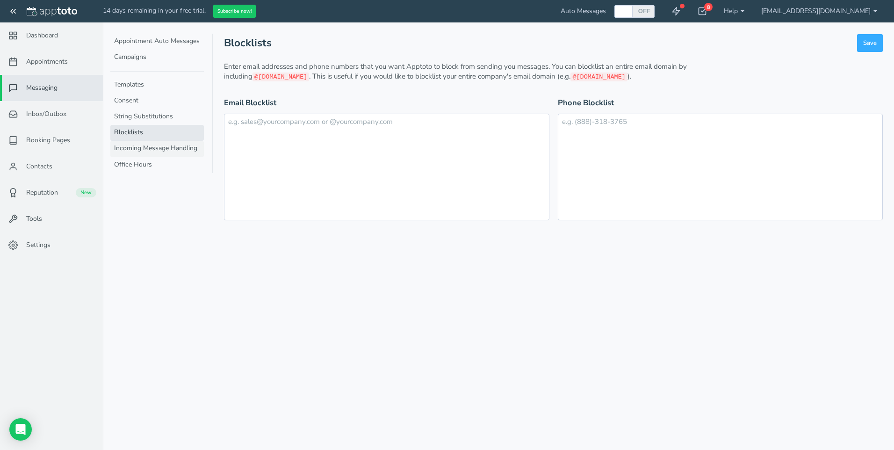
click at [141, 146] on link "Incoming Message Handling" at bounding box center [157, 149] width 94 height 16
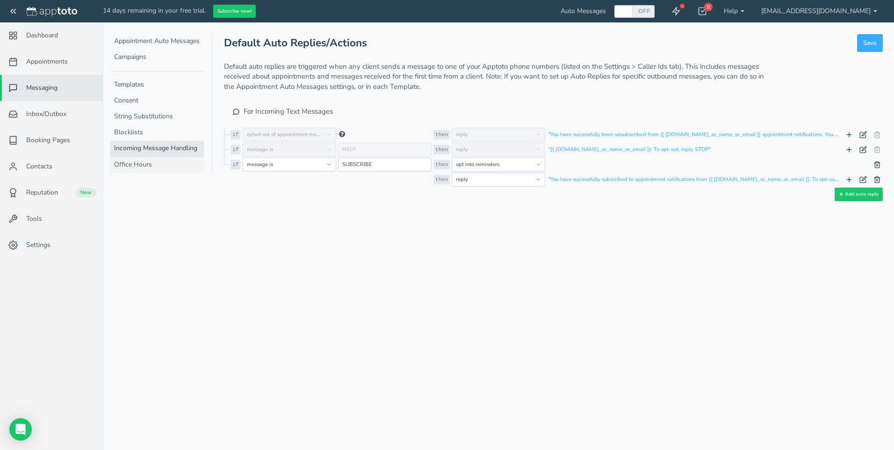
click at [131, 167] on link "Office Hours" at bounding box center [157, 165] width 94 height 16
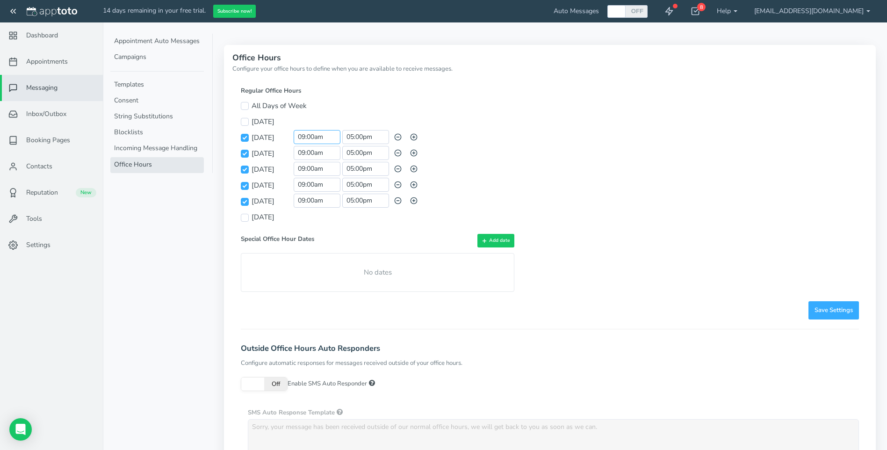
scroll to position [135, 0]
click at [313, 138] on input "09:00am" at bounding box center [317, 137] width 47 height 14
click at [308, 154] on li "09:30 am" at bounding box center [314, 155] width 41 height 7
type input "09:30 am"
click at [308, 154] on input "09:00am" at bounding box center [317, 153] width 47 height 14
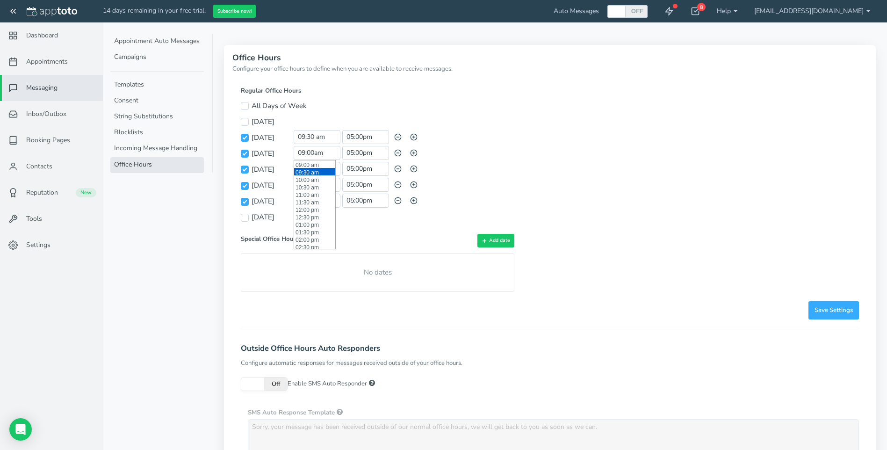
click at [308, 172] on li "09:30 am" at bounding box center [314, 171] width 41 height 7
type input "09:30 am"
click at [313, 166] on input "09:00am" at bounding box center [317, 169] width 47 height 14
click at [311, 189] on li "09:30 am" at bounding box center [314, 187] width 41 height 7
type input "09:30 am"
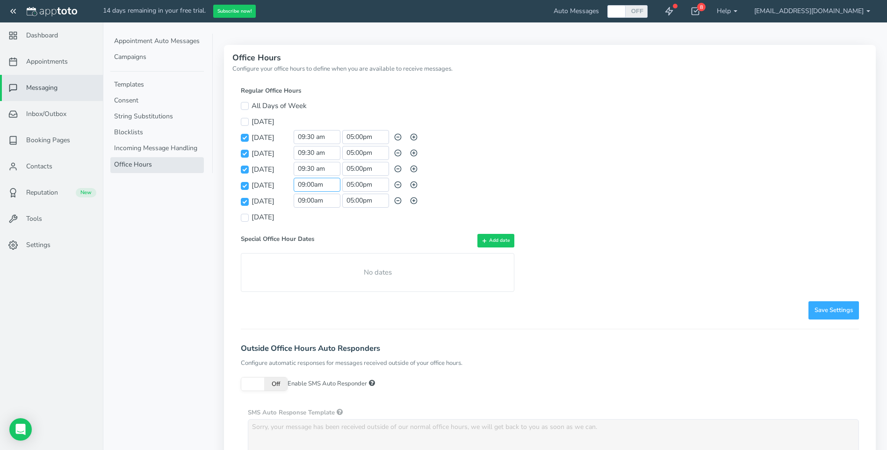
click at [315, 182] on input "09:00am" at bounding box center [317, 185] width 47 height 14
click at [310, 203] on li "09:30 am" at bounding box center [314, 203] width 41 height 7
type input "09:30 am"
click at [313, 202] on input "09:00am" at bounding box center [317, 201] width 47 height 14
drag, startPoint x: 311, startPoint y: 220, endPoint x: 343, endPoint y: 194, distance: 41.5
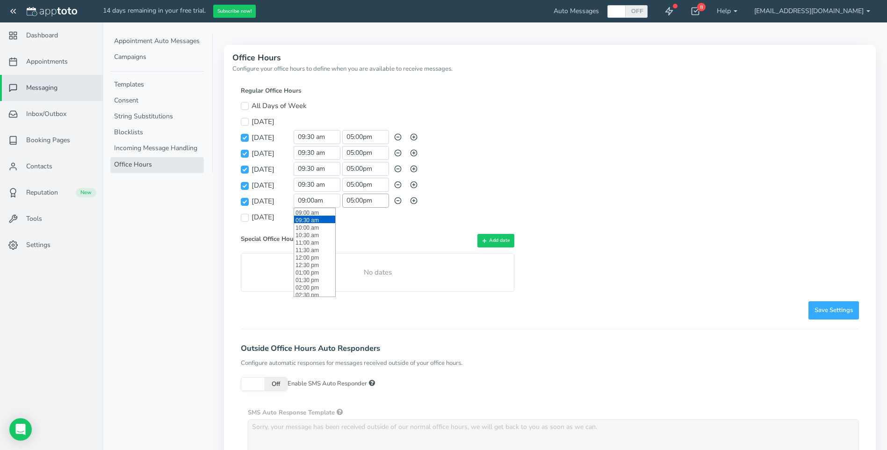
click at [311, 219] on li "09:30 am" at bounding box center [314, 219] width 41 height 7
type input "09:30 am"
click at [364, 138] on input "05:00pm" at bounding box center [365, 137] width 47 height 14
click at [357, 186] on li "04:30 pm" at bounding box center [363, 187] width 41 height 7
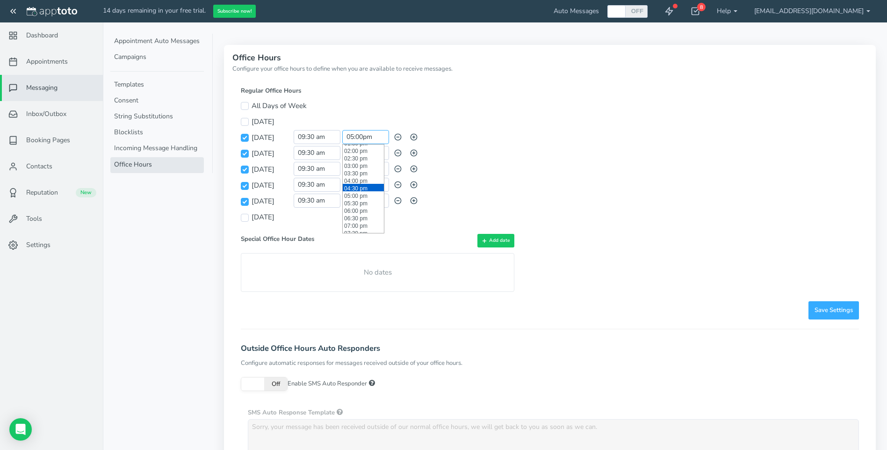
type input "04:30 pm"
click at [361, 153] on input "05:00pm" at bounding box center [365, 153] width 47 height 14
click at [353, 203] on li "04:30 pm" at bounding box center [363, 203] width 41 height 7
type input "04:30 pm"
click at [356, 169] on input "05:00pm" at bounding box center [365, 169] width 47 height 14
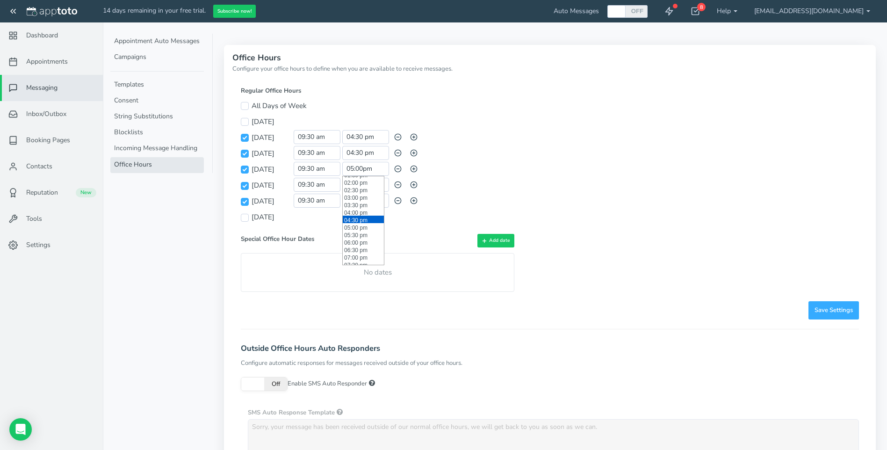
click at [358, 219] on li "04:30 pm" at bounding box center [363, 219] width 41 height 7
type input "04:30 pm"
click at [365, 183] on input "05:00pm" at bounding box center [365, 185] width 47 height 14
click at [357, 234] on li "04:30 pm" at bounding box center [363, 235] width 41 height 7
type input "04:30 pm"
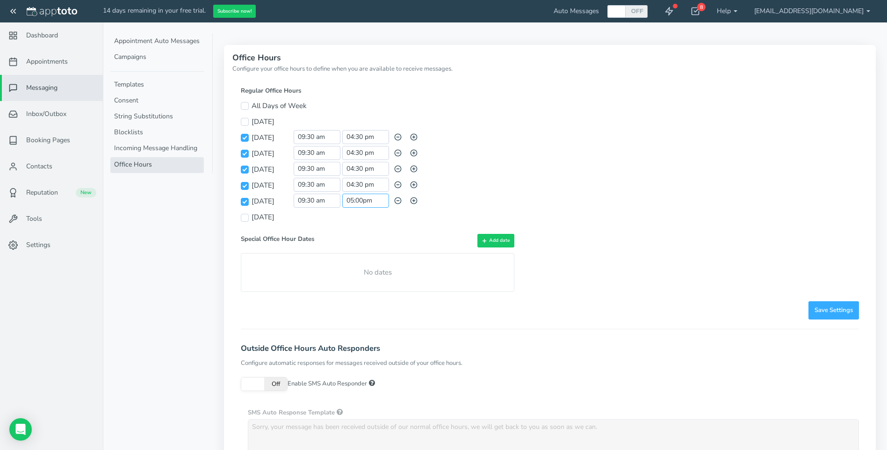
click at [359, 202] on input "05:00pm" at bounding box center [365, 201] width 47 height 14
click at [360, 248] on li "04:30 pm" at bounding box center [363, 250] width 41 height 7
type input "04:30 pm"
click at [832, 310] on span "Save Settings" at bounding box center [834, 310] width 38 height 9
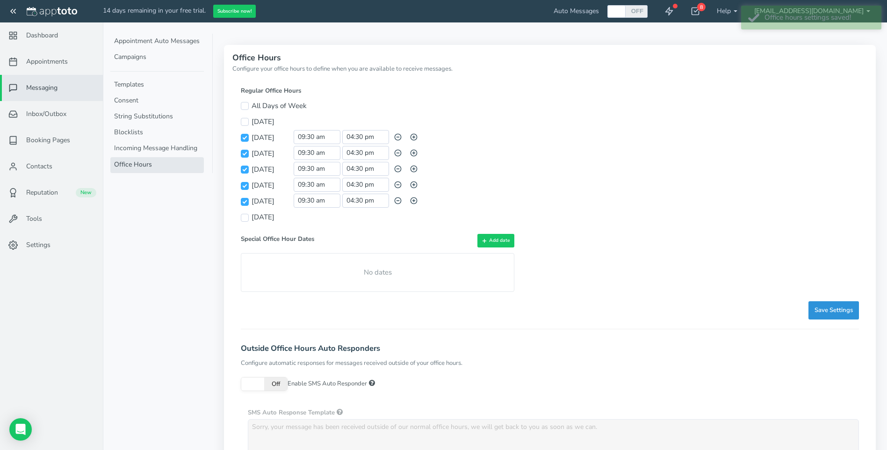
click at [827, 309] on span "Save Settings" at bounding box center [834, 310] width 38 height 9
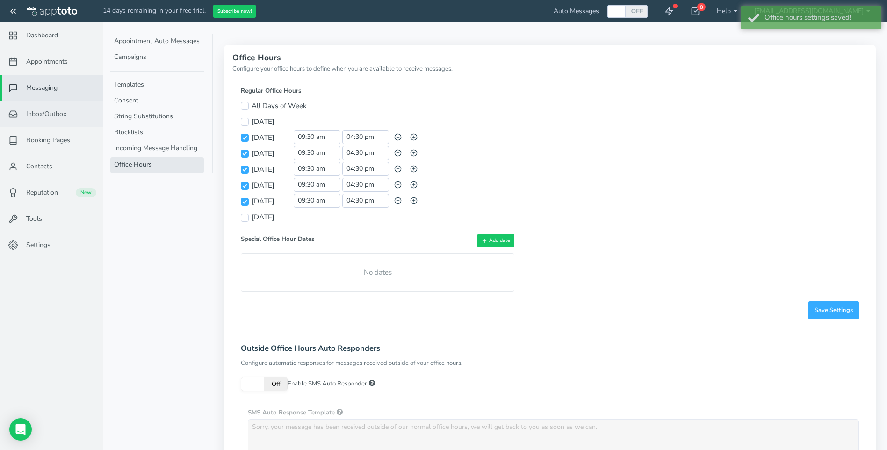
click at [38, 111] on span "Inbox/Outbox" at bounding box center [46, 113] width 40 height 9
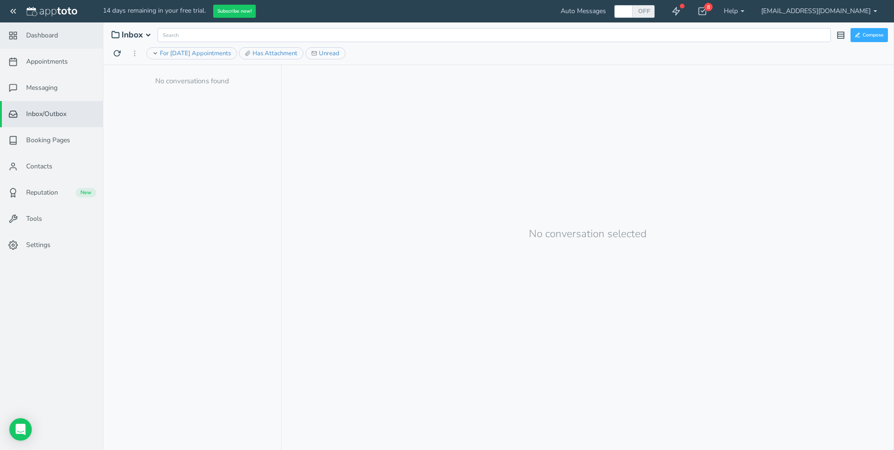
click at [49, 40] on span "Dashboard" at bounding box center [42, 35] width 32 height 9
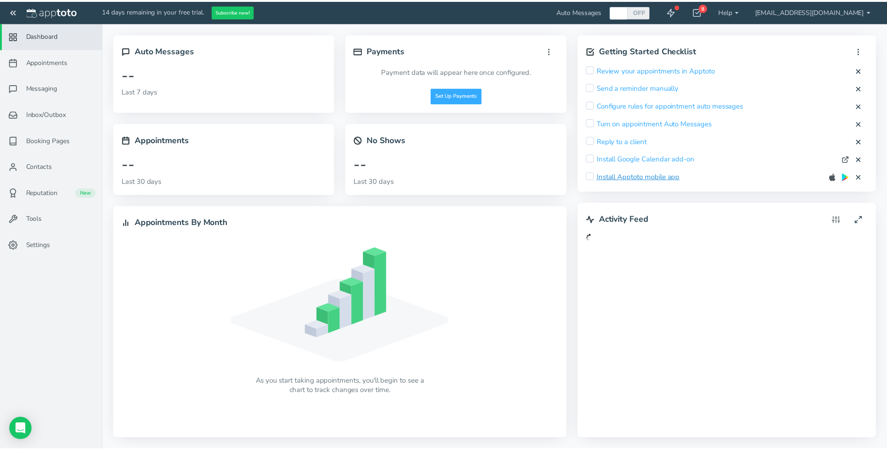
scroll to position [59, 0]
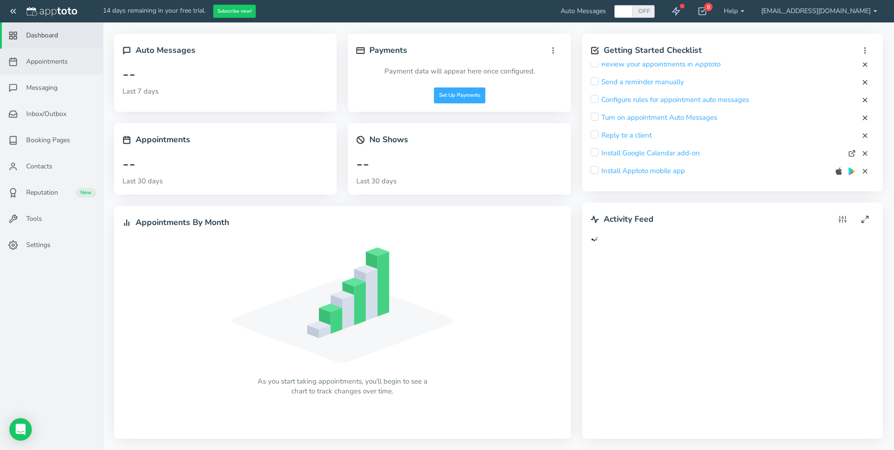
click at [44, 62] on span "Appointments" at bounding box center [47, 61] width 42 height 9
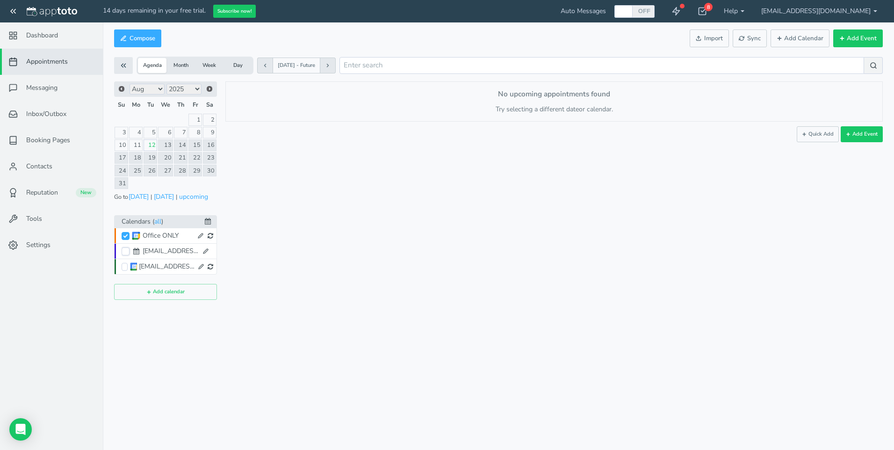
click at [127, 251] on input "[EMAIL_ADDRESS][DOMAIN_NAME]" at bounding box center [126, 251] width 8 height 8
checkbox input "true"
checkbox input "false"
click at [125, 266] on input "[EMAIL_ADDRESS][DOMAIN_NAME]" at bounding box center [125, 267] width 6 height 8
checkbox input "true"
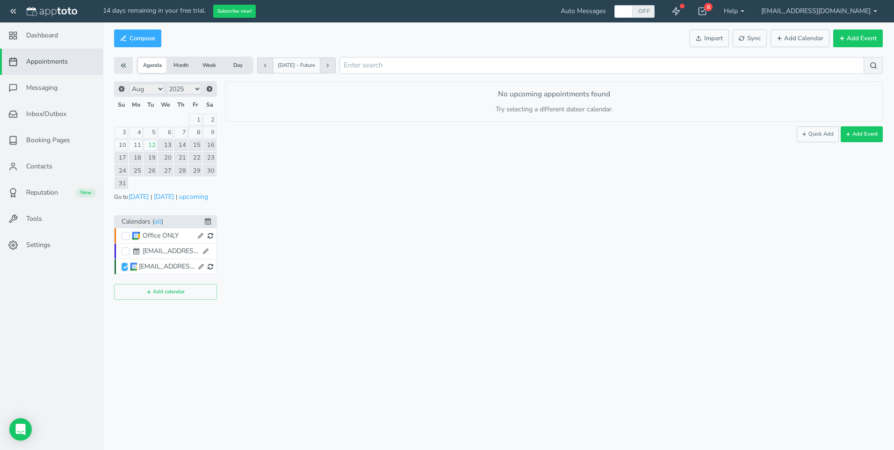
checkbox input "false"
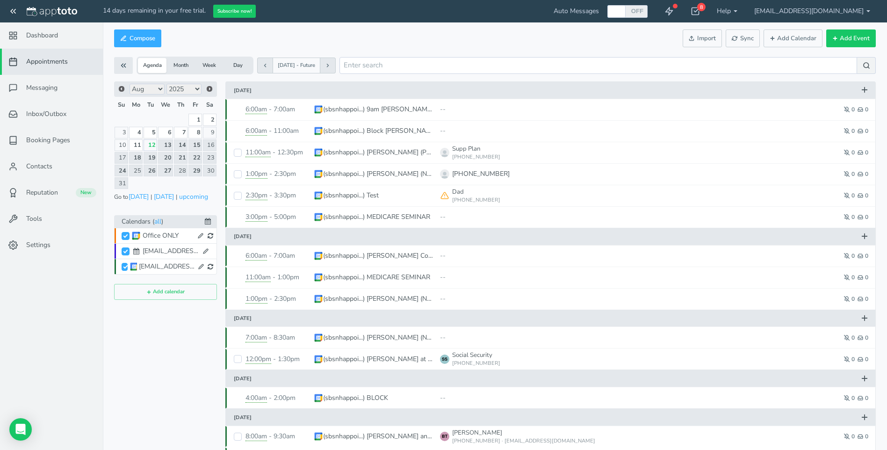
click at [740, 32] on button "Sync" at bounding box center [743, 38] width 34 height 18
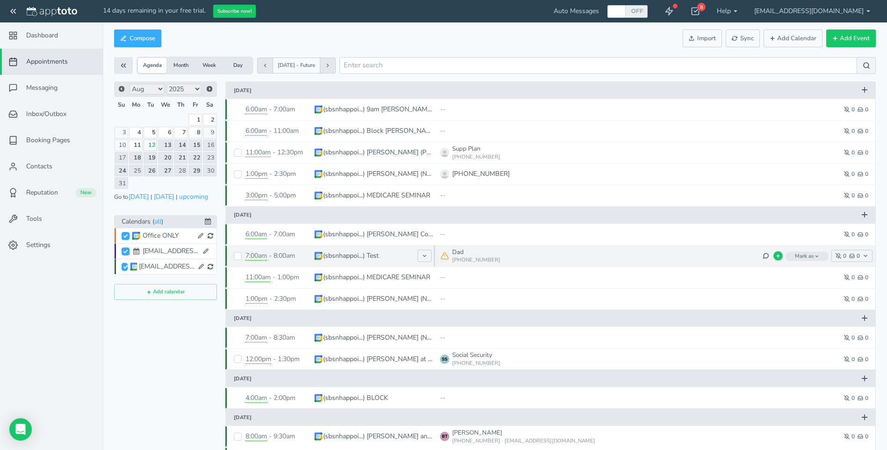
click at [444, 254] on icon at bounding box center [445, 256] width 8 height 8
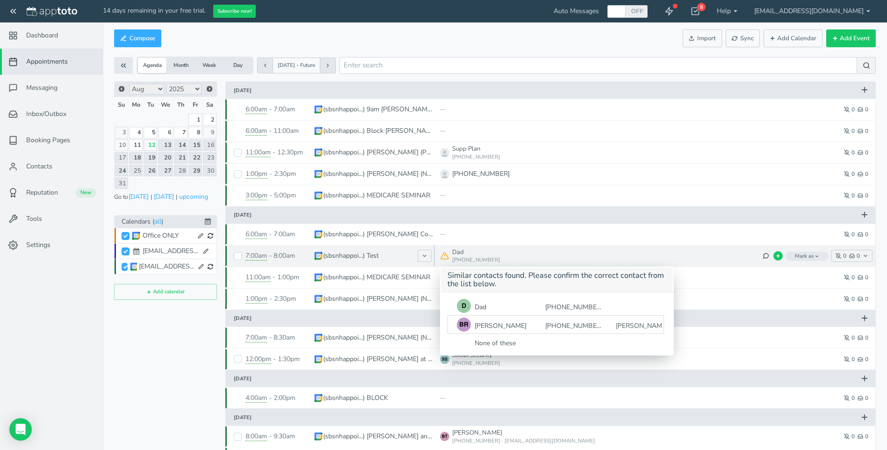
click at [559, 325] on div "[PHONE_NUMBER]" at bounding box center [573, 325] width 71 height 12
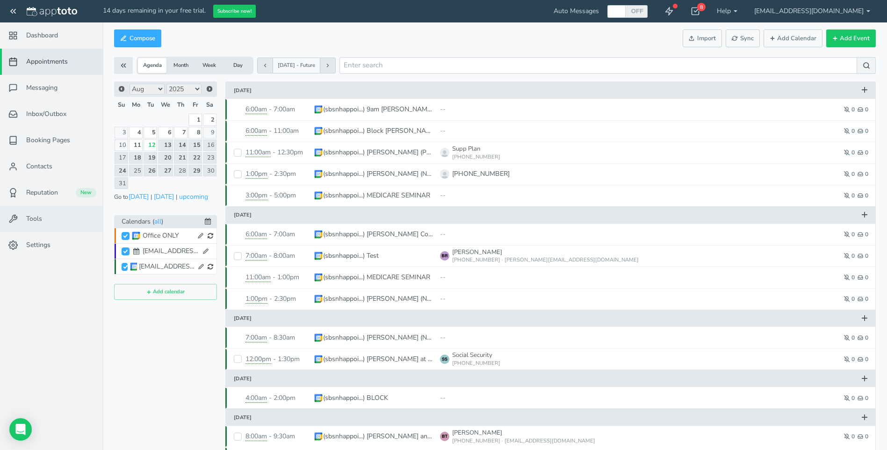
click at [37, 217] on span "Tools" at bounding box center [34, 218] width 16 height 9
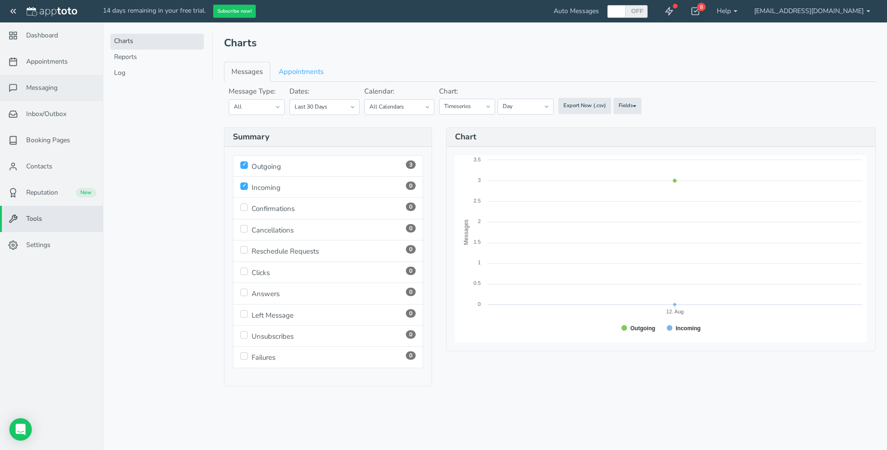
click at [43, 87] on span "Messaging" at bounding box center [41, 87] width 31 height 9
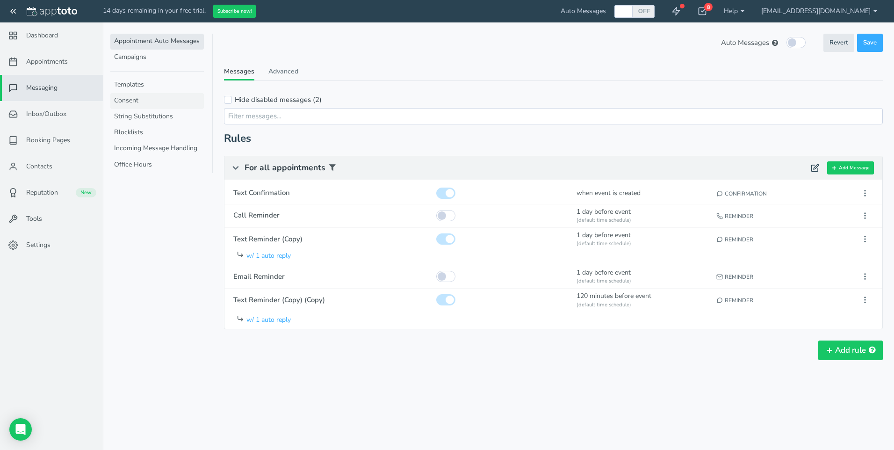
click at [126, 99] on link "Consent" at bounding box center [157, 101] width 94 height 16
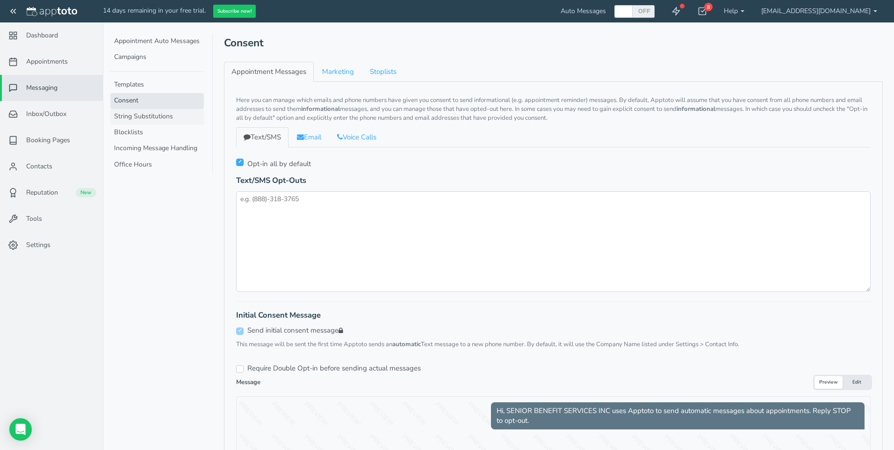
checkbox input "true"
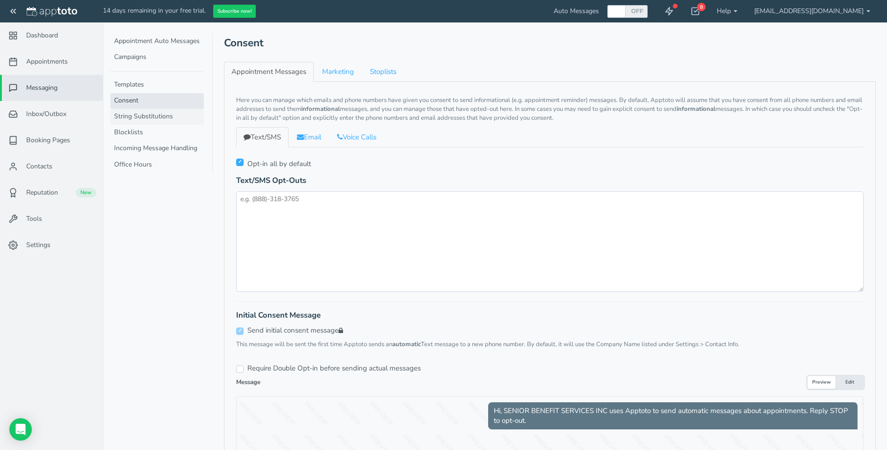
click at [143, 118] on link "String Substitutions" at bounding box center [157, 117] width 94 height 16
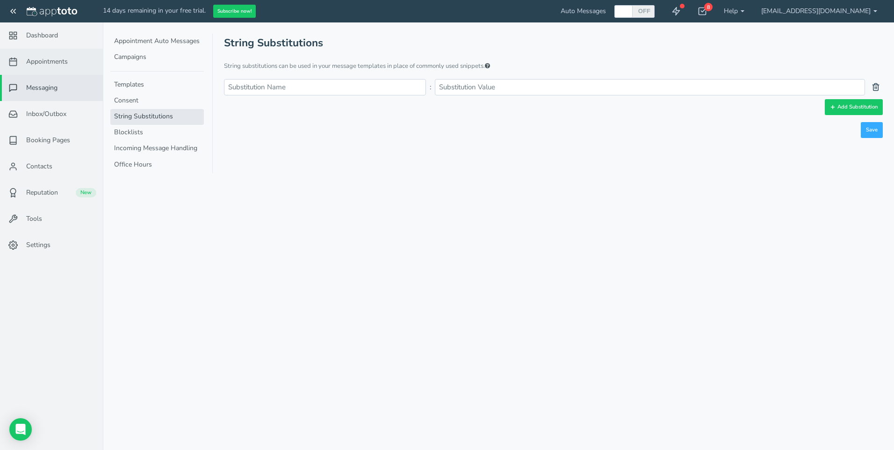
click at [54, 60] on span "Appointments" at bounding box center [47, 61] width 42 height 9
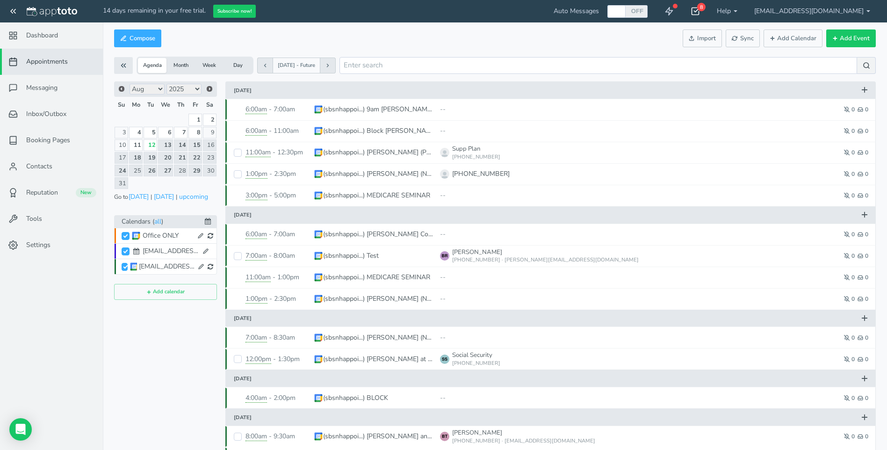
click at [706, 9] on div "8" at bounding box center [701, 7] width 8 height 8
click at [746, 12] on link "Help" at bounding box center [727, 11] width 37 height 22
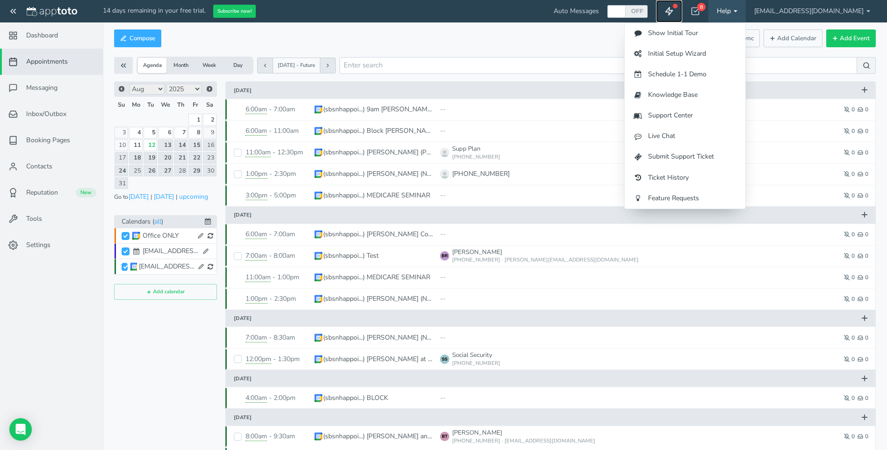
click at [678, 6] on div at bounding box center [675, 6] width 5 height 5
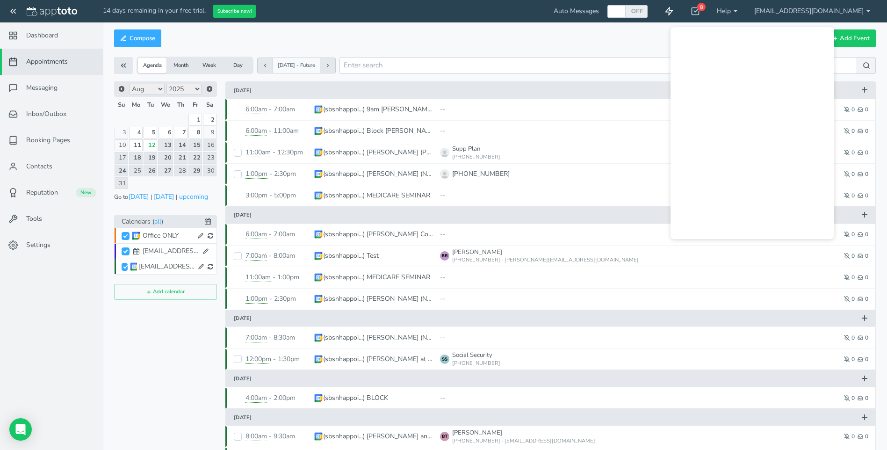
click at [630, 50] on div "Compose Actions Enable Auto Messages Disable Auto Messages Mark as Paid Externa…" at bounding box center [495, 52] width 762 height 50
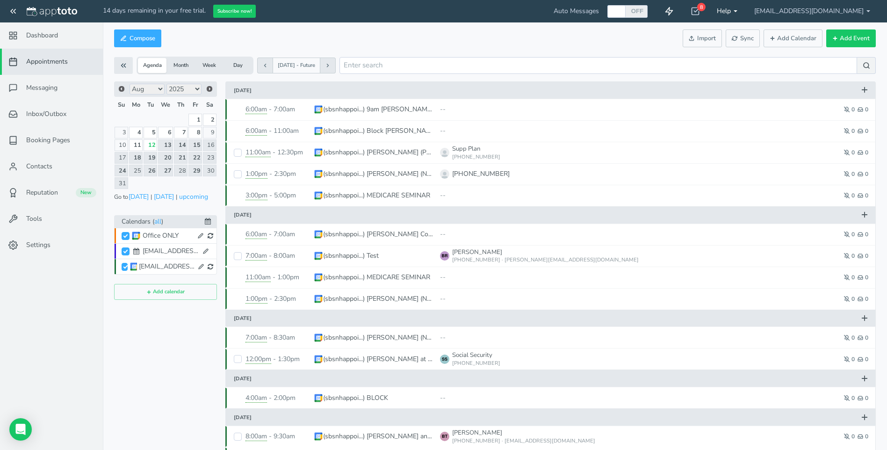
click at [746, 11] on link "Help" at bounding box center [727, 11] width 37 height 22
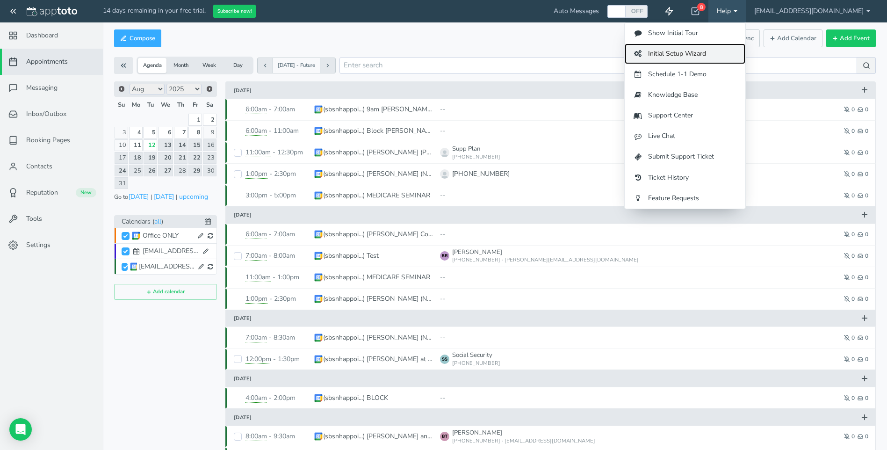
click at [686, 51] on link "Initial Setup Wizard" at bounding box center [685, 54] width 121 height 21
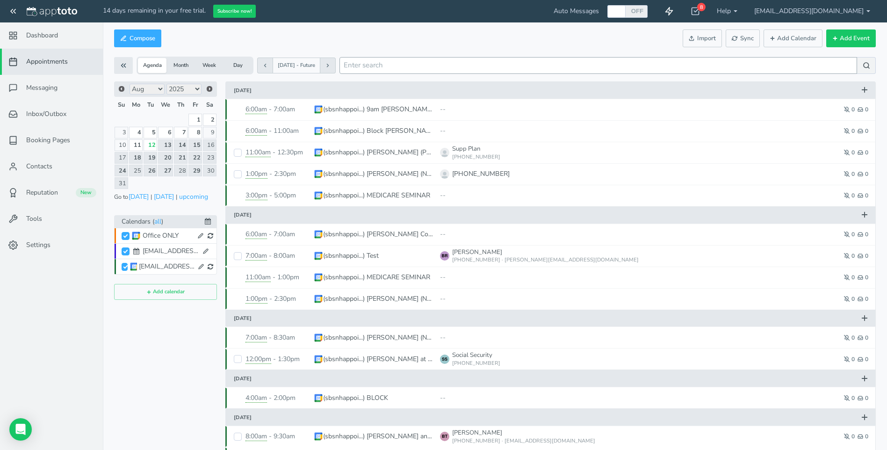
checkbox input "true"
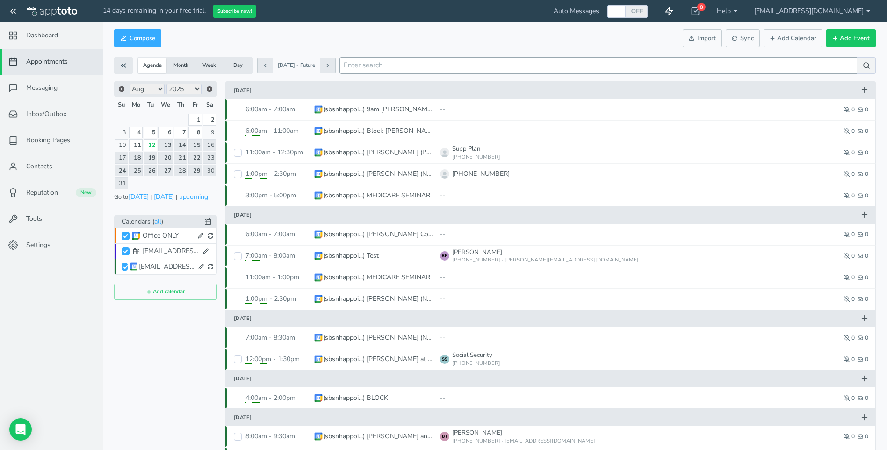
select select "string:Search Engine (Google, Yahoo, Bing, etc.)"
type input "Google Calendar Reminder"
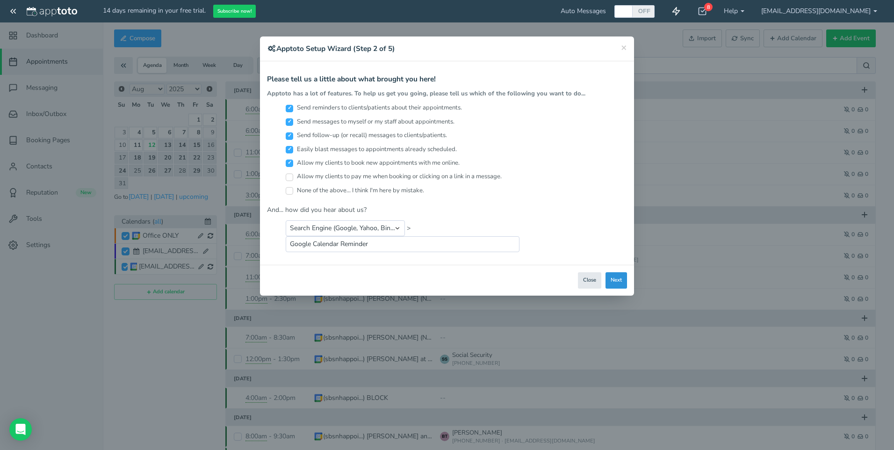
click at [619, 282] on button "Next" at bounding box center [617, 280] width 22 height 16
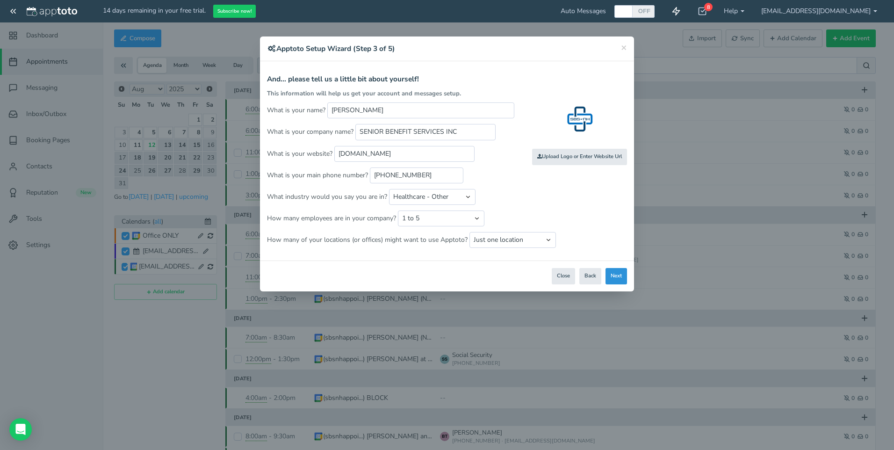
click at [619, 277] on button "Next" at bounding box center [617, 276] width 22 height 16
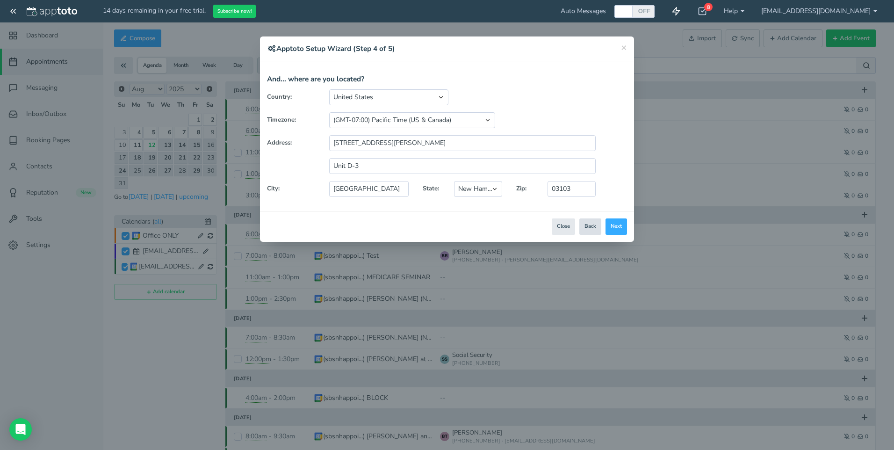
click at [591, 228] on button "Back" at bounding box center [591, 226] width 22 height 16
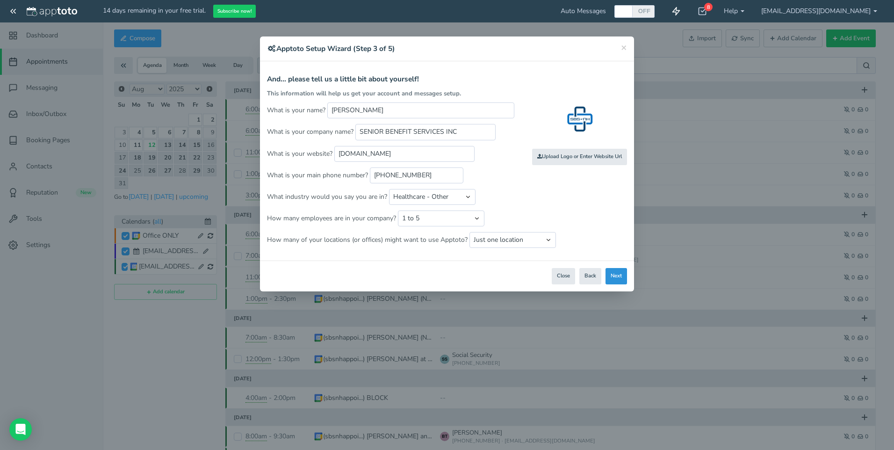
click at [613, 275] on button "Next" at bounding box center [617, 276] width 22 height 16
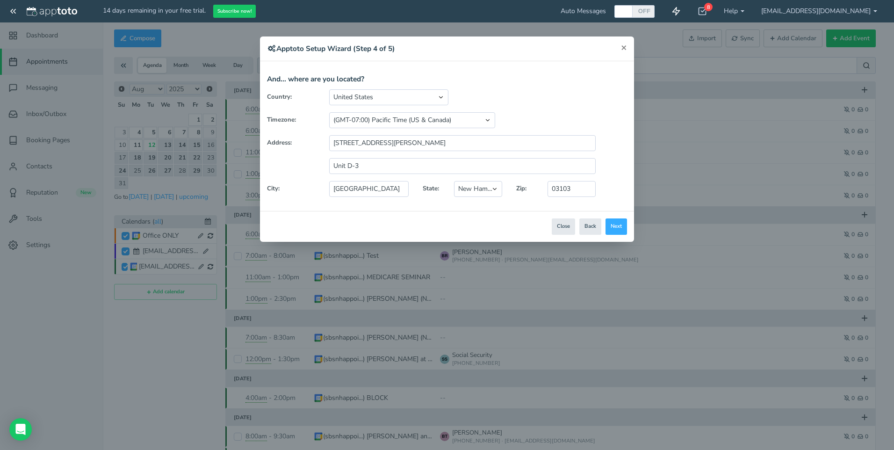
click at [626, 45] on span "×" at bounding box center [624, 47] width 6 height 13
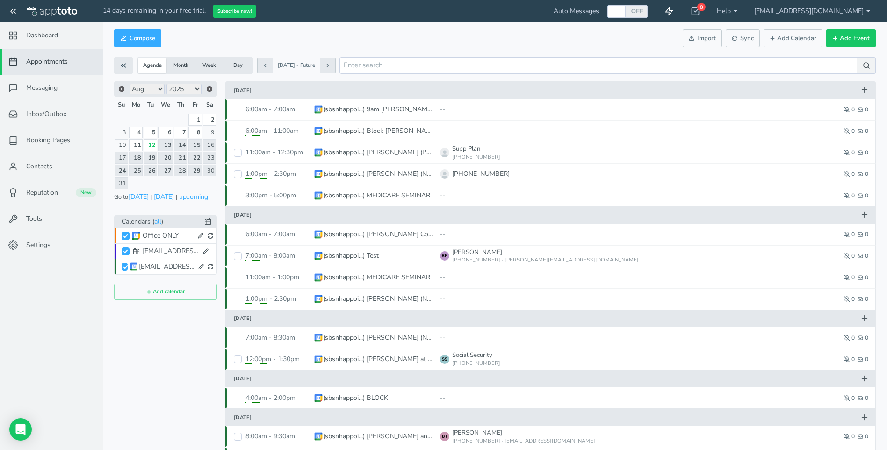
click at [624, 10] on div at bounding box center [616, 11] width 15 height 13
checkbox input "true"
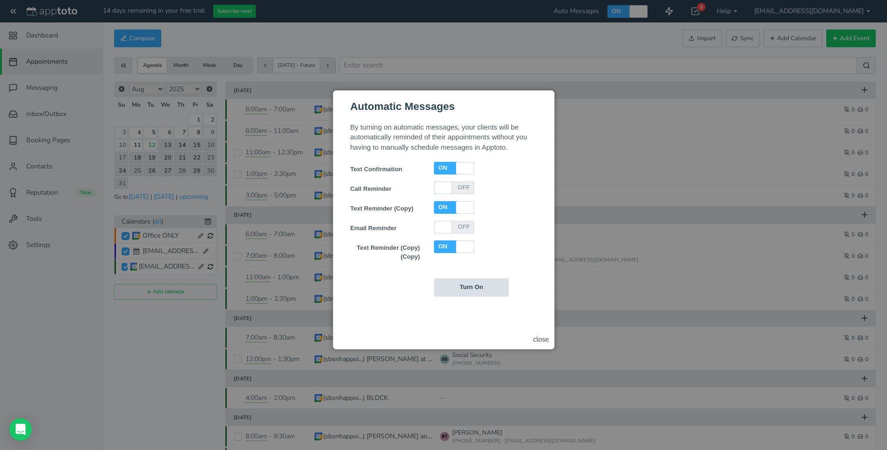
click at [472, 292] on input "Turn On" at bounding box center [471, 287] width 75 height 18
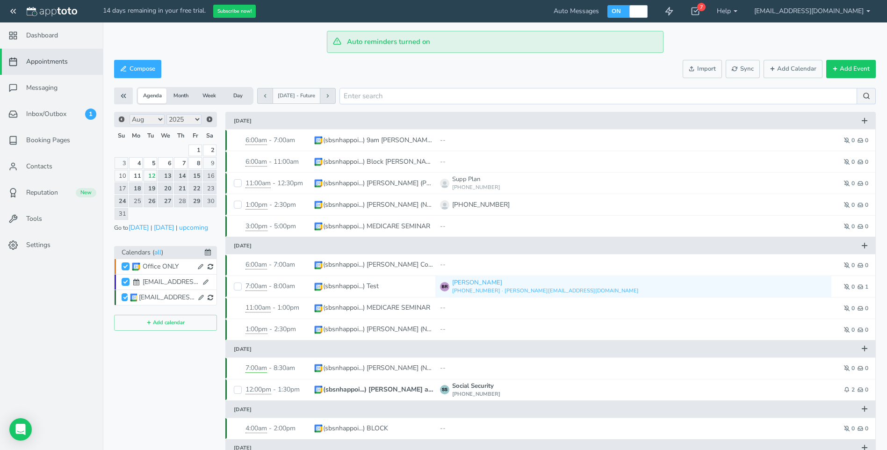
click at [168, 265] on div "Office ONLY" at bounding box center [168, 266] width 51 height 9
checkbox input "false"
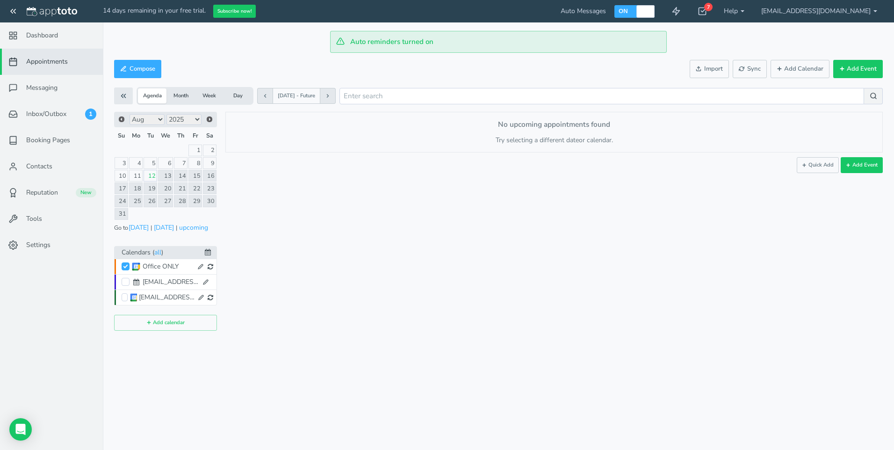
click at [199, 266] on icon at bounding box center [201, 267] width 6 height 6
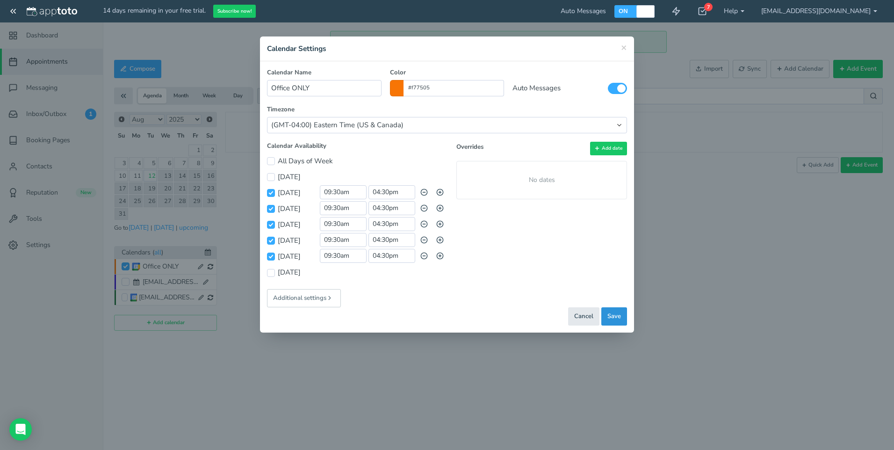
click at [610, 317] on span "Save" at bounding box center [615, 316] width 14 height 9
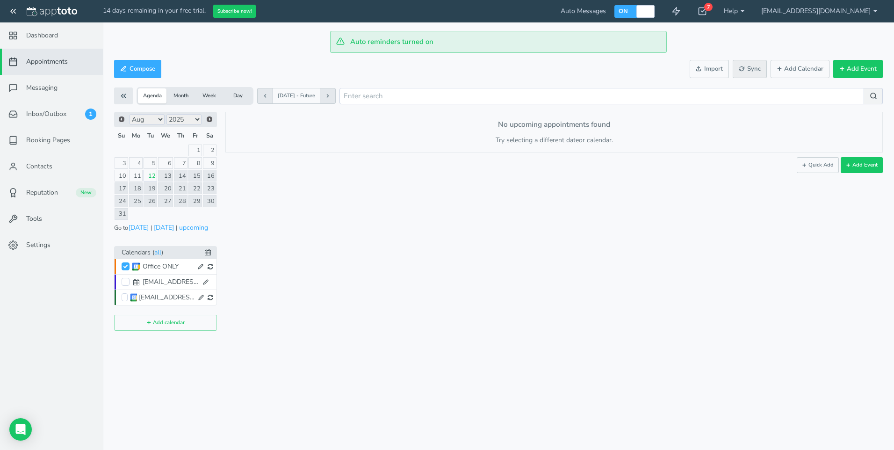
click at [749, 69] on span "Sync" at bounding box center [750, 69] width 22 height 9
click at [49, 88] on span "Messaging" at bounding box center [41, 87] width 31 height 9
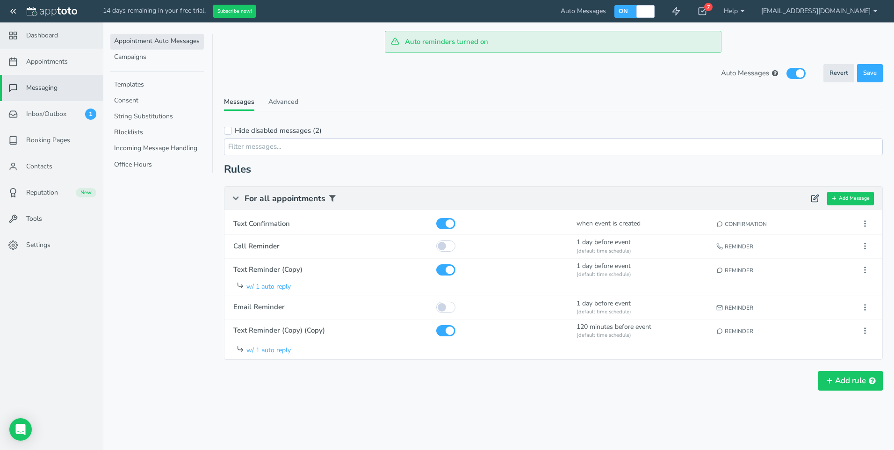
click at [55, 35] on span "Dashboard" at bounding box center [42, 35] width 32 height 9
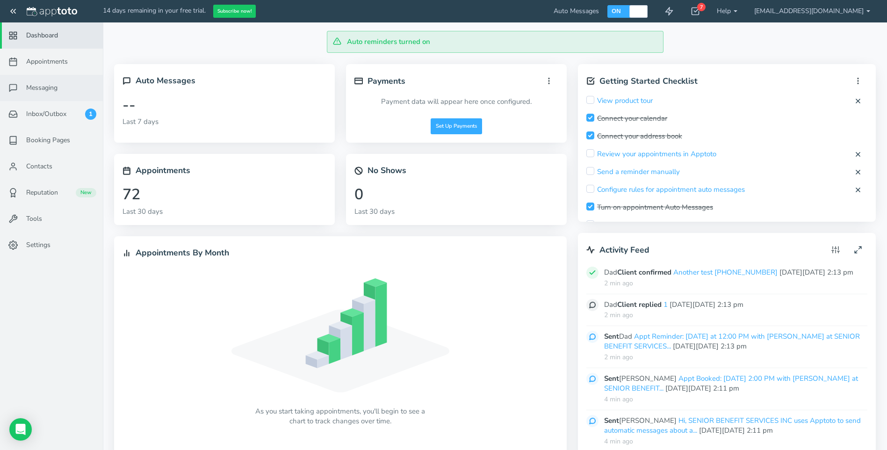
click at [50, 91] on span "Messaging" at bounding box center [41, 87] width 31 height 9
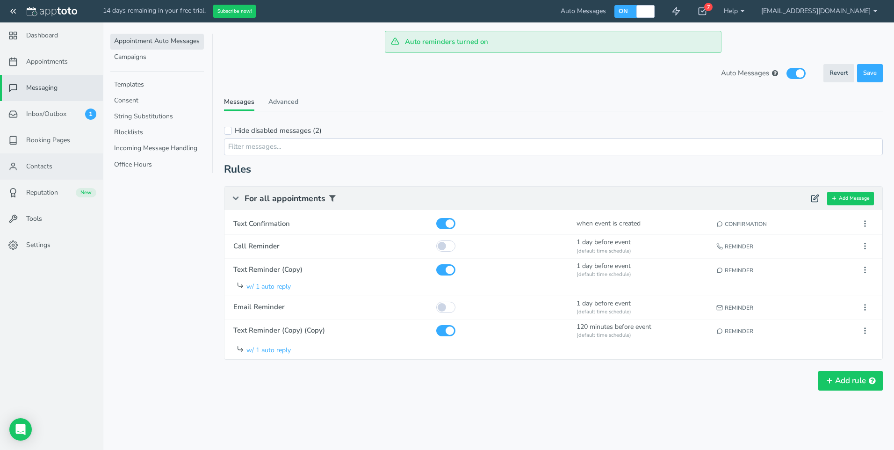
click at [45, 167] on span "Contacts" at bounding box center [39, 166] width 26 height 9
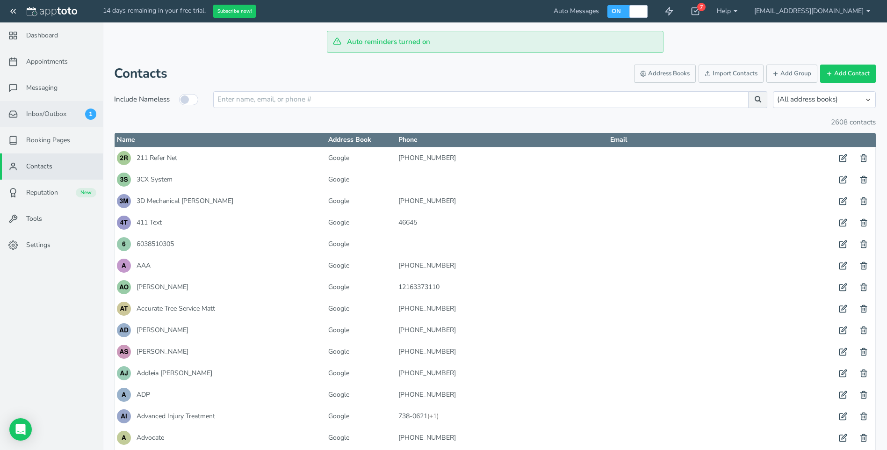
click at [44, 113] on span "Inbox/Outbox" at bounding box center [46, 113] width 40 height 9
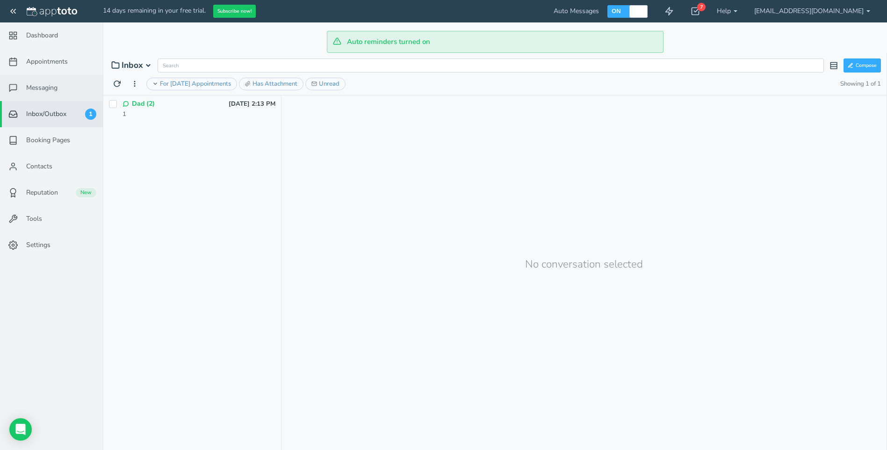
click at [39, 85] on span "Messaging" at bounding box center [41, 87] width 31 height 9
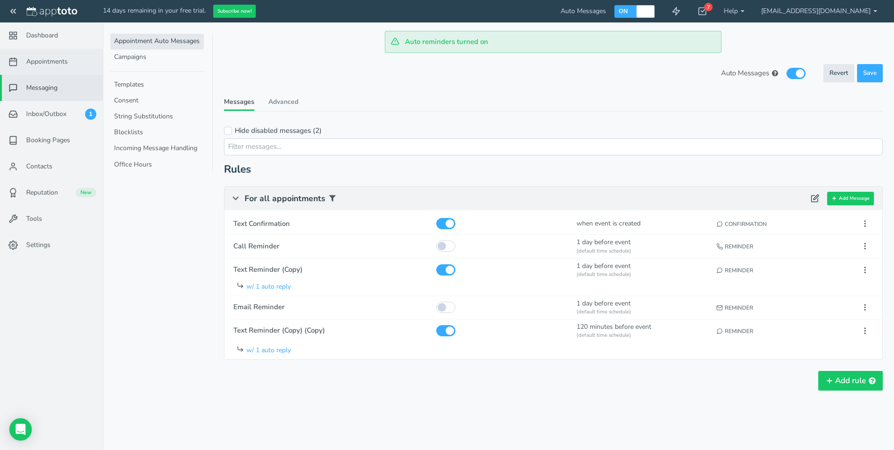
click at [47, 64] on span "Appointments" at bounding box center [47, 61] width 42 height 9
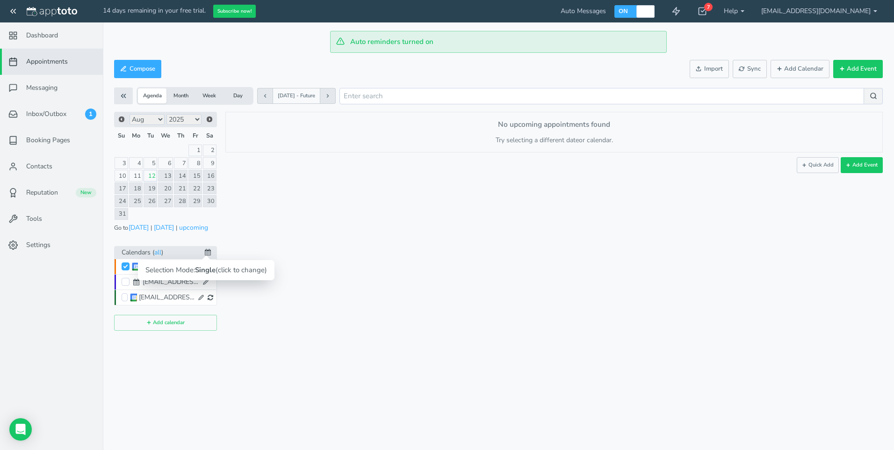
click at [208, 249] on icon at bounding box center [208, 252] width 6 height 7
click at [203, 281] on icon at bounding box center [206, 282] width 6 height 6
type input "[EMAIL_ADDRESS][DOMAIN_NAME]"
type input "#3a17d2"
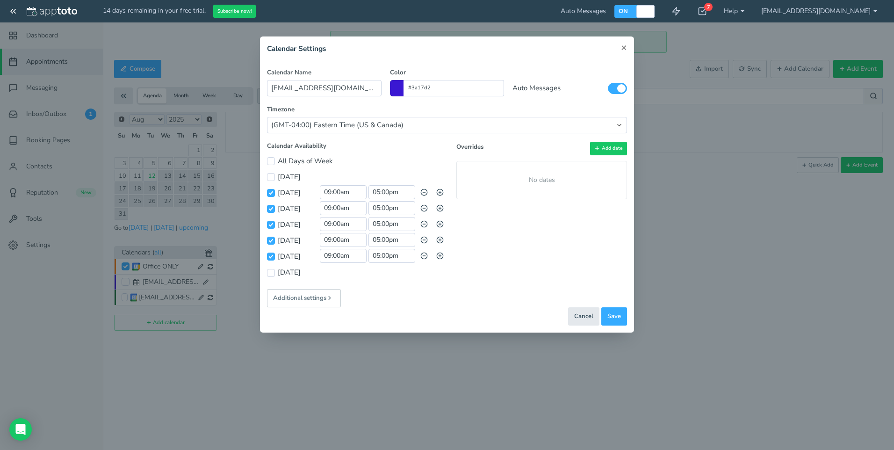
click at [621, 48] on span "×" at bounding box center [624, 47] width 6 height 13
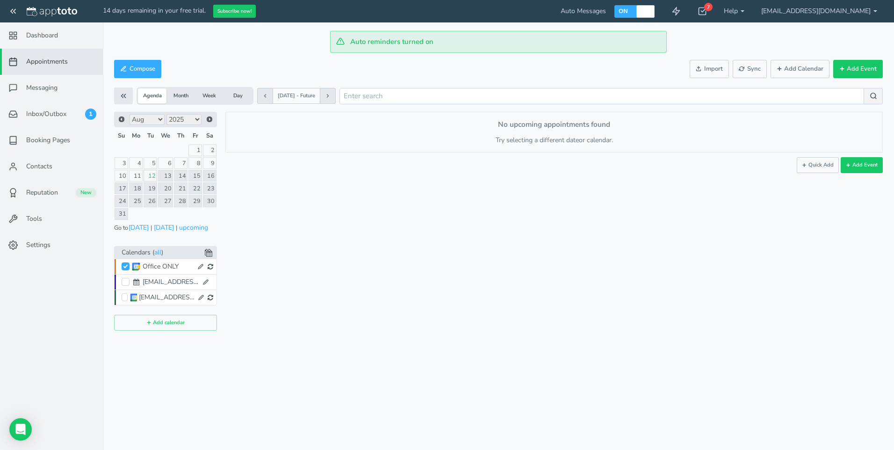
click at [201, 298] on use at bounding box center [201, 297] width 5 height 5
type input "[EMAIL_ADDRESS][DOMAIN_NAME]"
type input "#1e7239"
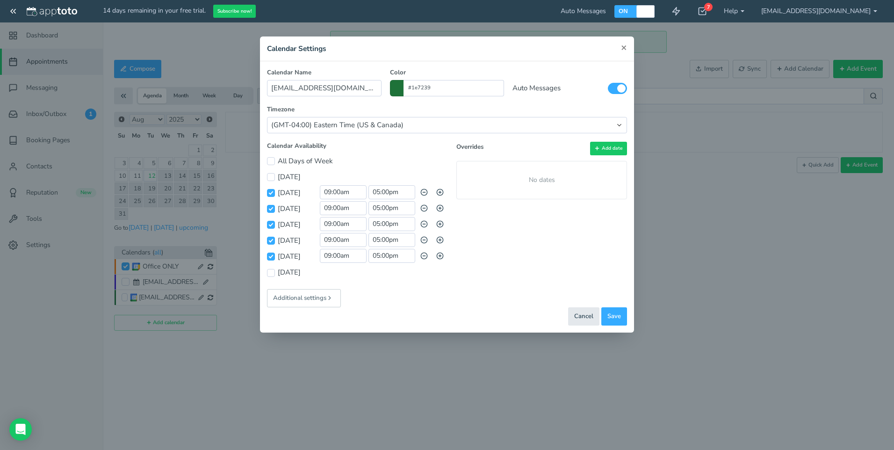
click at [624, 48] on span "×" at bounding box center [624, 47] width 6 height 13
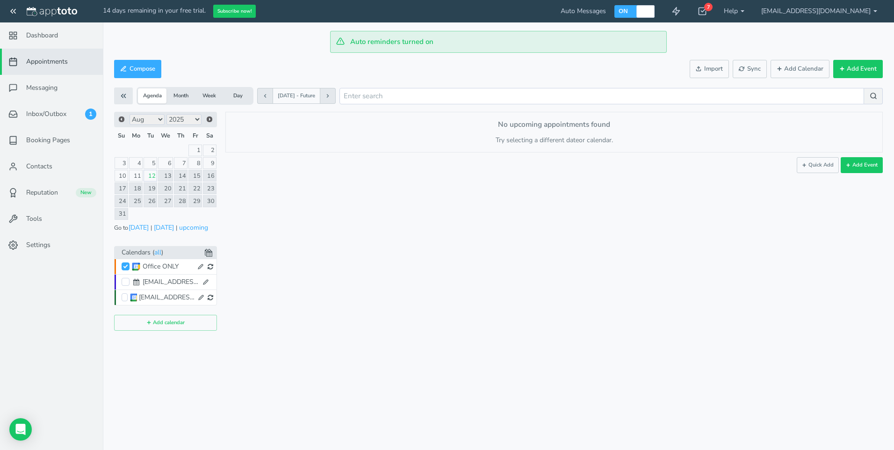
click at [199, 266] on icon at bounding box center [201, 267] width 6 height 6
type input "Office ONLY"
type input "#f77505"
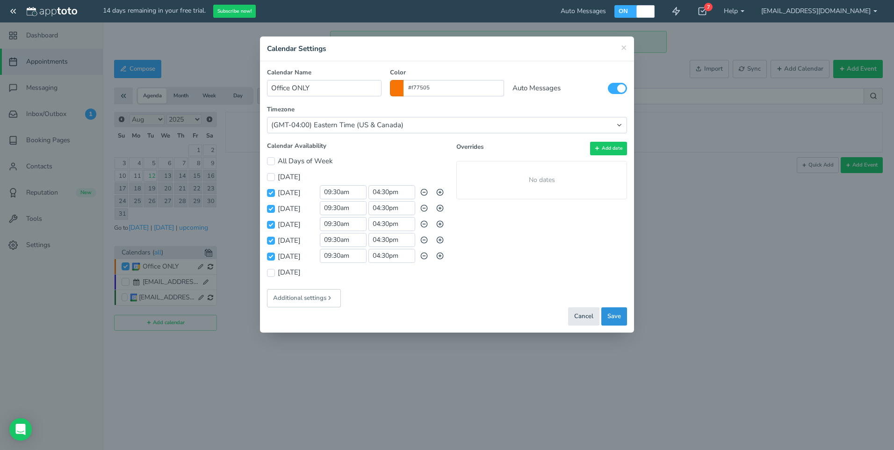
click at [614, 316] on span "Save" at bounding box center [615, 316] width 14 height 9
